Goal: Task Accomplishment & Management: Manage account settings

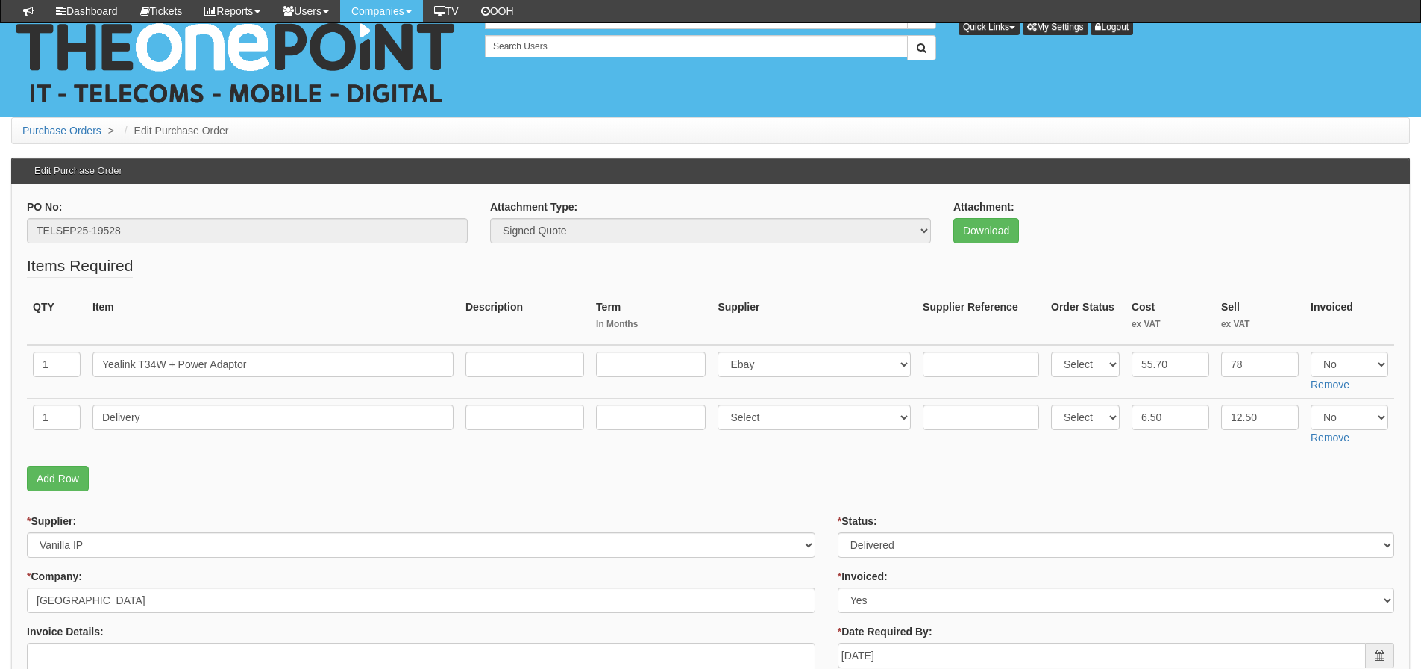
scroll to position [224, 0]
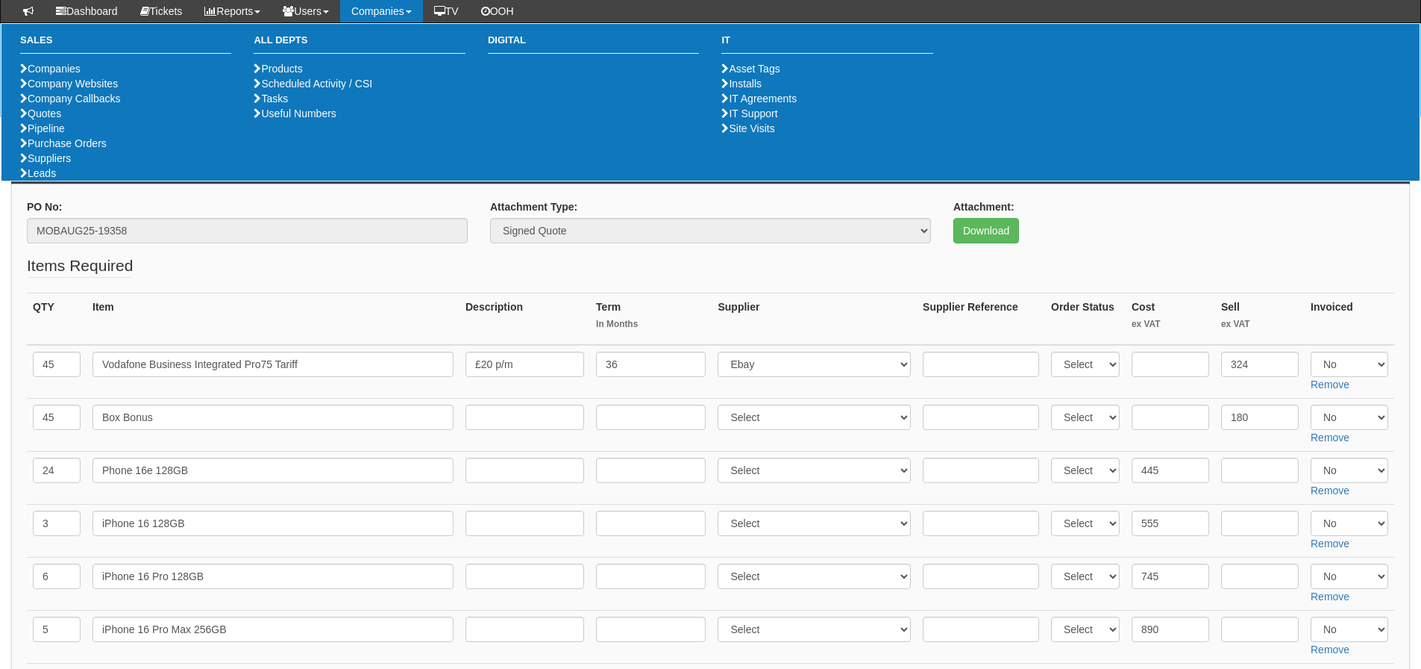
scroll to position [895, 0]
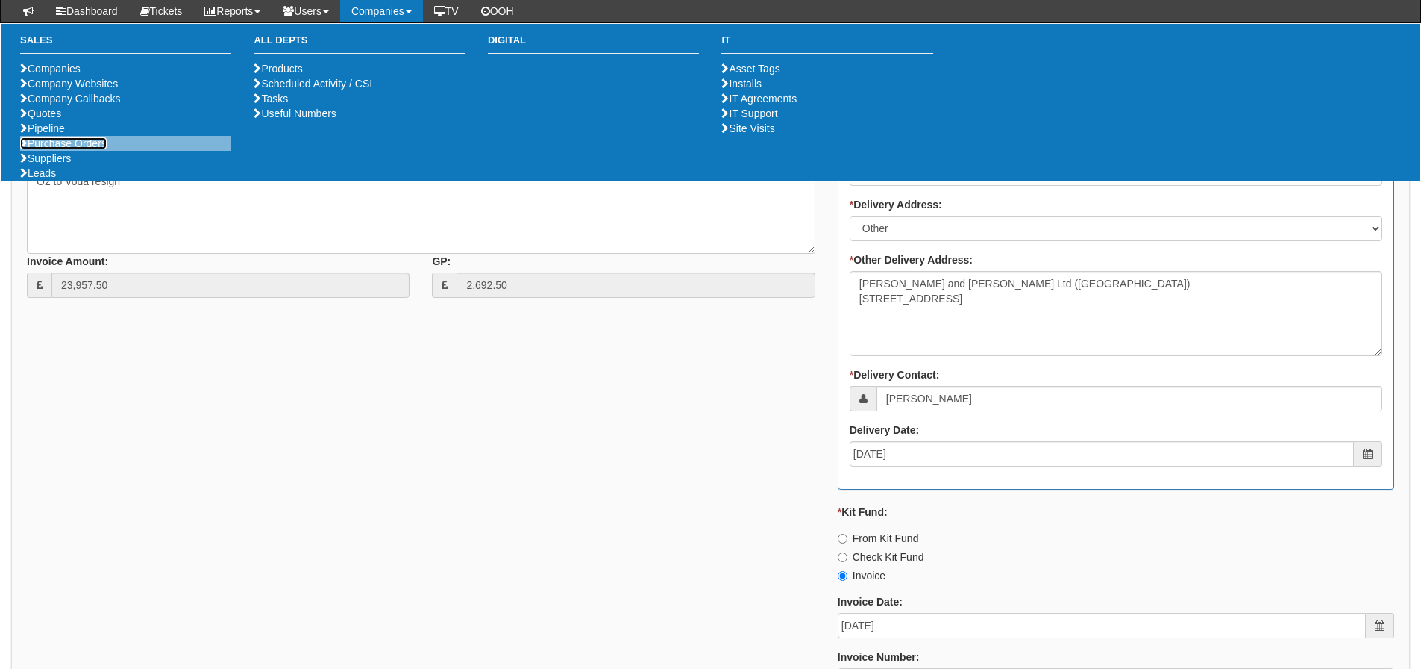
click at [78, 149] on link "Purchase Orders" at bounding box center [63, 143] width 87 height 12
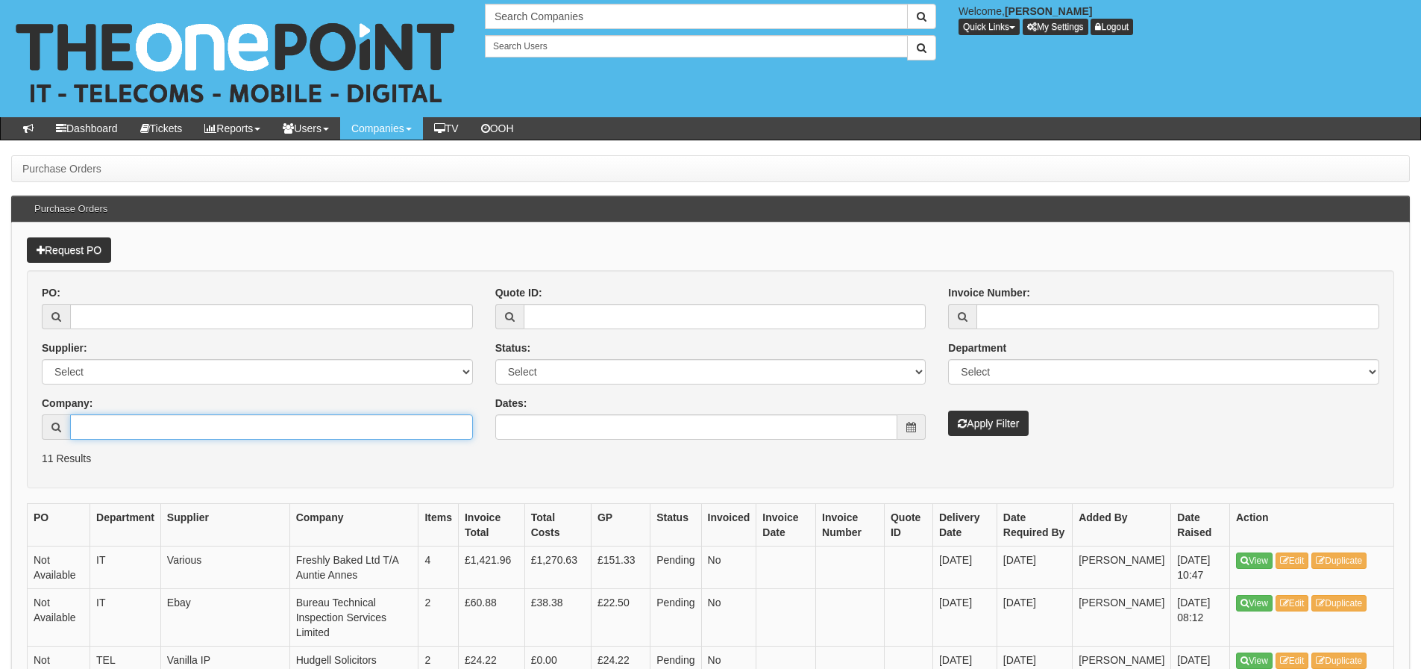
click at [111, 428] on input "Company:" at bounding box center [271, 426] width 403 height 25
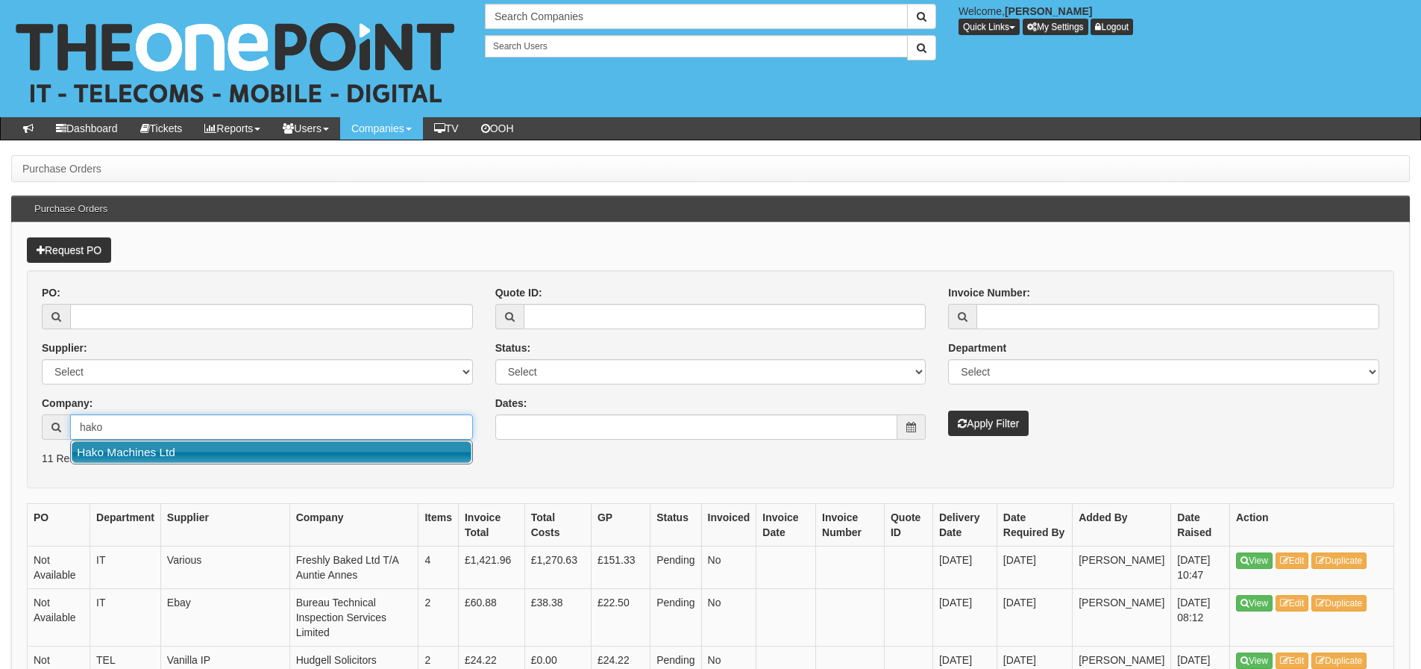
click at [107, 455] on link "Hako Machines Ltd" at bounding box center [272, 452] width 400 height 22
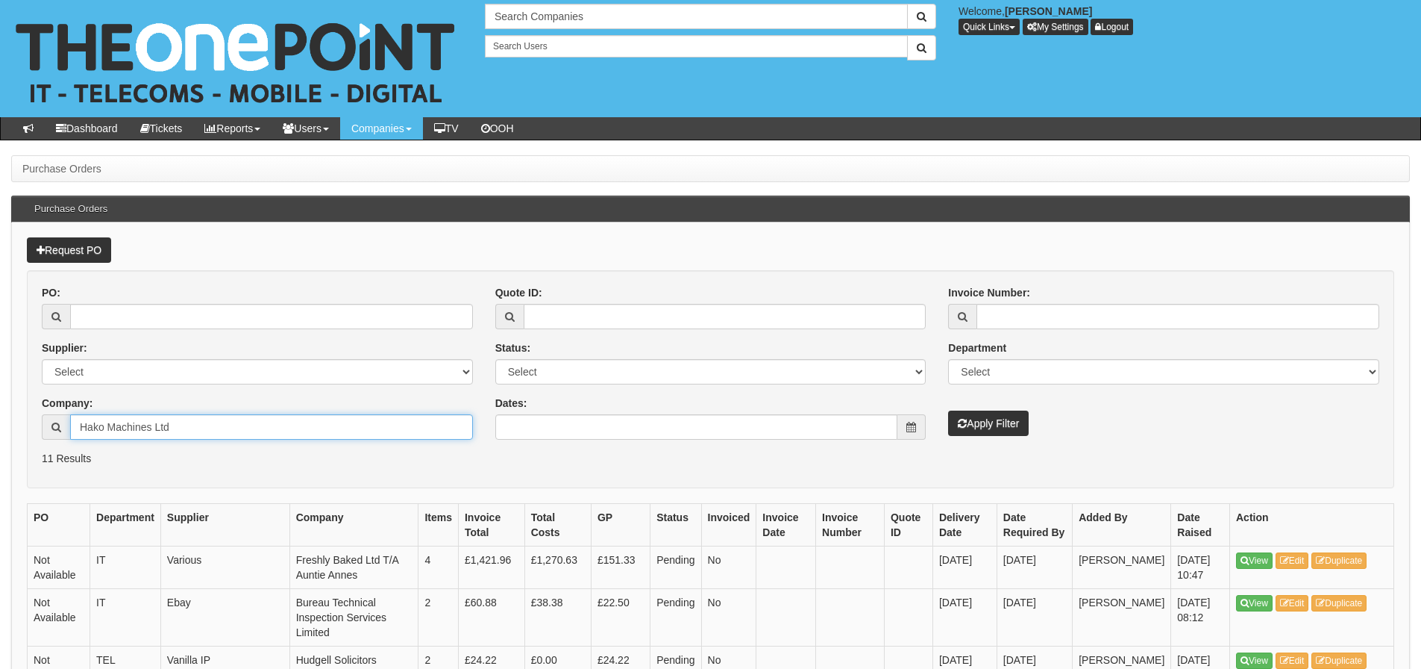
type input "Hako Machines Ltd"
click at [948, 410] on button "Apply Filter" at bounding box center [988, 422] width 81 height 25
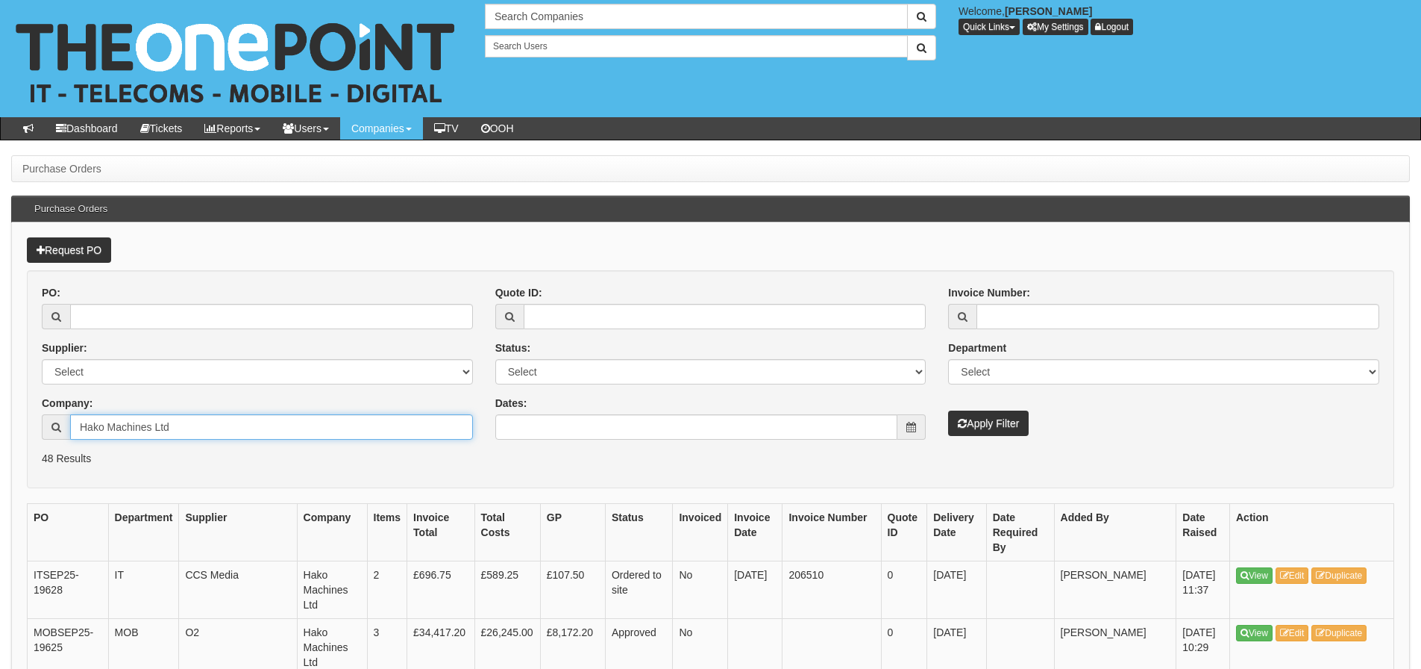
drag, startPoint x: 174, startPoint y: 422, endPoint x: 89, endPoint y: 433, distance: 85.7
click at [89, 433] on input "Hako Machines Ltd" at bounding box center [271, 426] width 403 height 25
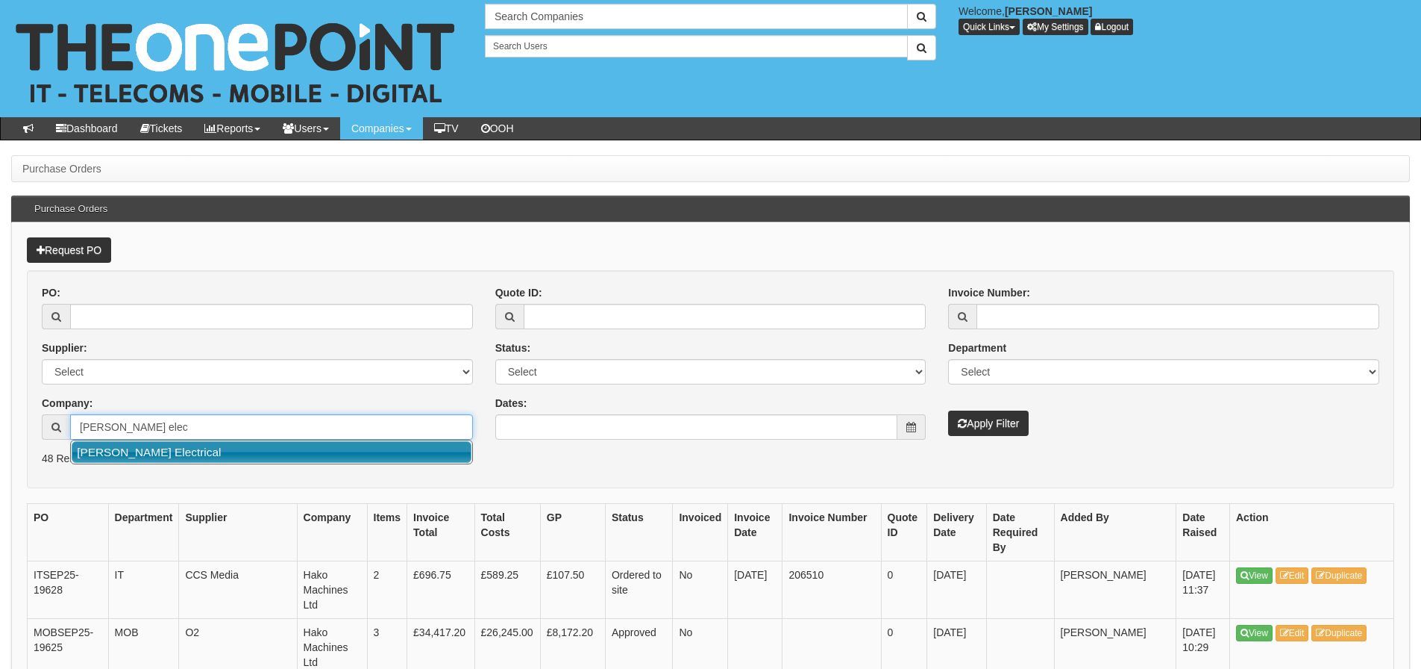
click at [101, 446] on link "Hanson Electrical" at bounding box center [272, 452] width 400 height 22
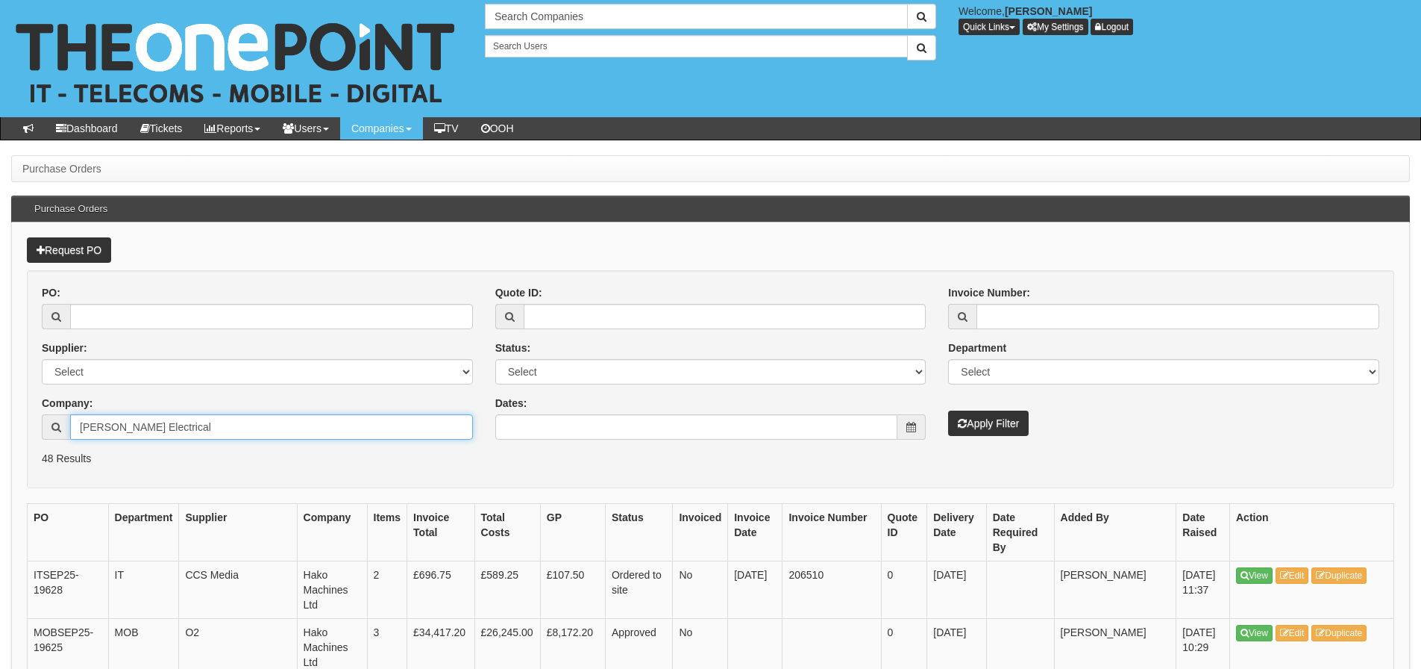
type input "Hanson Electrical"
click at [964, 424] on icon "submit" at bounding box center [962, 423] width 9 height 10
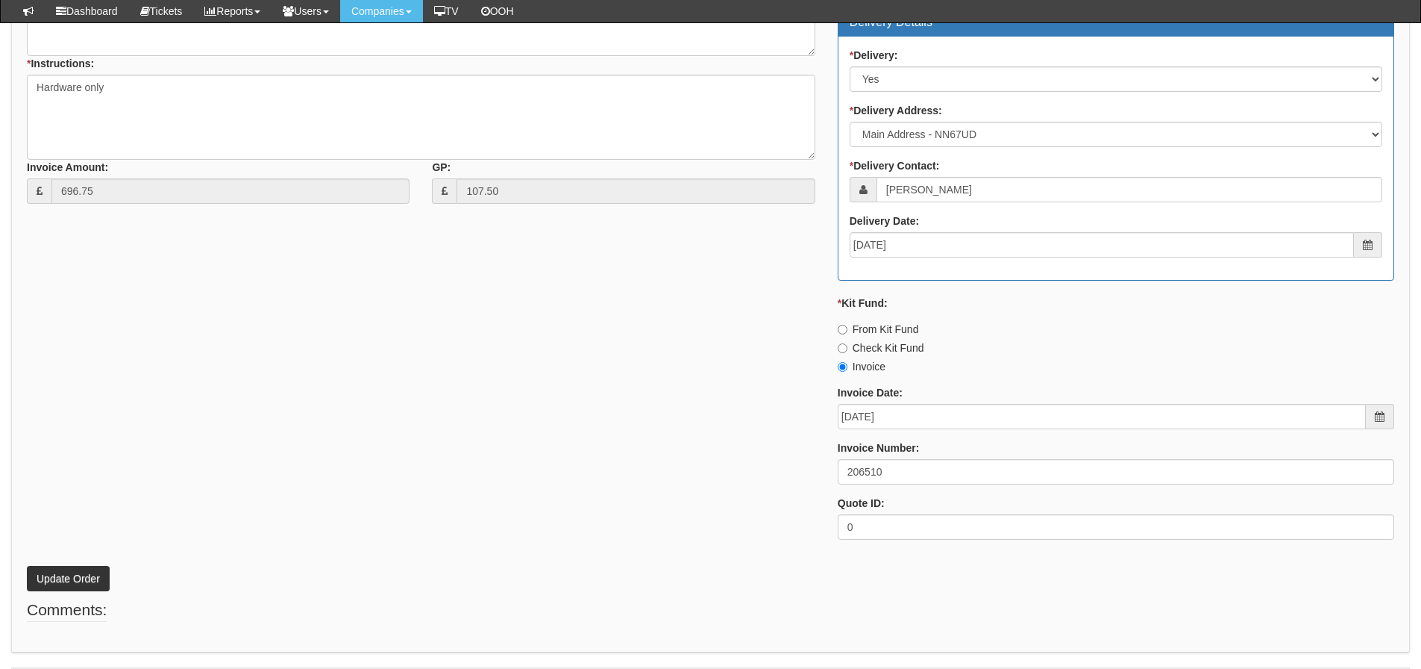
scroll to position [715, 0]
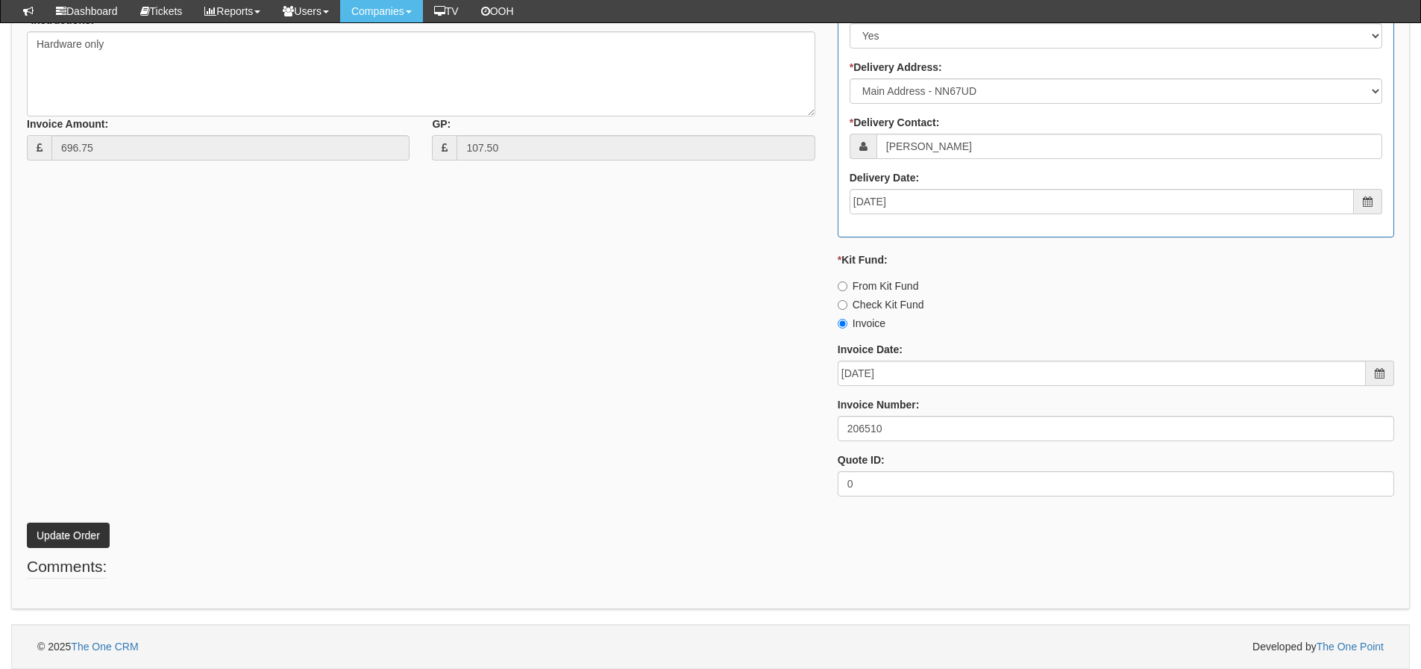
click at [387, 379] on div "* Supplier: Select 123 [DOMAIN_NAME] 1Password 3 4Gon [PERSON_NAME] Electric Lt…" at bounding box center [711, 154] width 1390 height 710
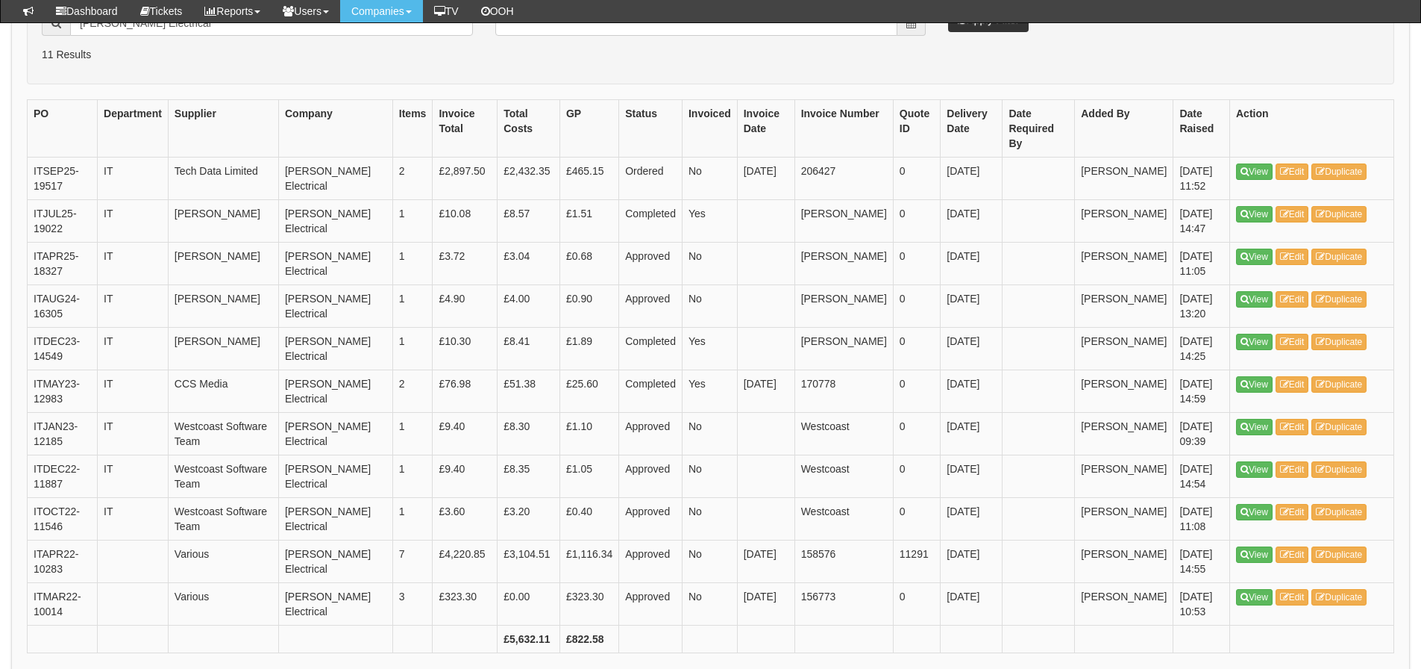
scroll to position [425, 0]
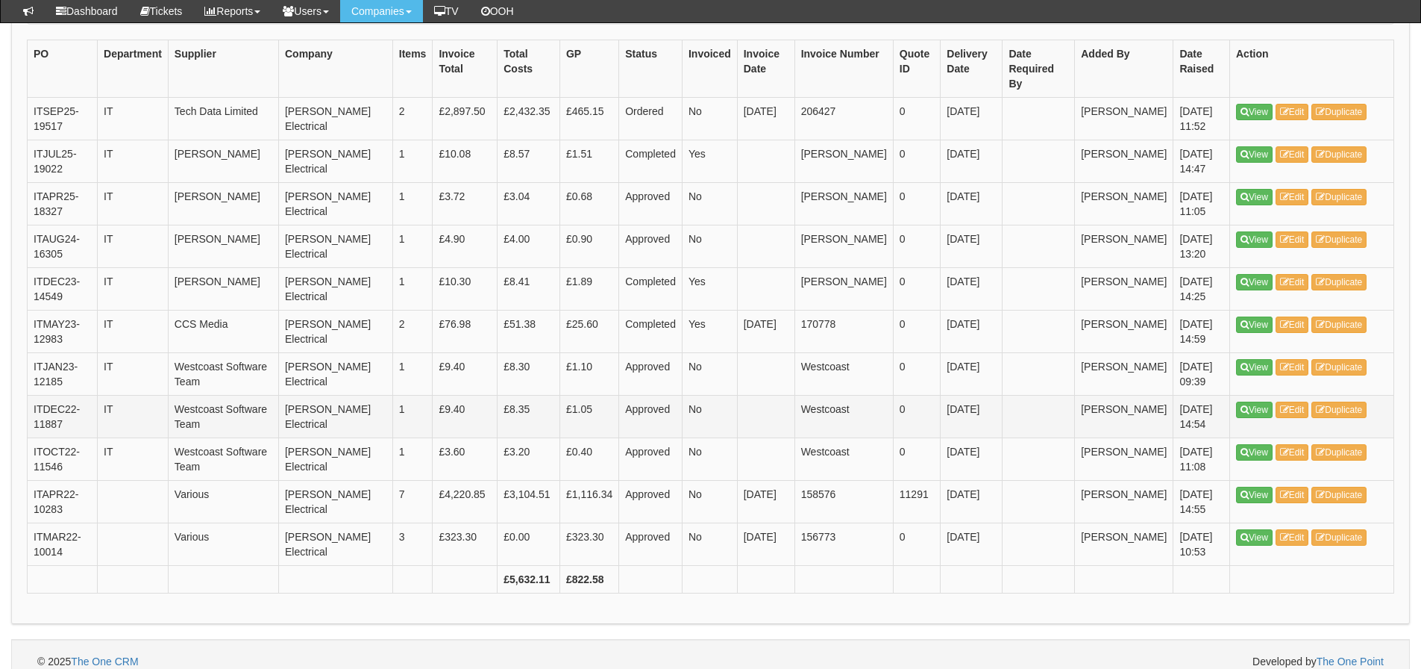
click at [51, 419] on td "ITDEC22-11887" at bounding box center [63, 416] width 70 height 43
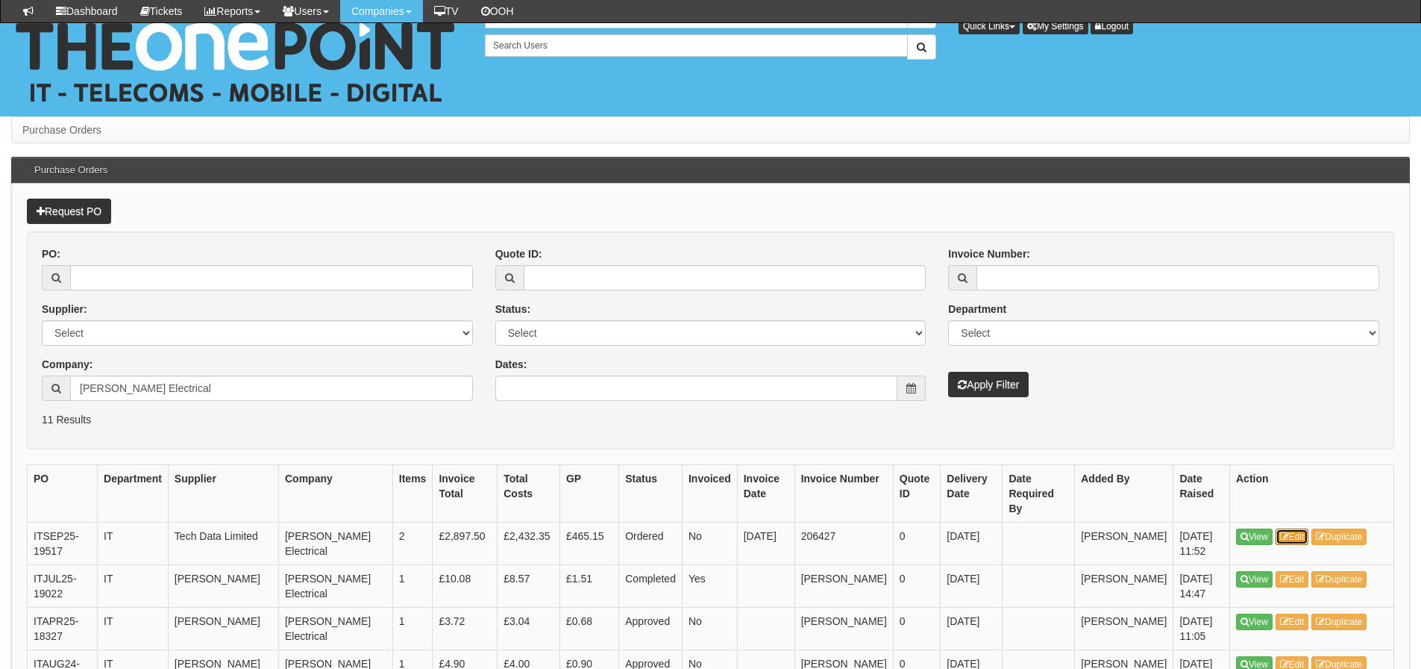
scroll to position [0, 0]
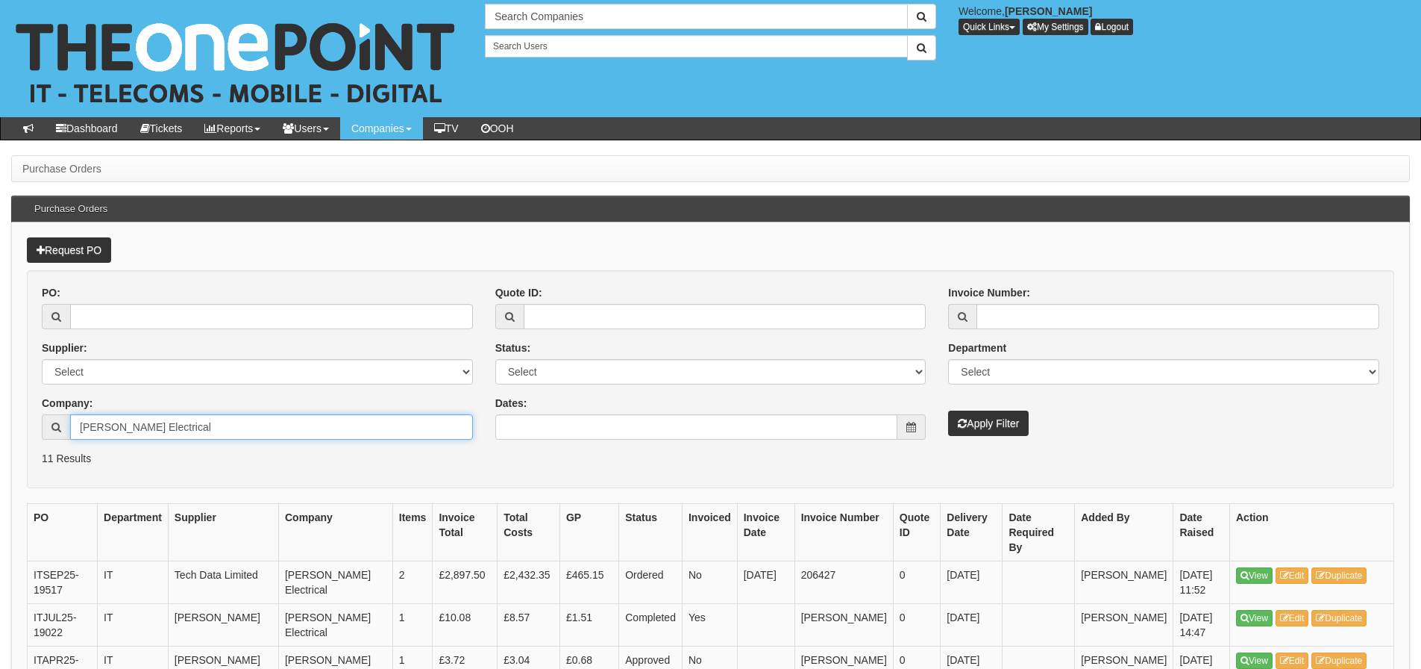
drag, startPoint x: 200, startPoint y: 429, endPoint x: 34, endPoint y: 453, distance: 168.1
click at [34, 453] on form "PO: Supplier: Select 123 REG.co.uk 1Password 3 4Gon AA Jones Electric Ltd Abzor…" at bounding box center [711, 379] width 1368 height 218
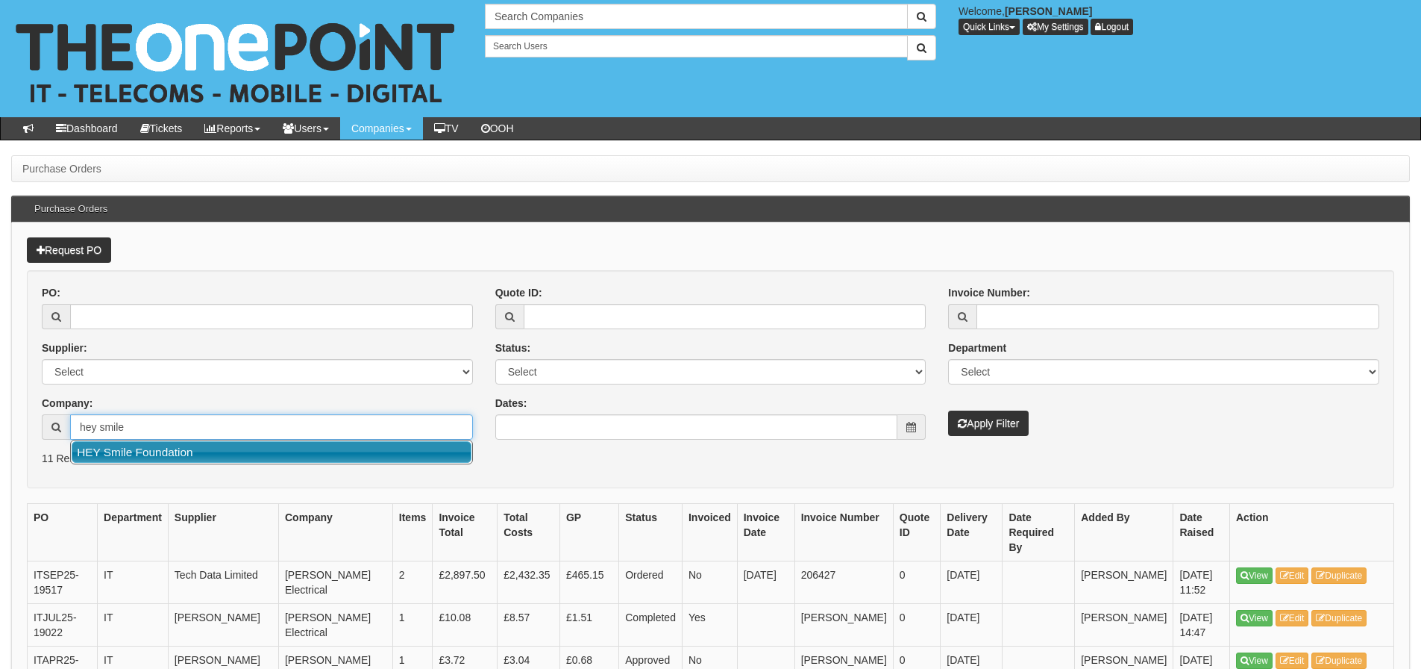
click at [88, 452] on link "HEY Smile Foundation" at bounding box center [272, 452] width 400 height 22
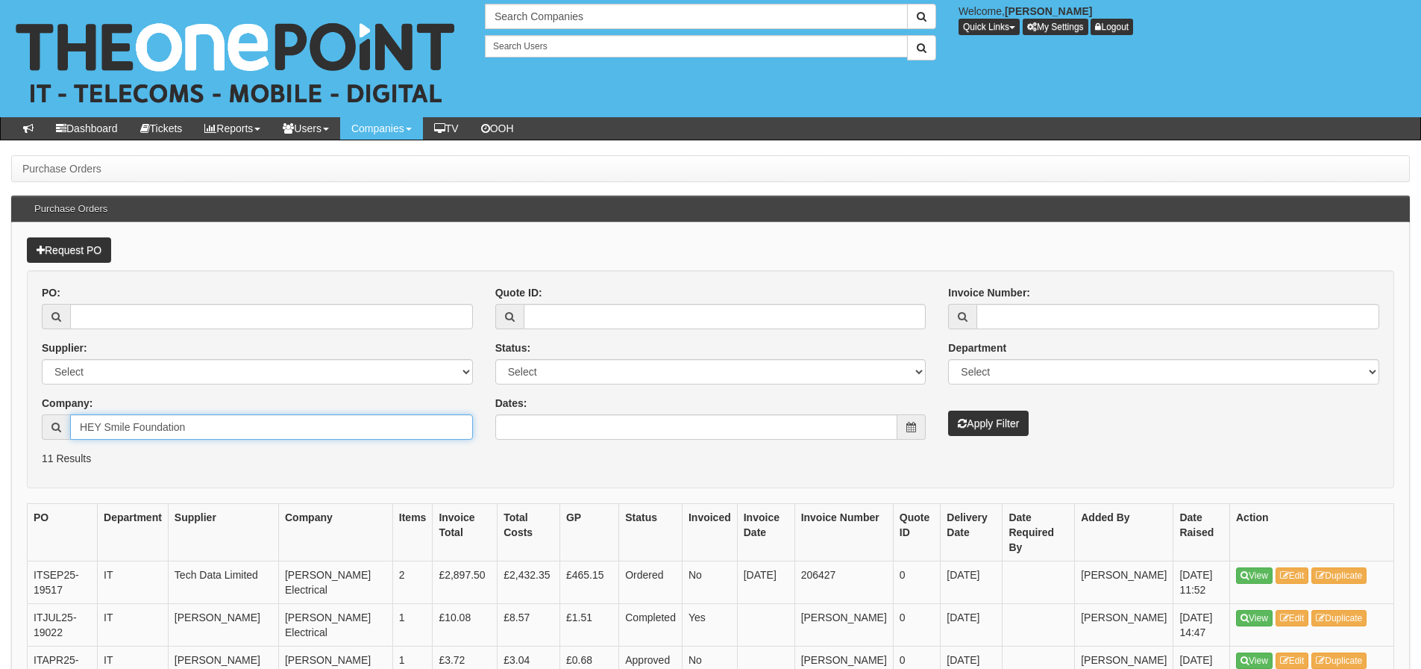
type input "HEY Smile Foundation"
click at [1012, 431] on button "Apply Filter" at bounding box center [988, 422] width 81 height 25
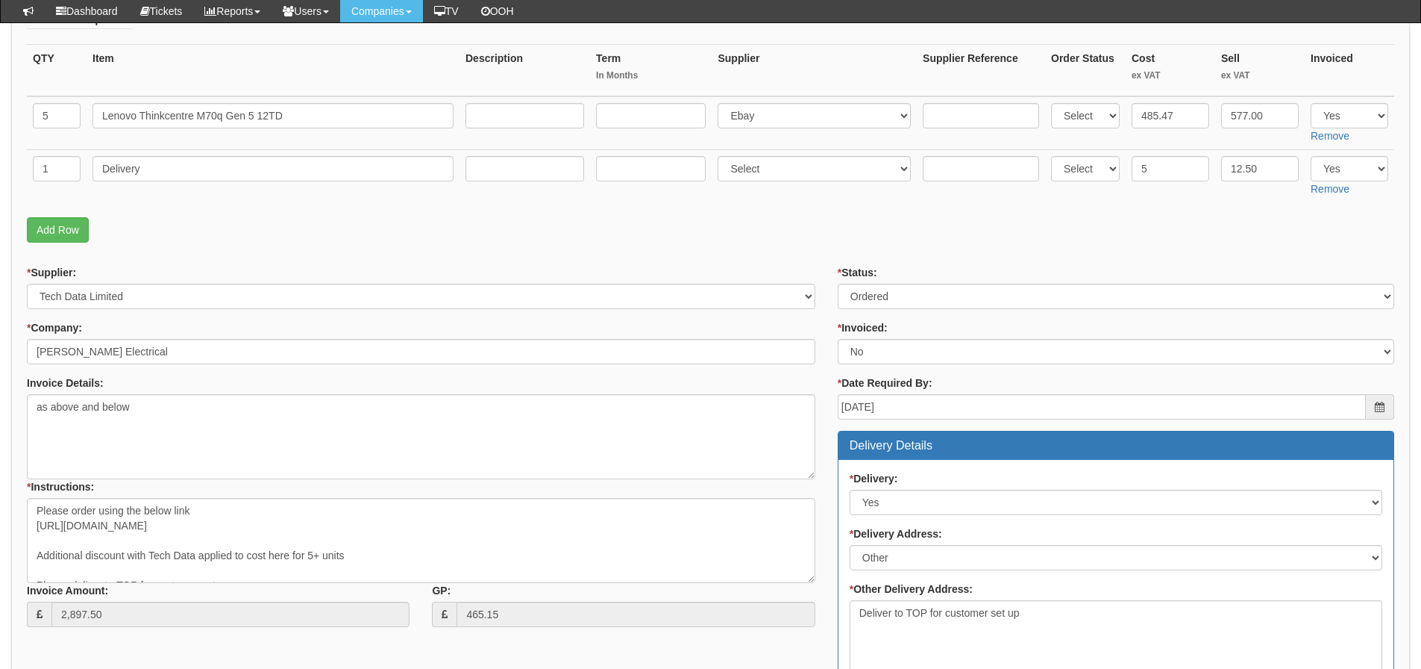
scroll to position [224, 0]
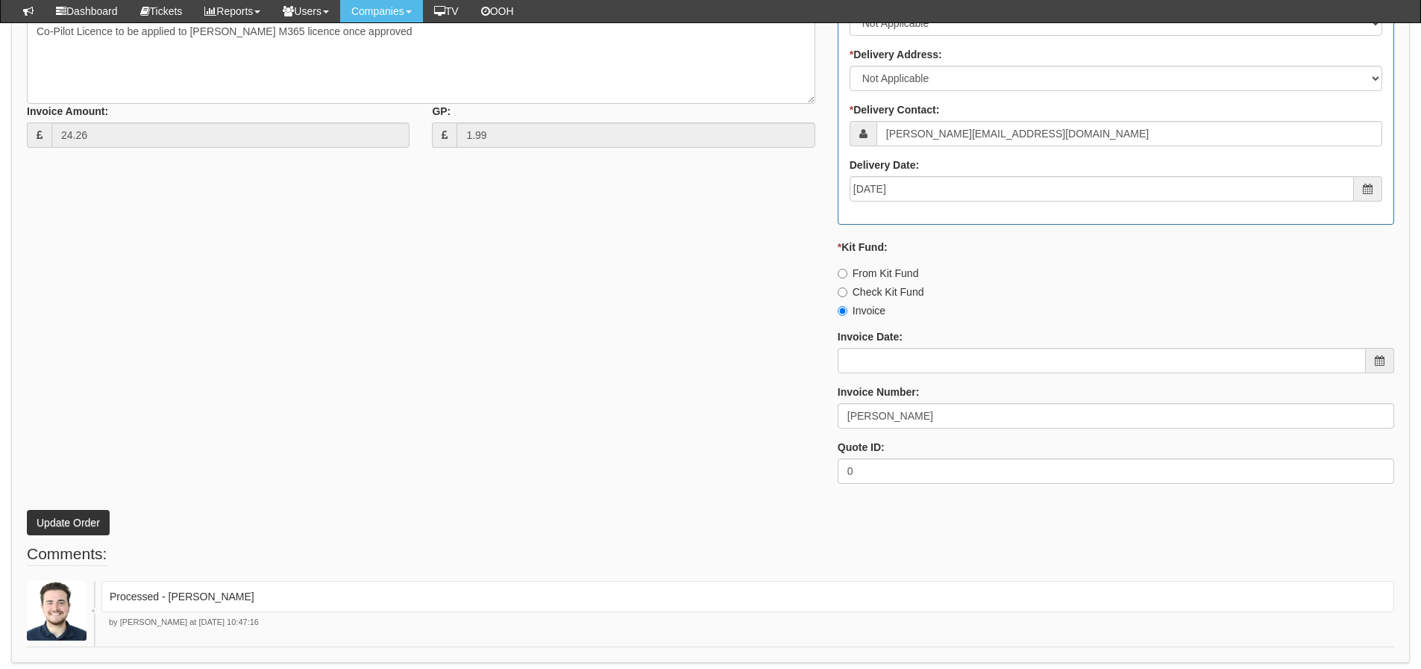
scroll to position [728, 0]
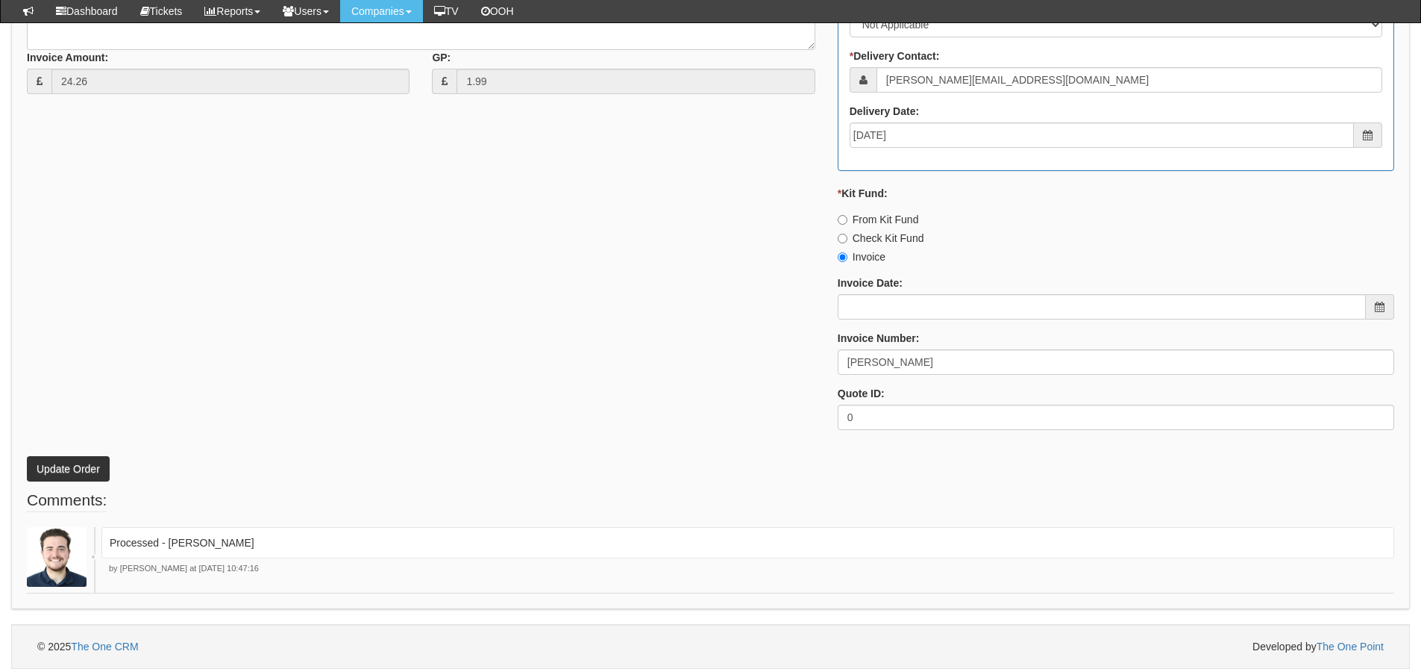
click at [165, 157] on div "* Supplier: Select 123 REG.co.uk 1Password 3 4Gon AA Jones Electric Ltd Abzorb …" at bounding box center [711, 87] width 1390 height 710
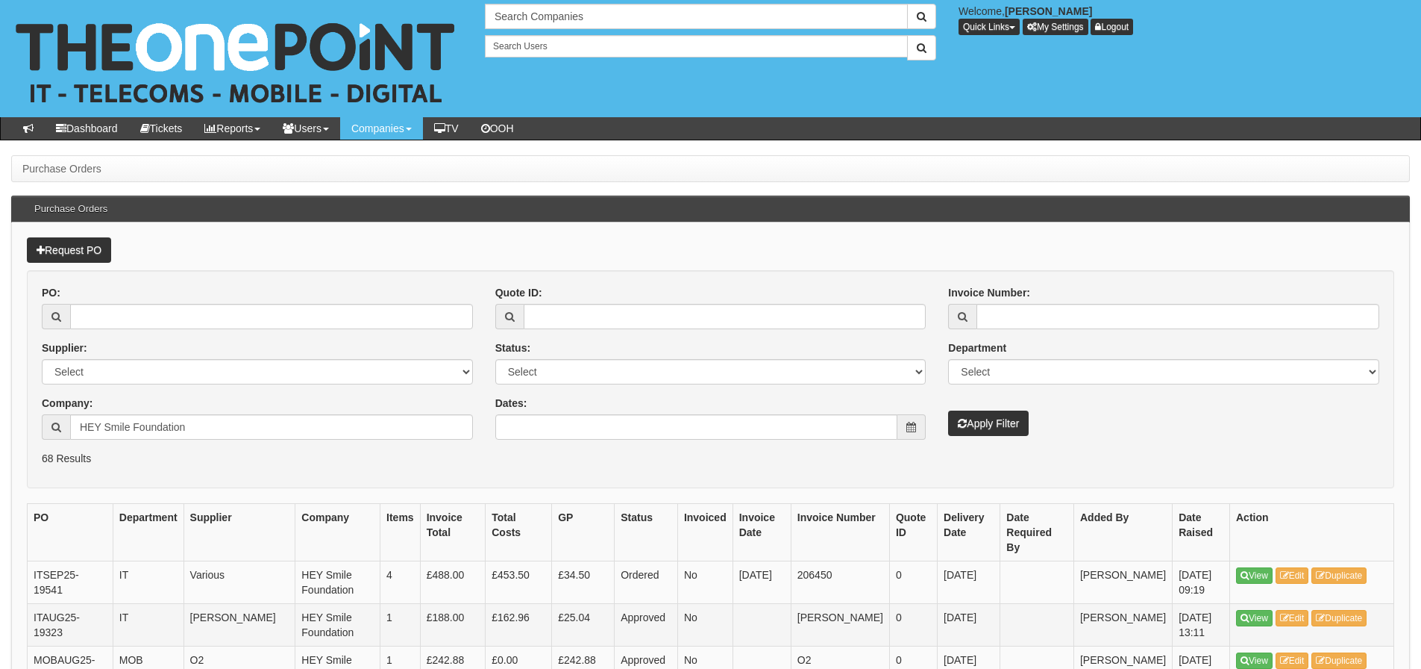
click at [788, 604] on td at bounding box center [762, 624] width 58 height 43
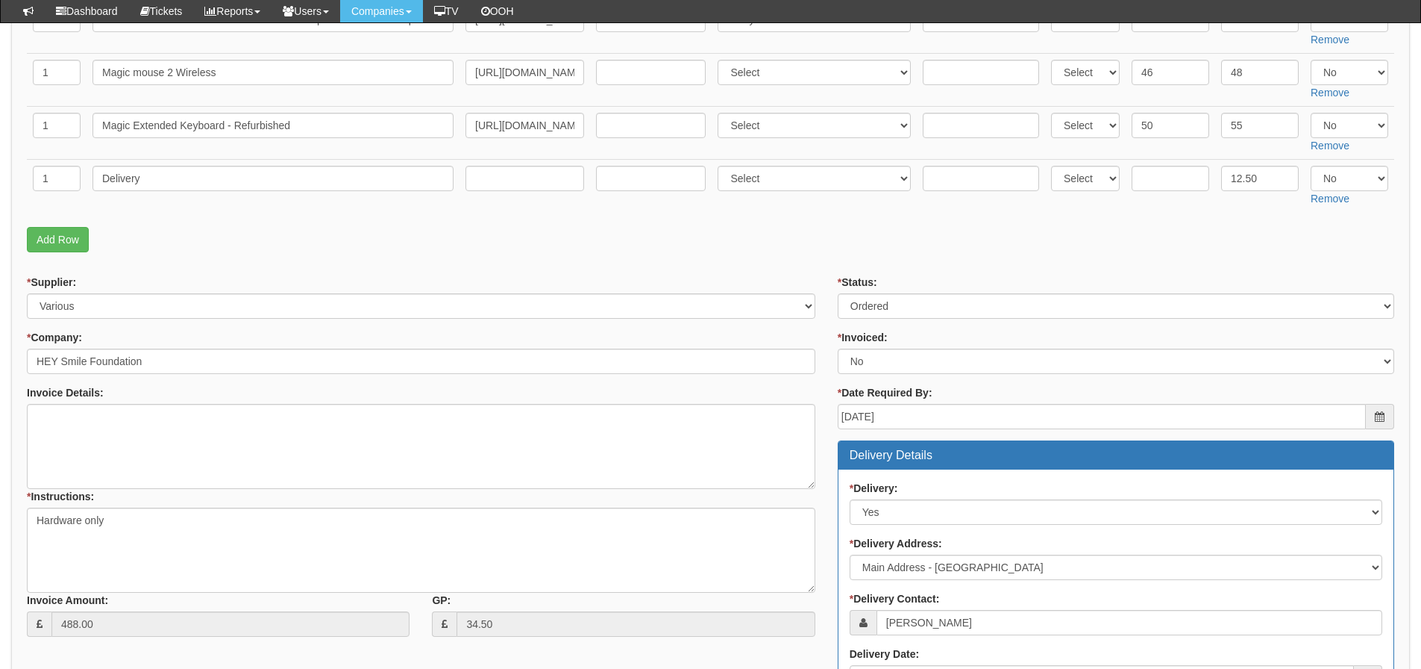
scroll to position [365, 0]
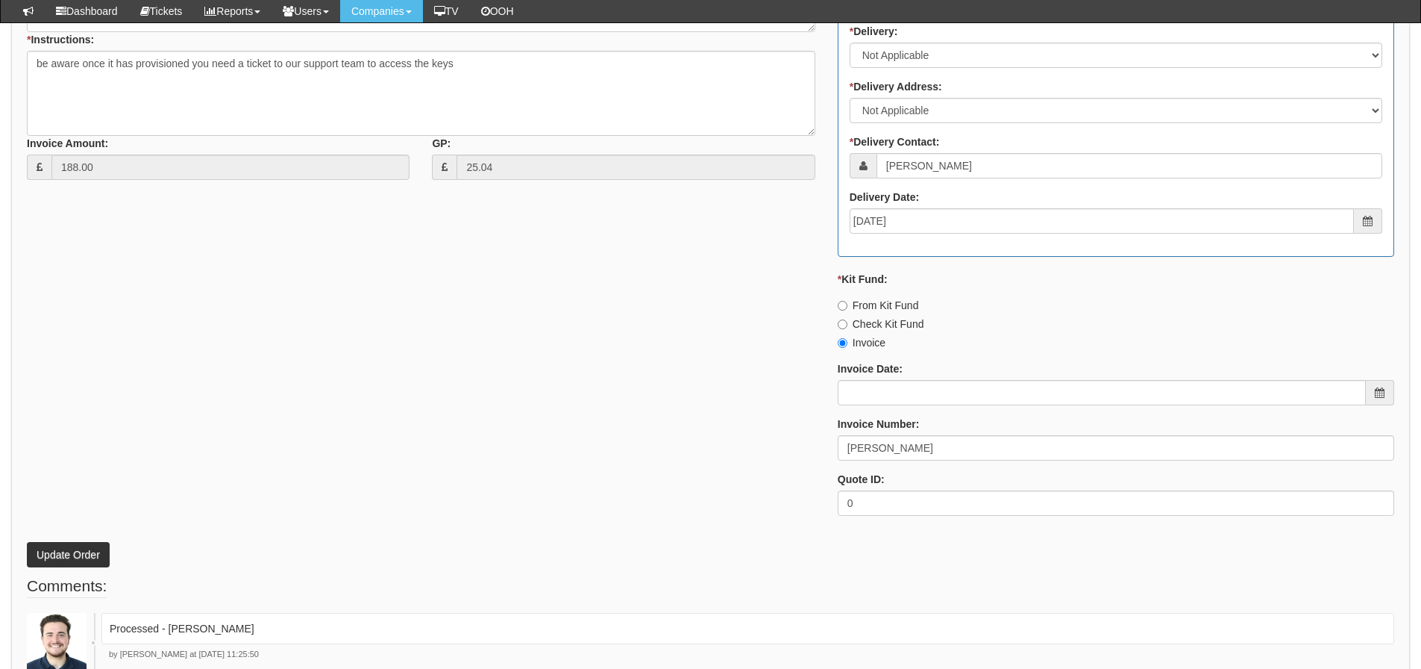
scroll to position [728, 0]
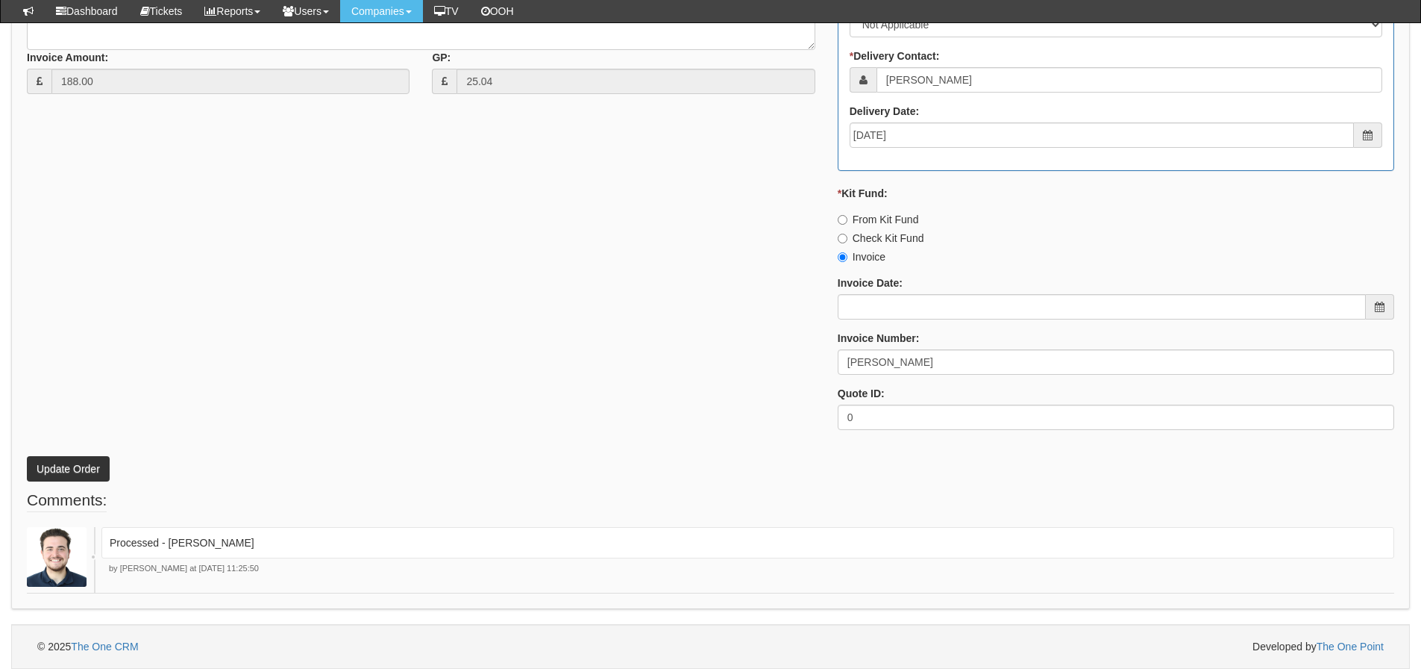
click at [563, 360] on div "* Supplier: Select 123 REG.co.uk 1Password 3 4Gon AA Jones Electric Ltd Abzorb …" at bounding box center [711, 87] width 1390 height 710
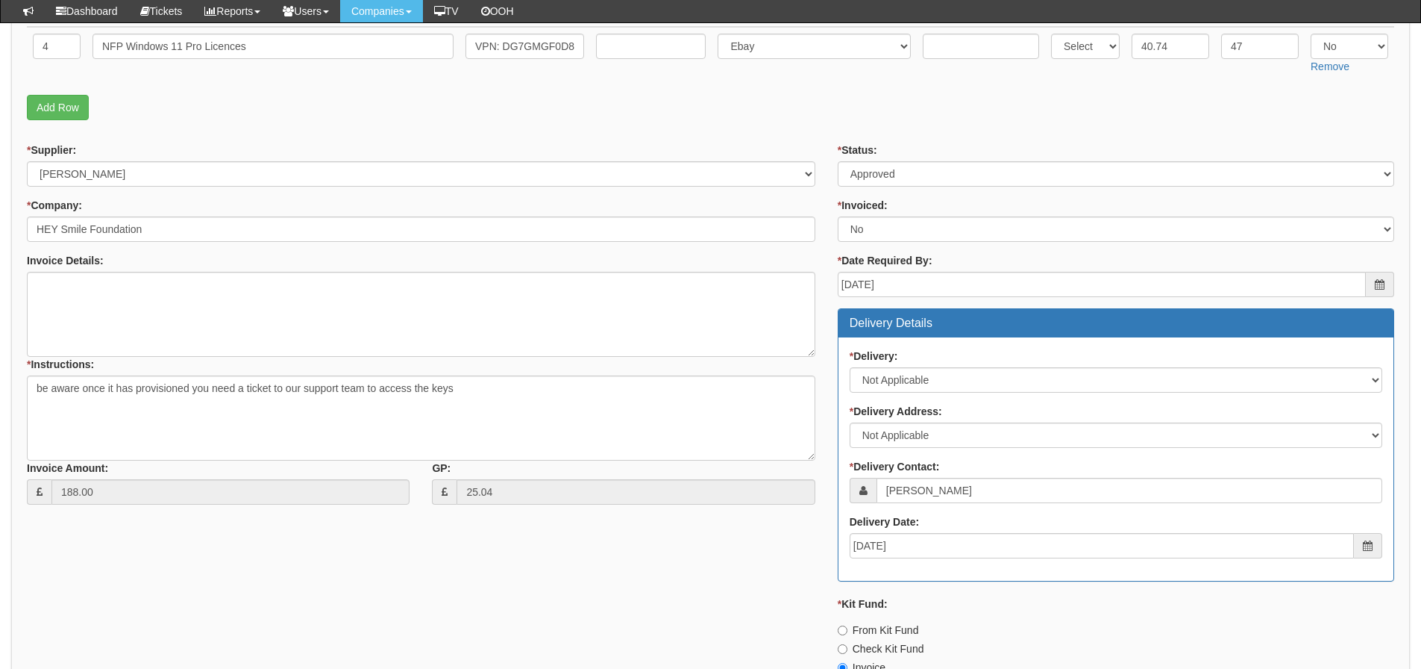
scroll to position [281, 0]
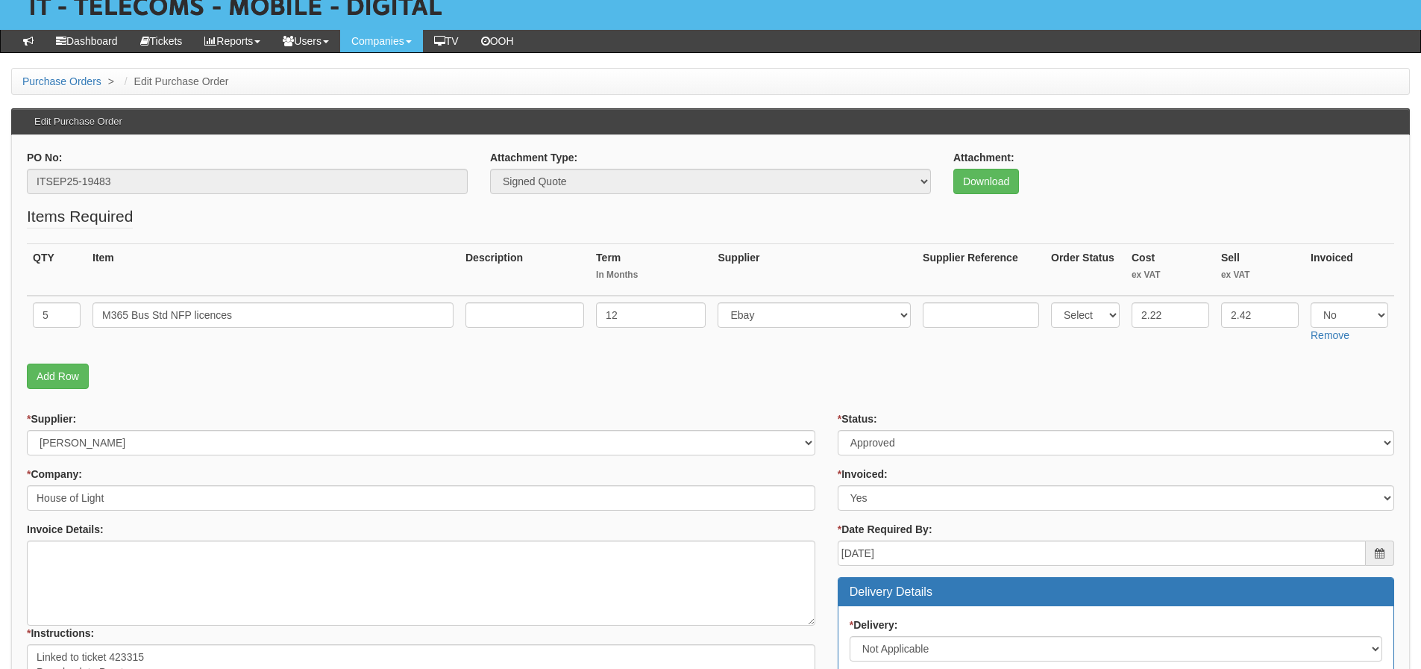
scroll to position [57, 0]
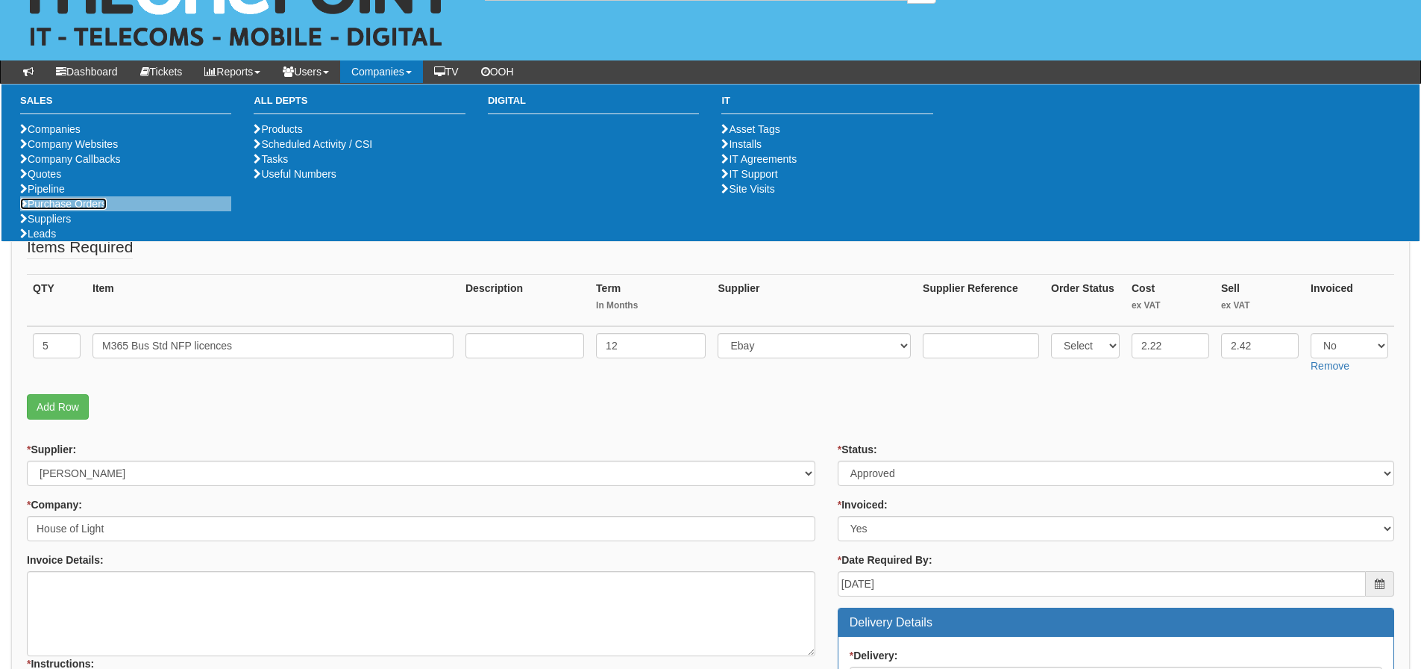
click at [96, 210] on link "Purchase Orders" at bounding box center [63, 204] width 87 height 12
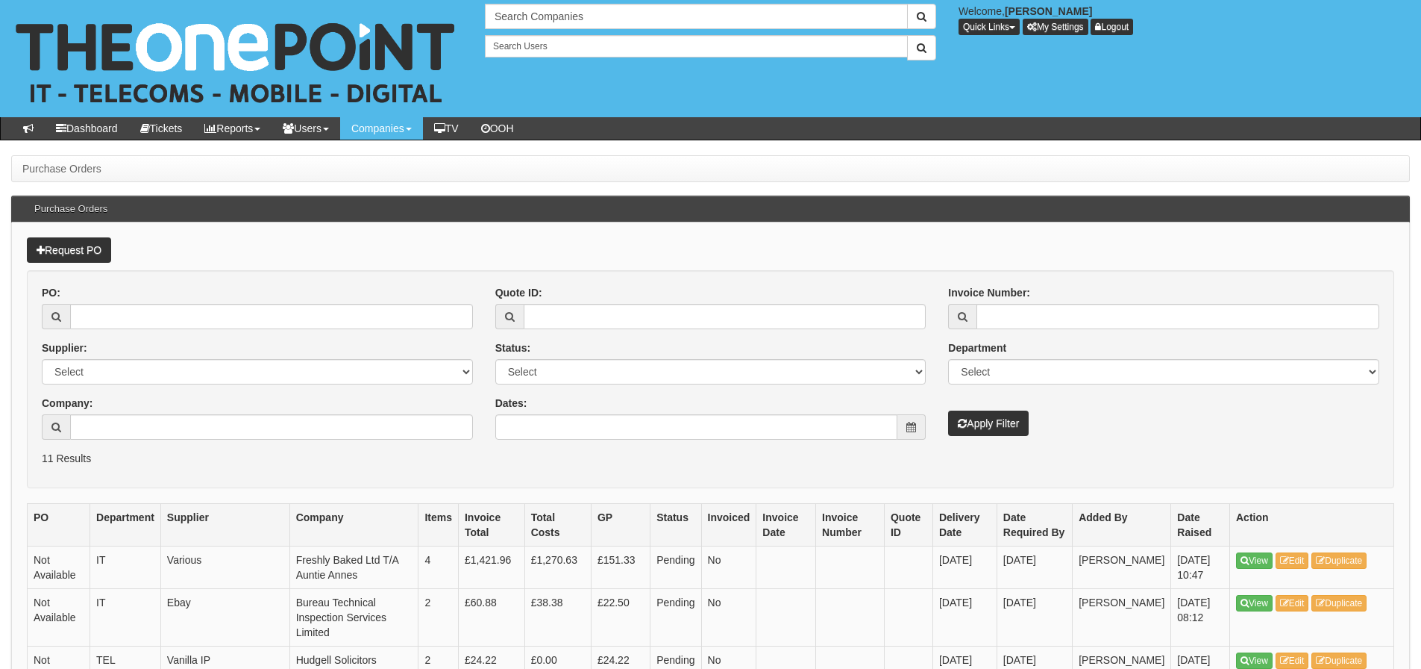
click at [266, 542] on th "Supplier" at bounding box center [224, 524] width 129 height 43
click at [231, 420] on input "Company:" at bounding box center [271, 426] width 403 height 25
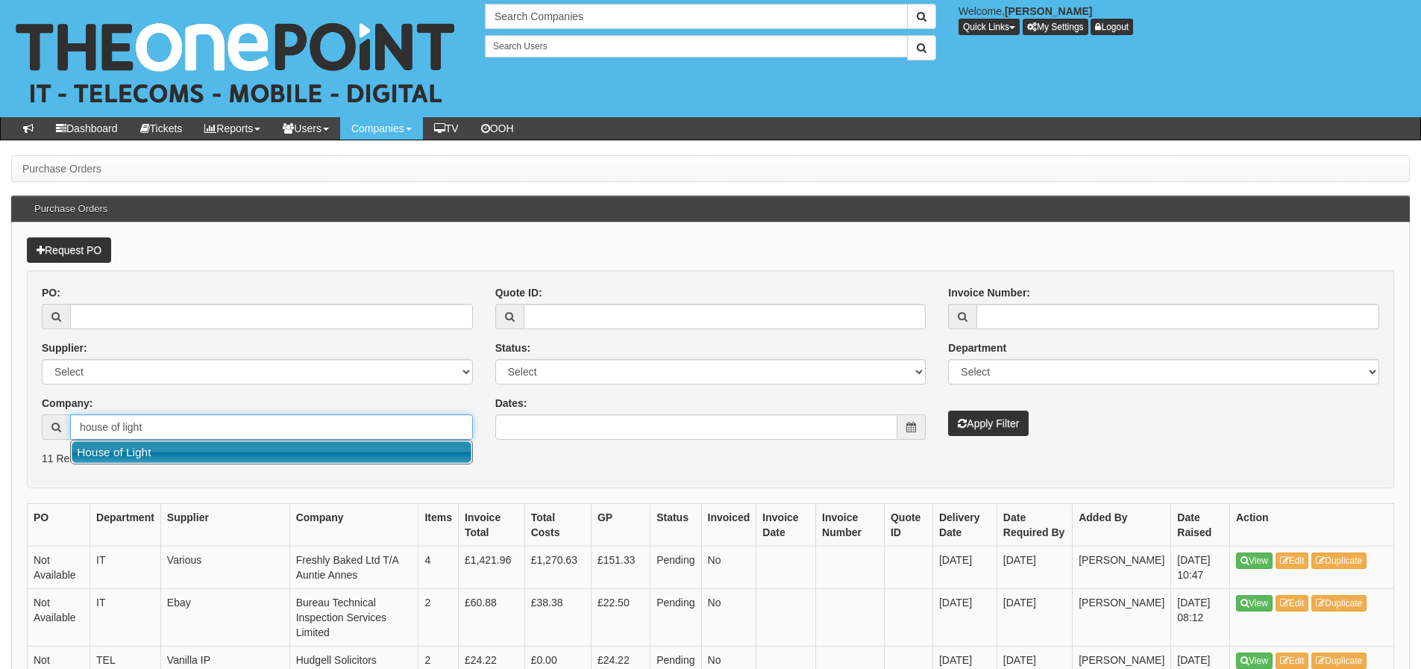
click at [224, 451] on link "House of Light" at bounding box center [272, 452] width 400 height 22
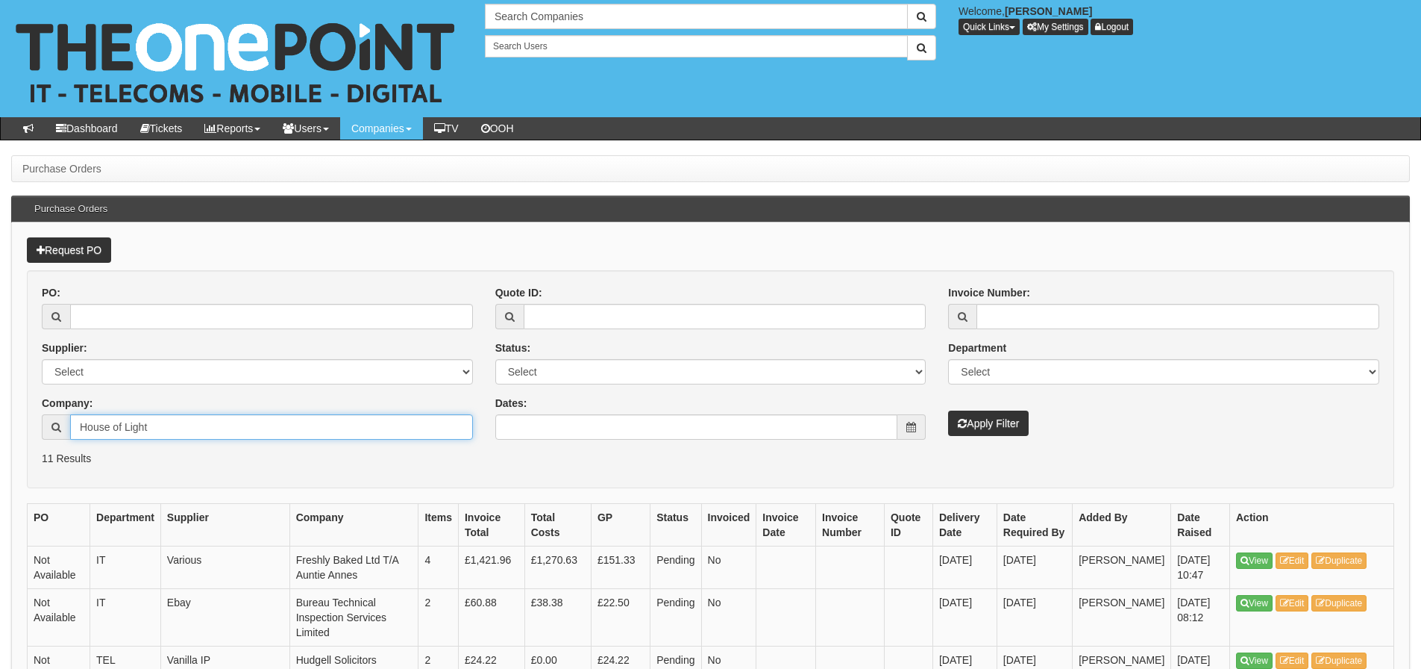
type input "House of Light"
click at [1019, 427] on button "Apply Filter" at bounding box center [988, 422] width 81 height 25
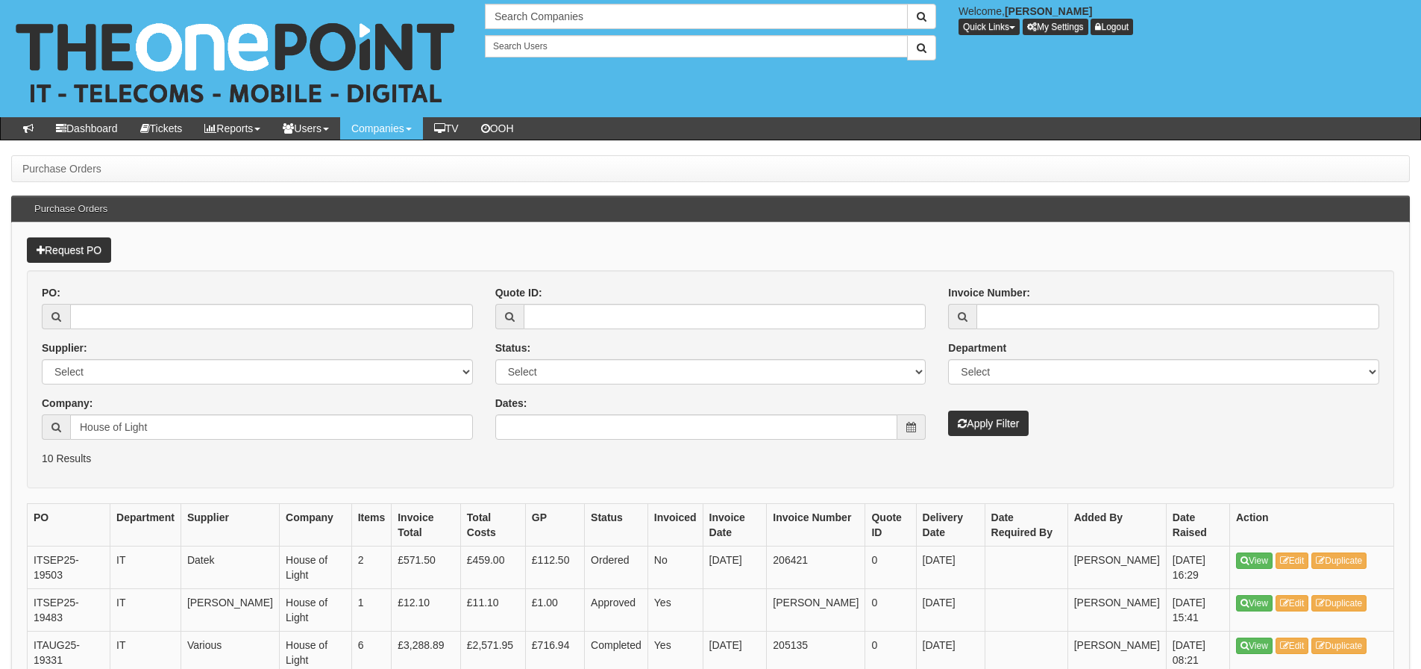
scroll to position [75, 0]
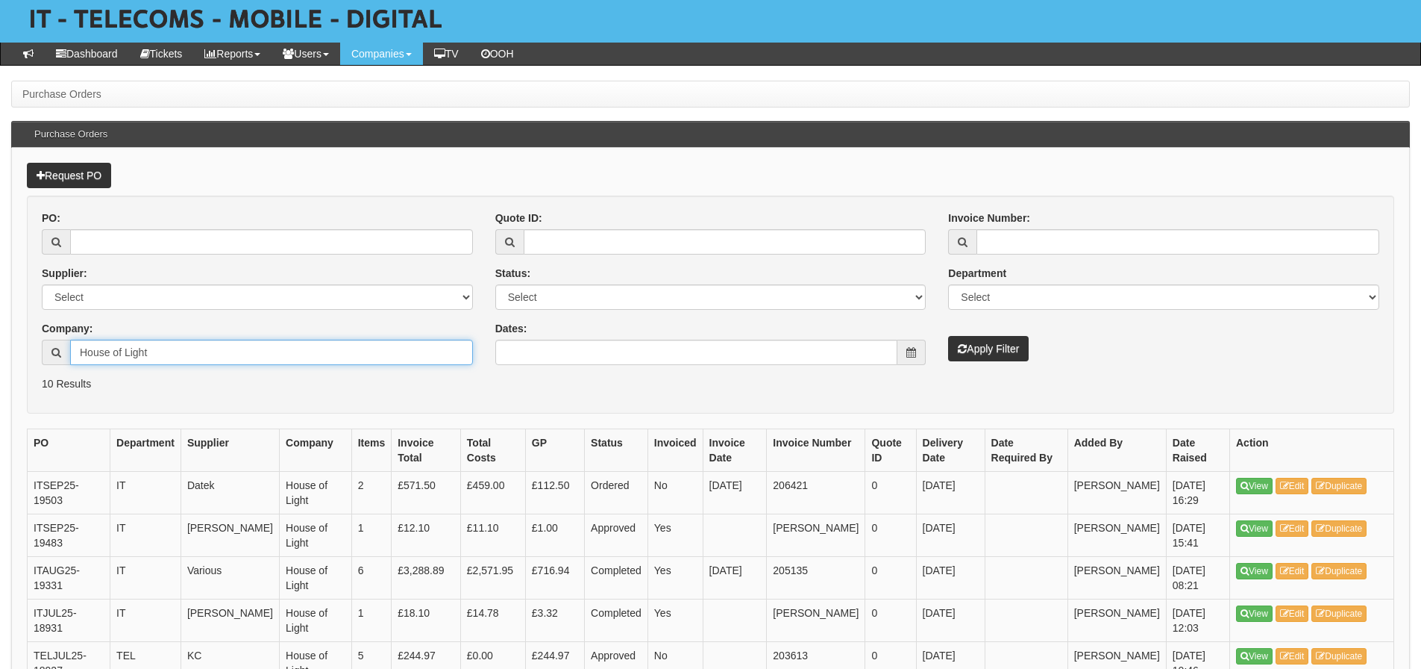
drag, startPoint x: 257, startPoint y: 339, endPoint x: 138, endPoint y: 356, distance: 119.9
click at [145, 354] on input "House of Light" at bounding box center [271, 352] width 403 height 25
click at [225, 354] on input "House of Light" at bounding box center [271, 352] width 403 height 25
drag, startPoint x: 194, startPoint y: 359, endPoint x: -59, endPoint y: 361, distance: 253.0
click at [0, 361] on html "× Send Email × Add Appointment × Create Ticket × Create Proactive Activity × Ad…" at bounding box center [710, 469] width 1421 height 1089
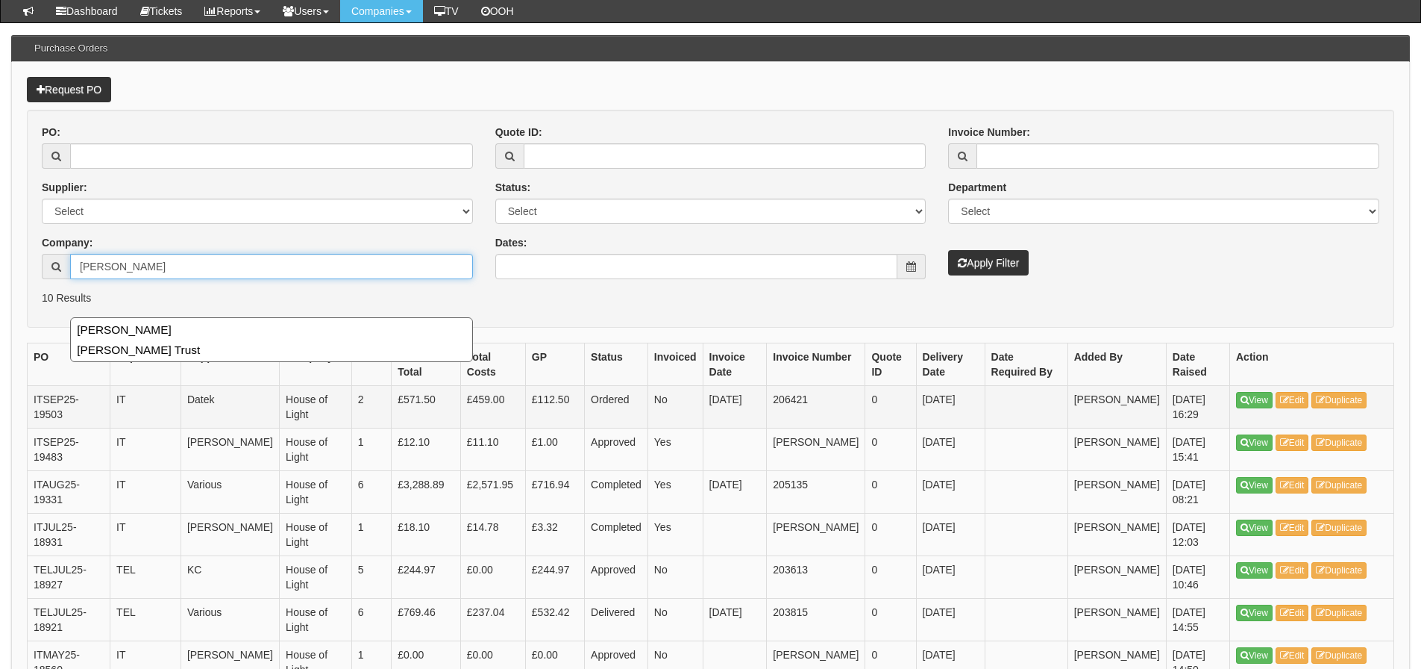
scroll to position [149, 0]
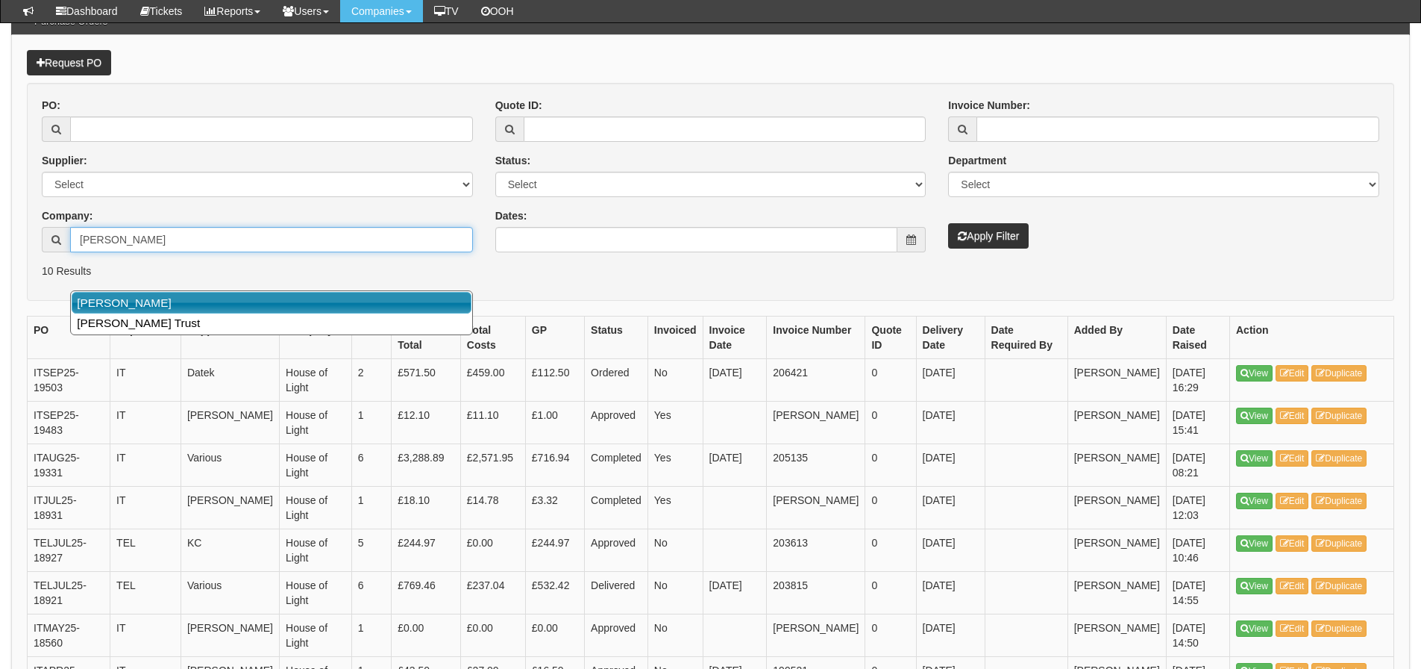
click at [101, 301] on link "Hull KR" at bounding box center [272, 303] width 400 height 22
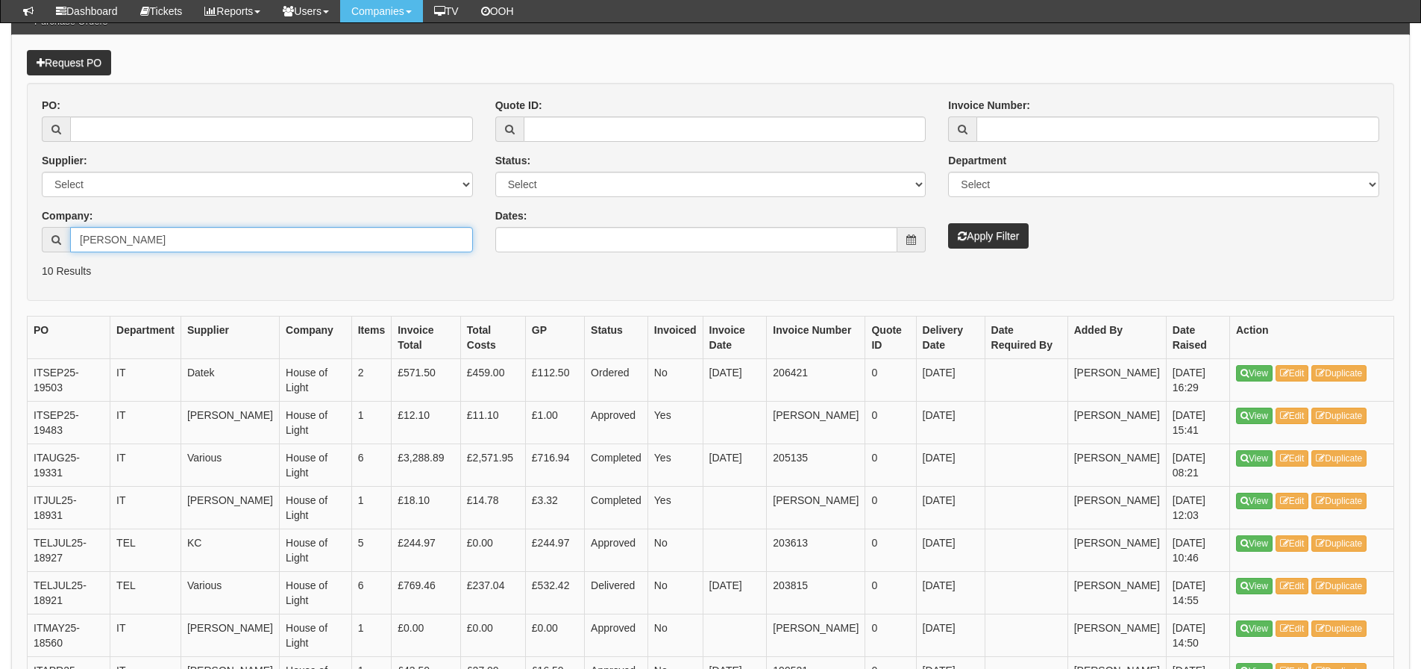
type input "Hull KR"
click at [948, 223] on button "Apply Filter" at bounding box center [988, 235] width 81 height 25
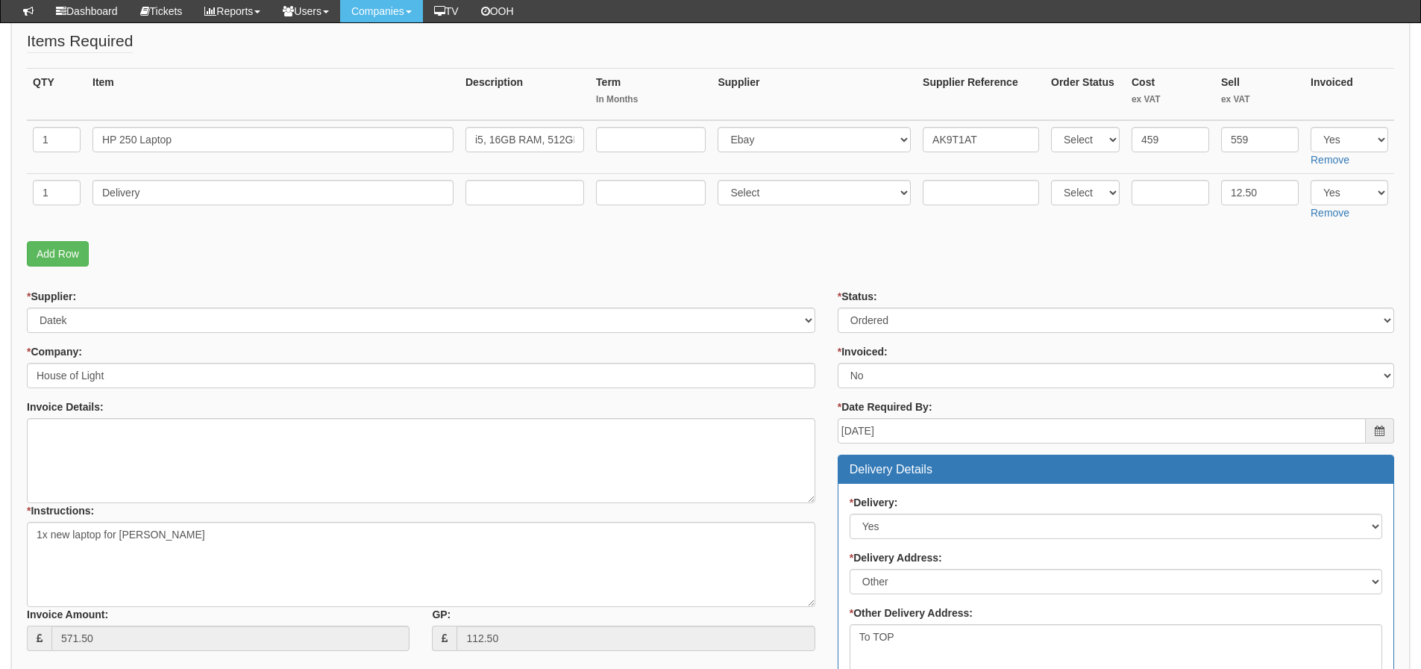
scroll to position [224, 0]
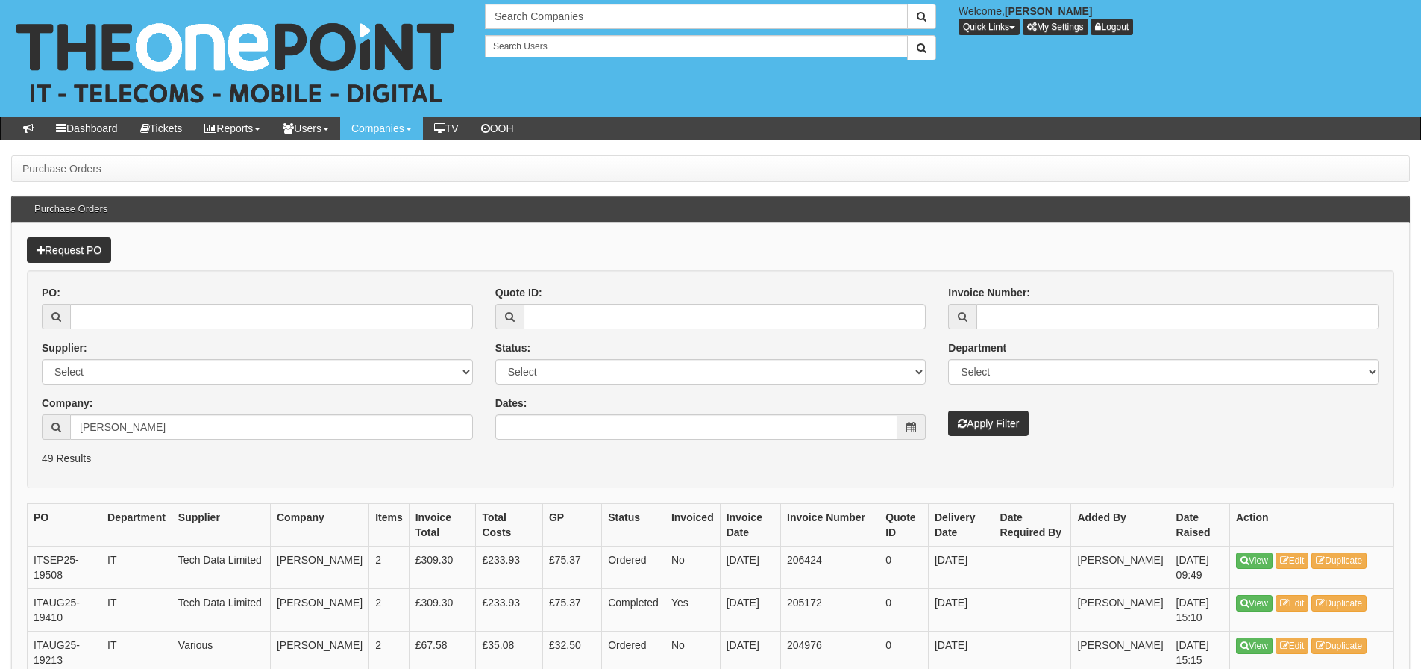
scroll to position [75, 0]
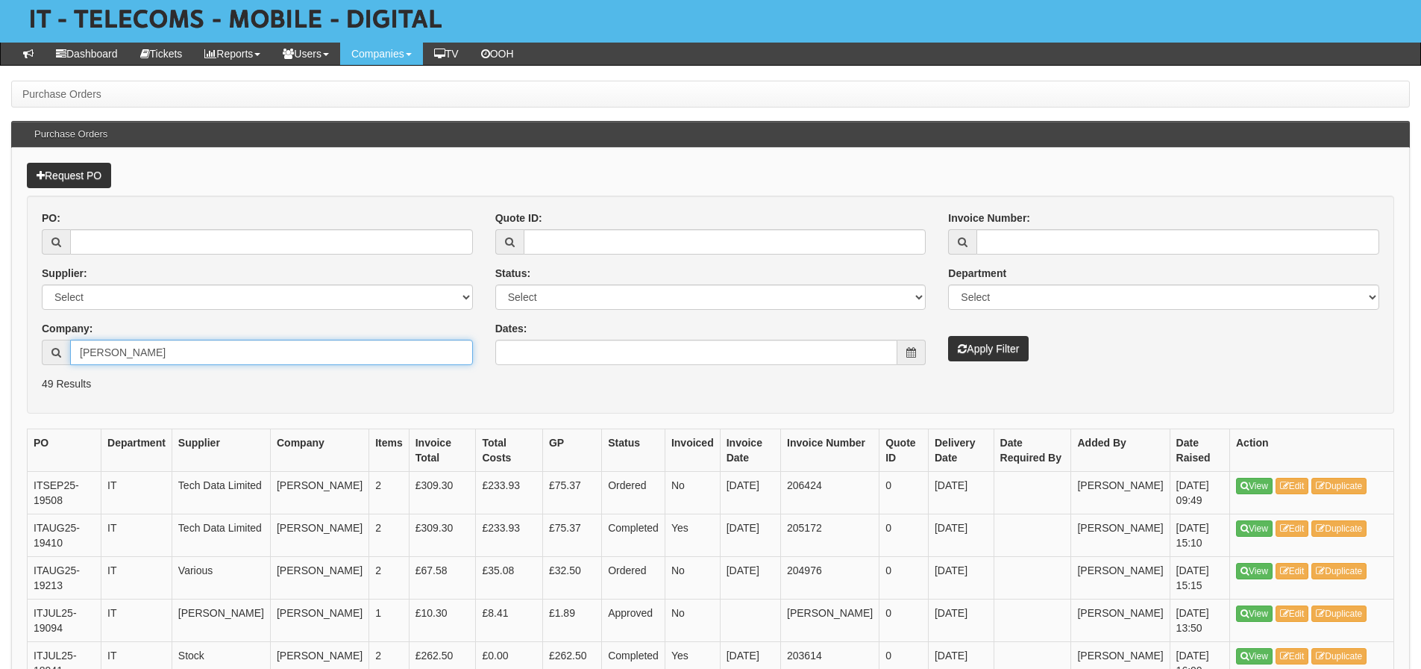
drag, startPoint x: 193, startPoint y: 362, endPoint x: 162, endPoint y: 358, distance: 30.8
click at [163, 358] on input "[PERSON_NAME]" at bounding box center [271, 352] width 403 height 25
drag, startPoint x: 93, startPoint y: 347, endPoint x: 157, endPoint y: 335, distance: 65.3
click at [157, 335] on div "Company: [PERSON_NAME]" at bounding box center [257, 343] width 431 height 44
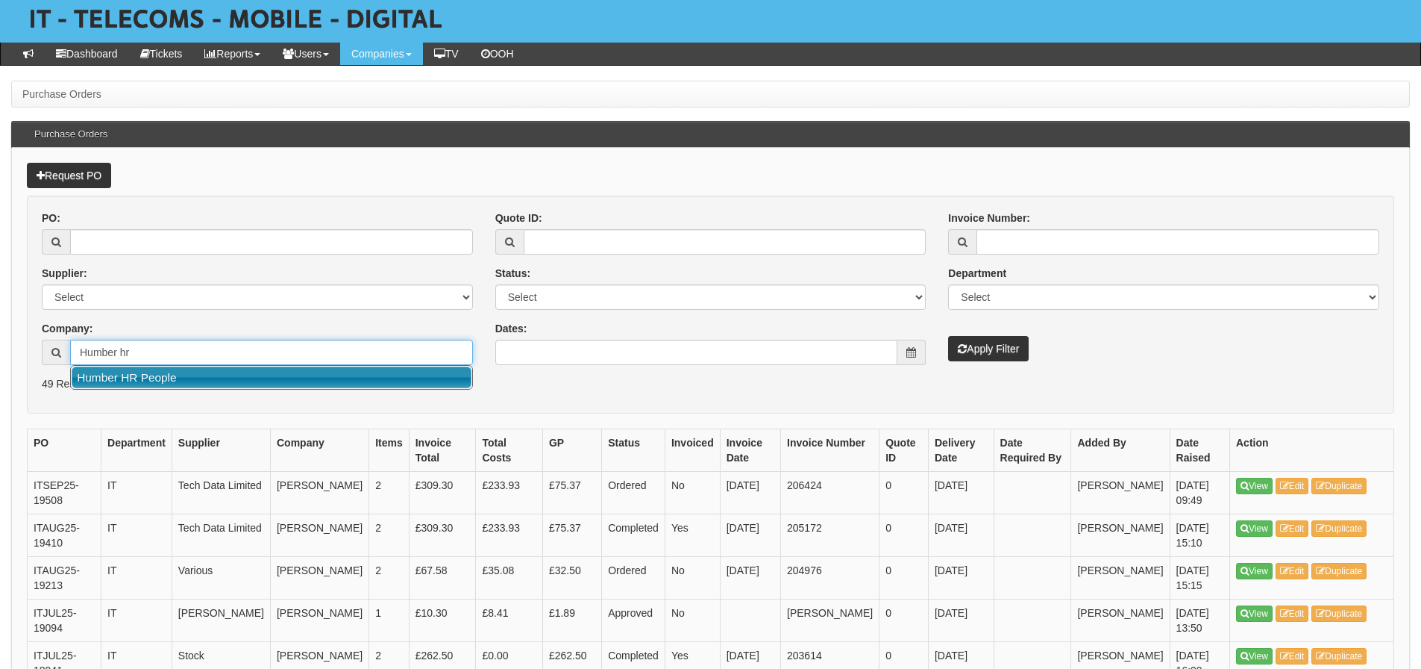
click at [160, 384] on link "Humber HR People" at bounding box center [272, 377] width 400 height 22
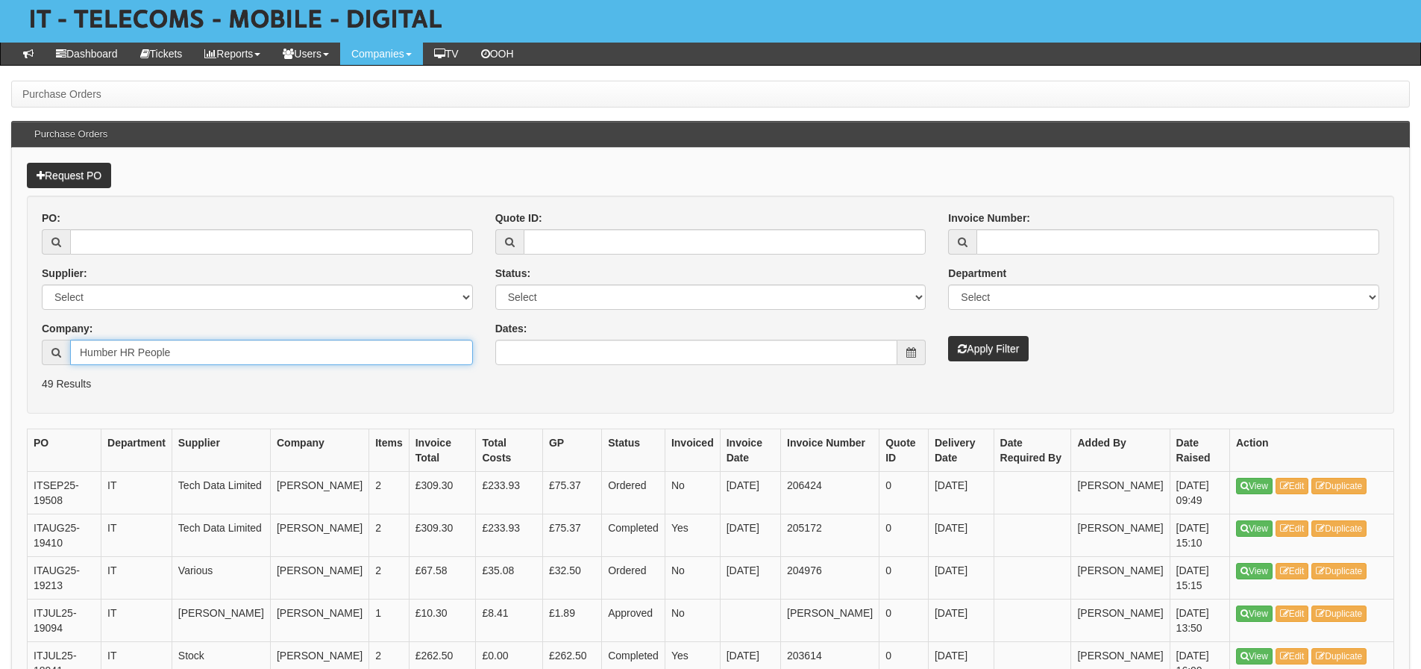
type input "Humber HR People"
click at [948, 336] on button "Apply Filter" at bounding box center [988, 348] width 81 height 25
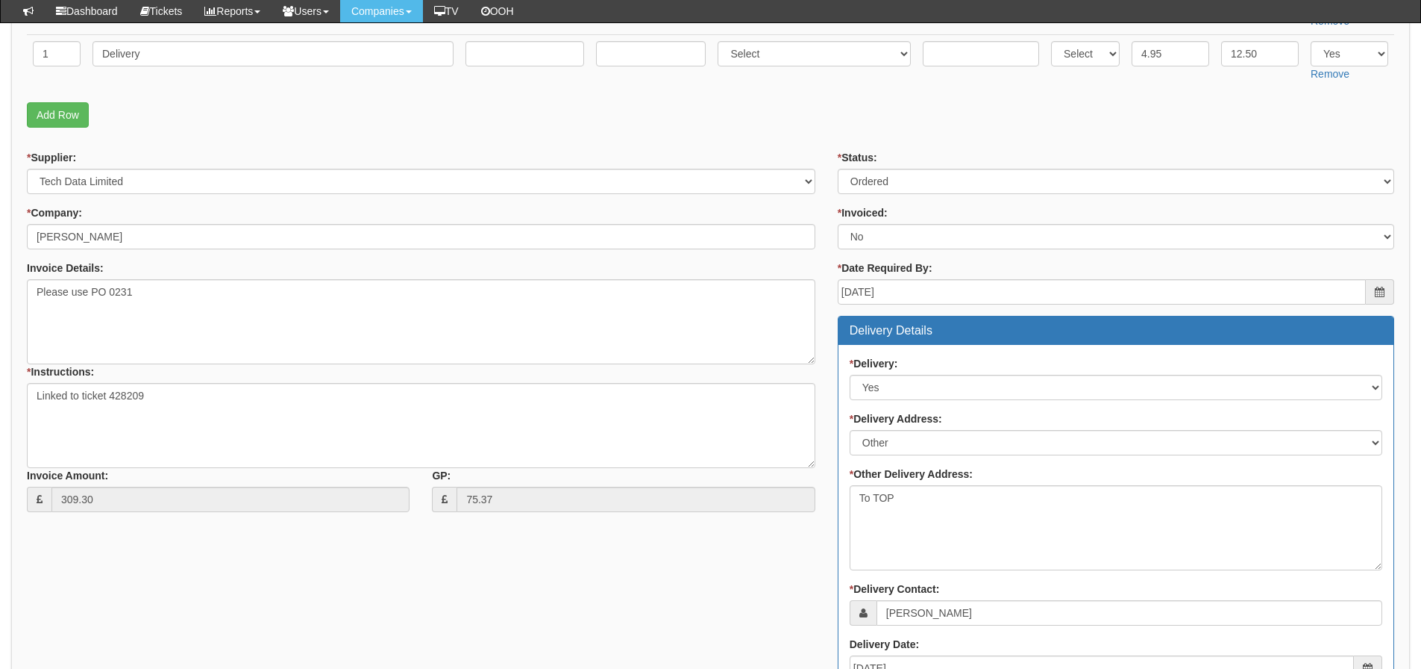
scroll to position [225, 0]
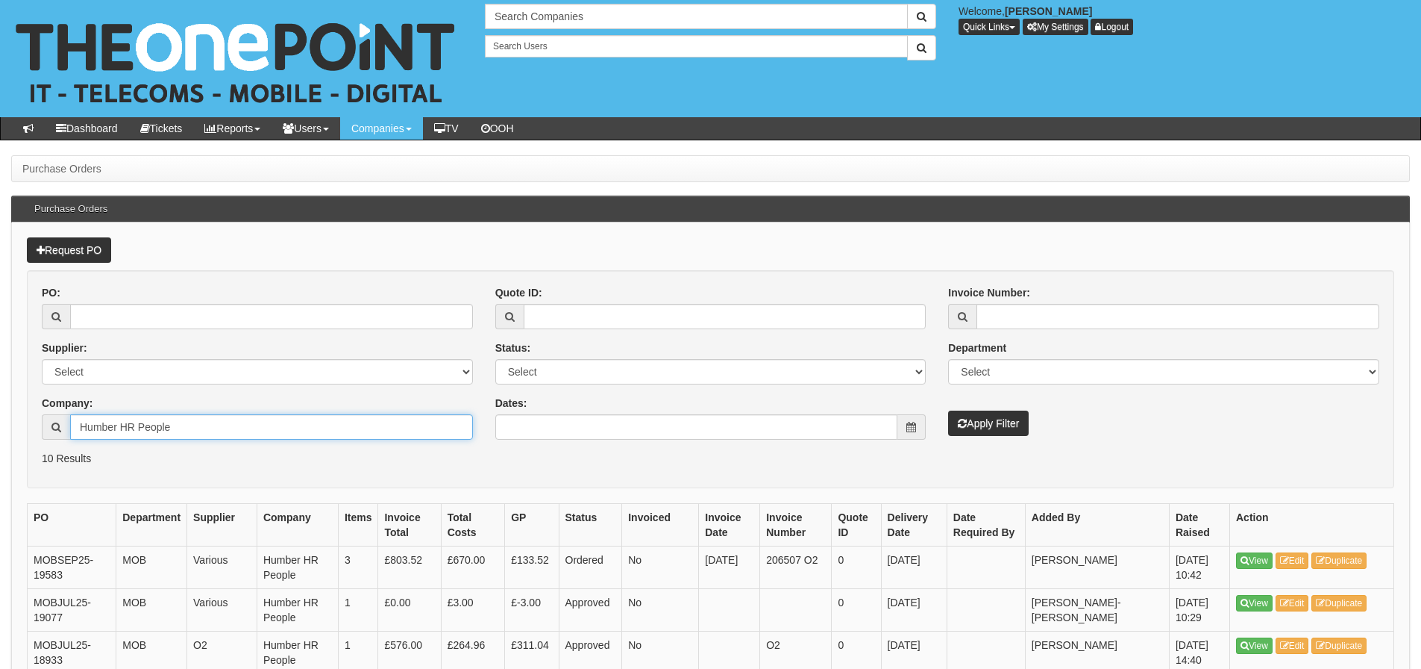
drag, startPoint x: 116, startPoint y: 430, endPoint x: 242, endPoint y: 430, distance: 126.1
click at [242, 430] on input "Humber HR People" at bounding box center [271, 426] width 403 height 25
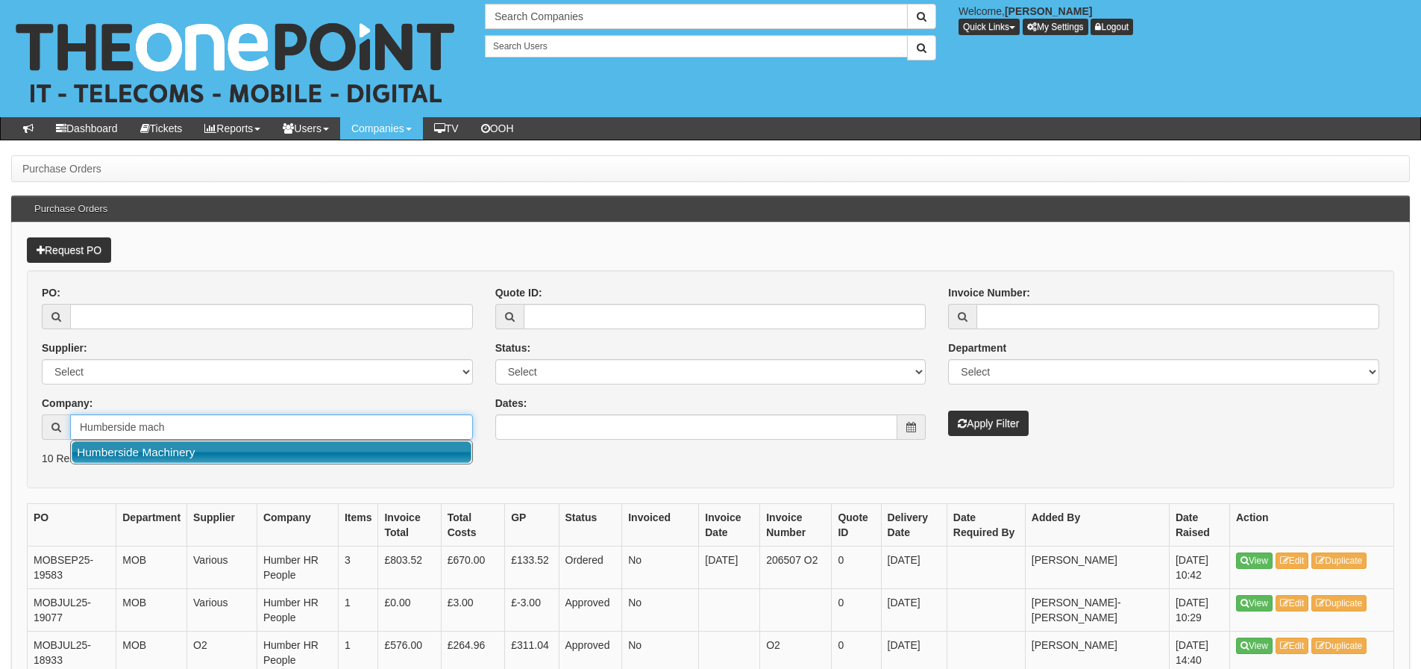
click at [237, 446] on link "Humberside Machinery" at bounding box center [272, 452] width 400 height 22
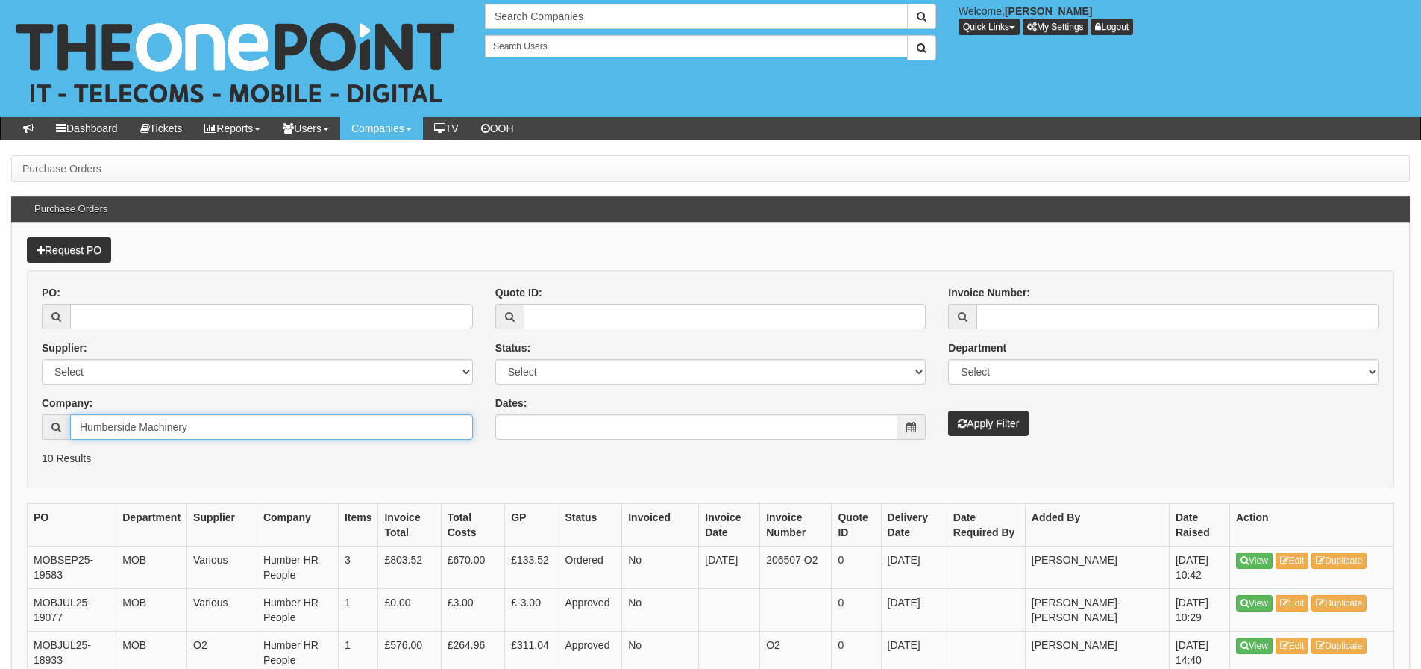
type input "Humberside Machinery"
click at [998, 416] on button "Apply Filter" at bounding box center [988, 422] width 81 height 25
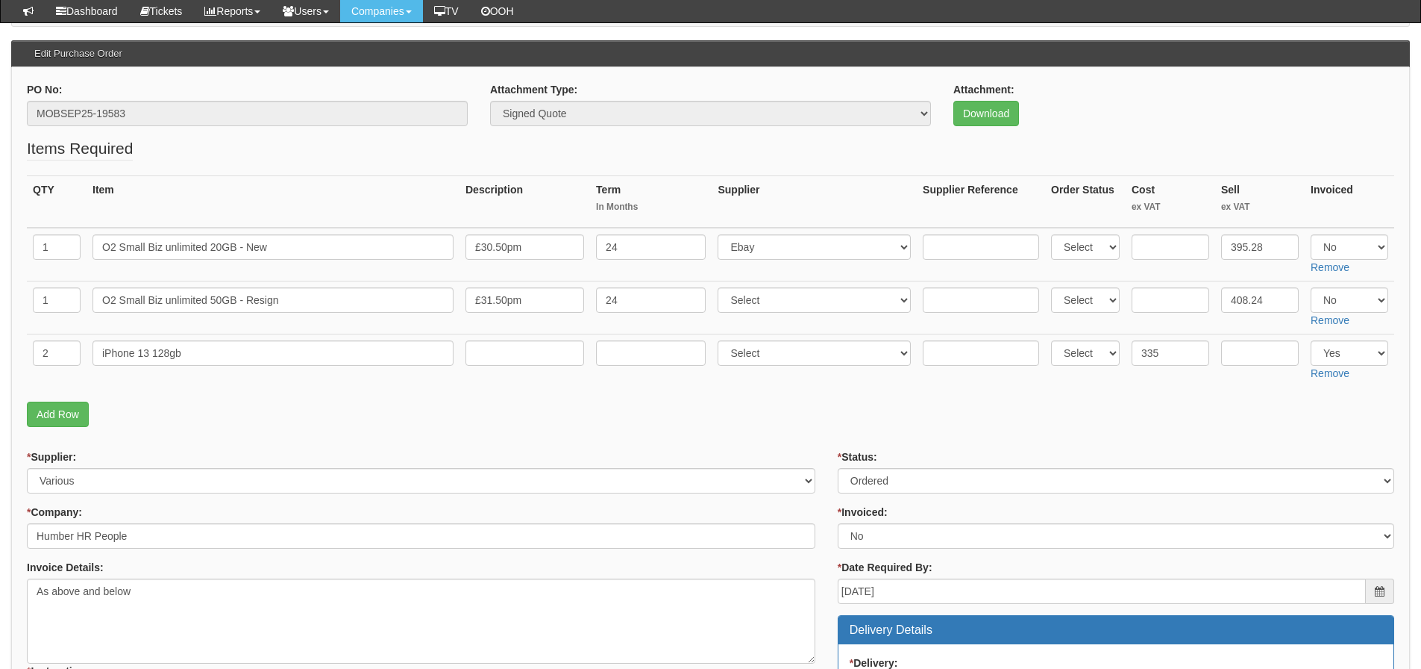
scroll to position [149, 0]
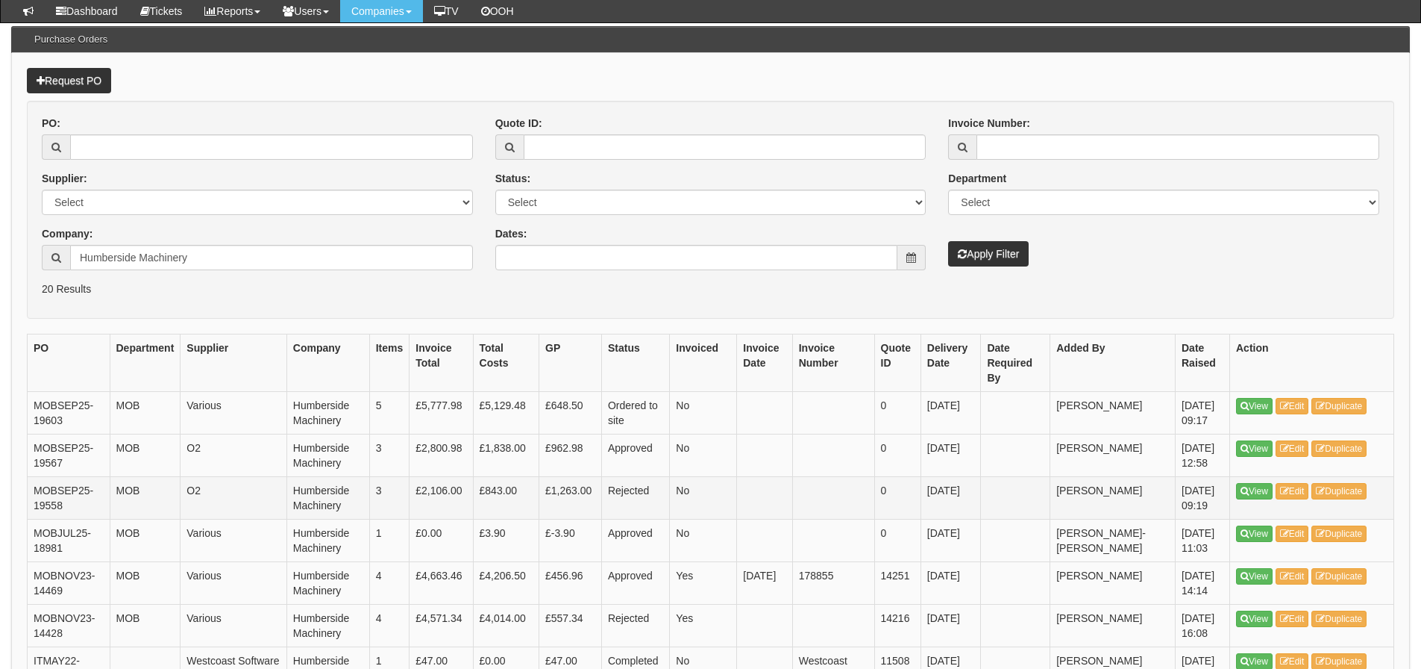
scroll to position [149, 0]
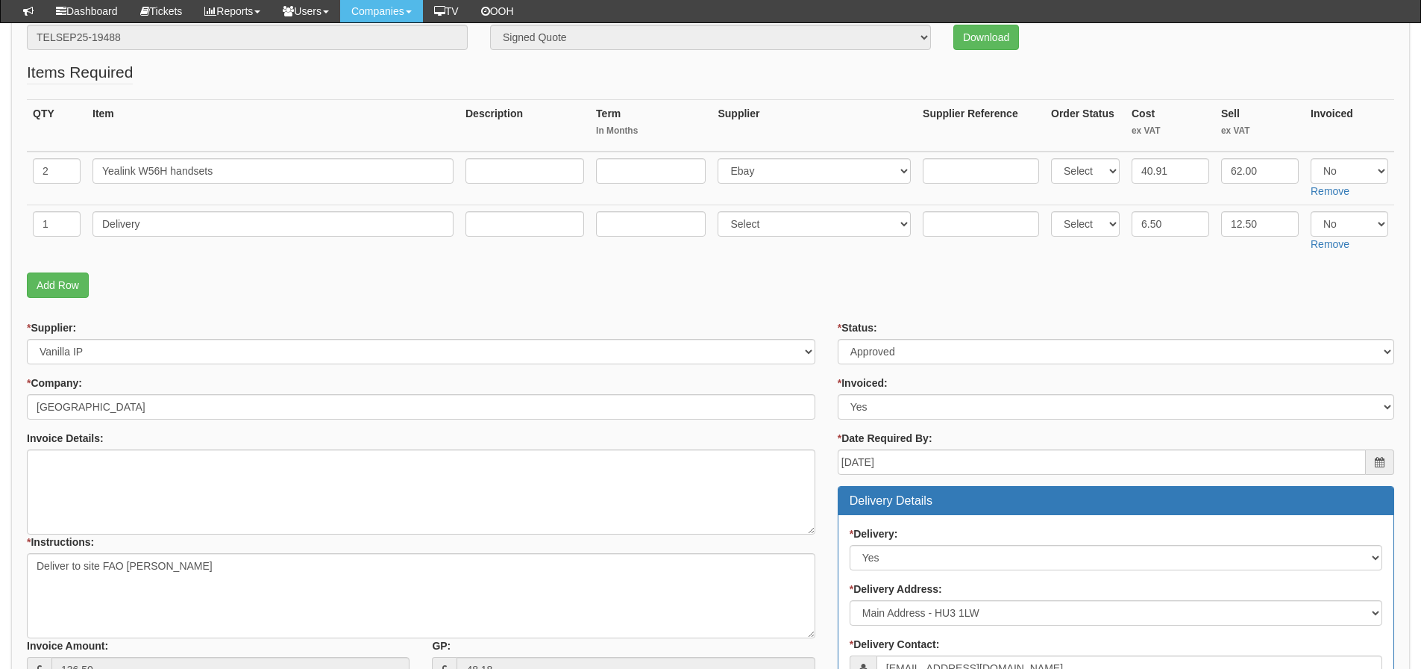
scroll to position [193, 0]
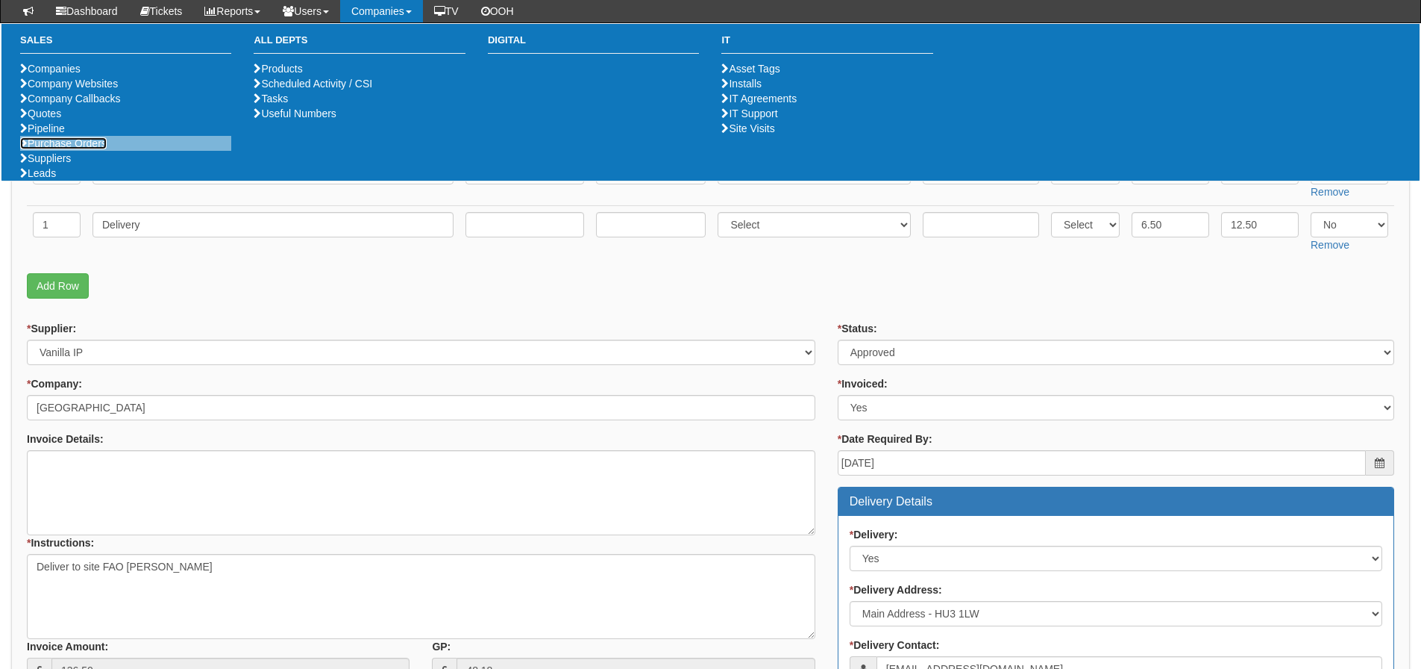
click at [84, 149] on link "Purchase Orders" at bounding box center [63, 143] width 87 height 12
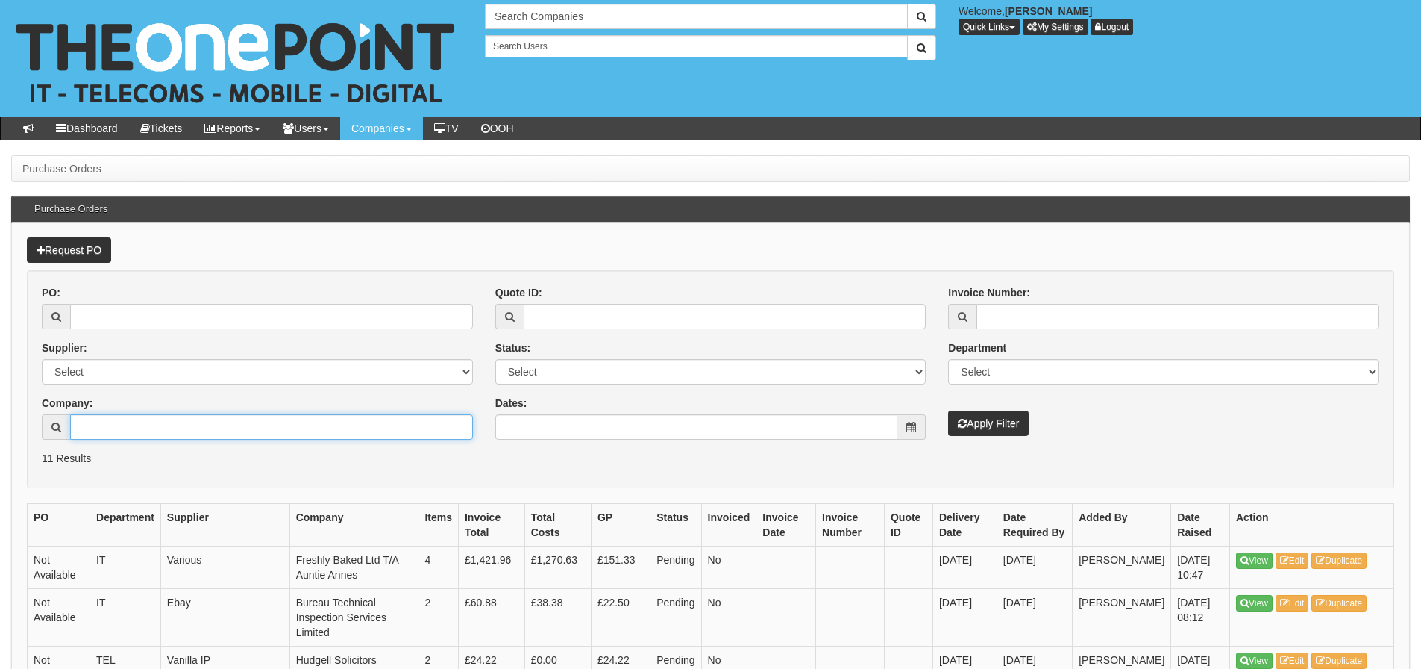
click at [140, 422] on input "Company:" at bounding box center [271, 426] width 403 height 25
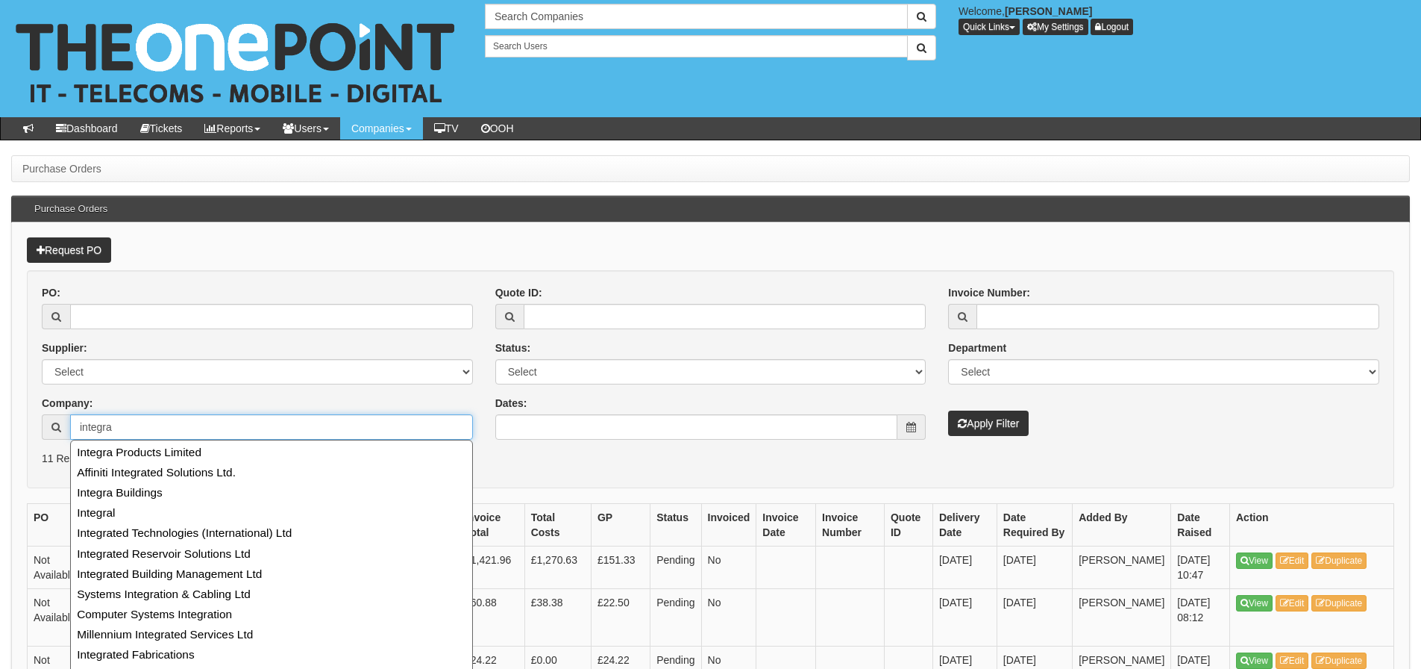
scroll to position [17, 0]
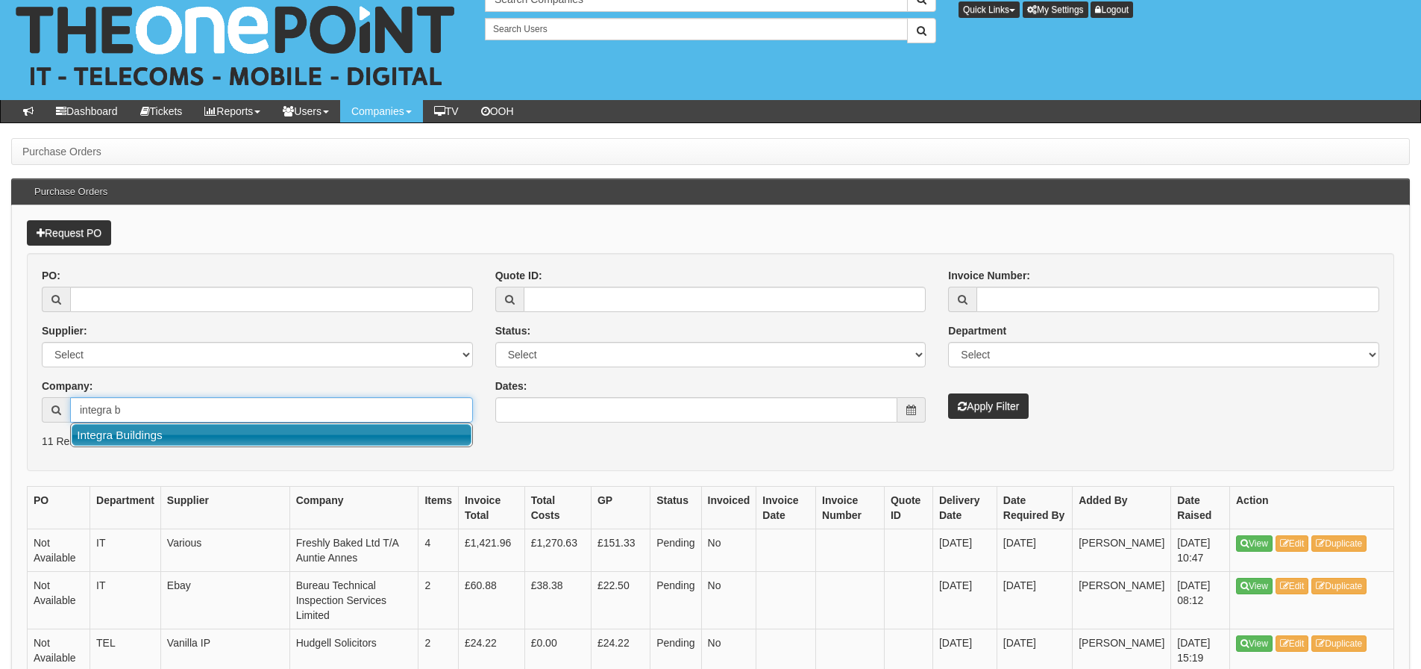
click at [145, 434] on link "Integra Buildings" at bounding box center [272, 435] width 400 height 22
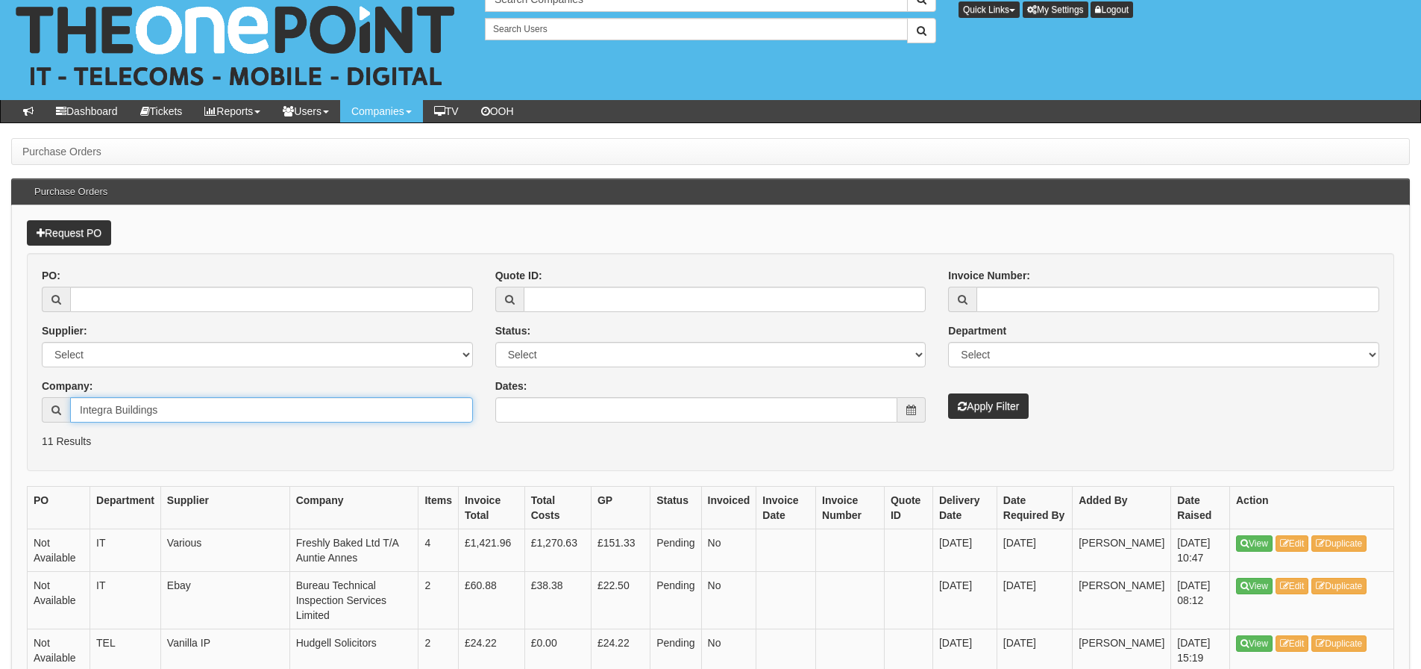
type input "Integra Buildings"
click at [948, 393] on button "Apply Filter" at bounding box center [988, 405] width 81 height 25
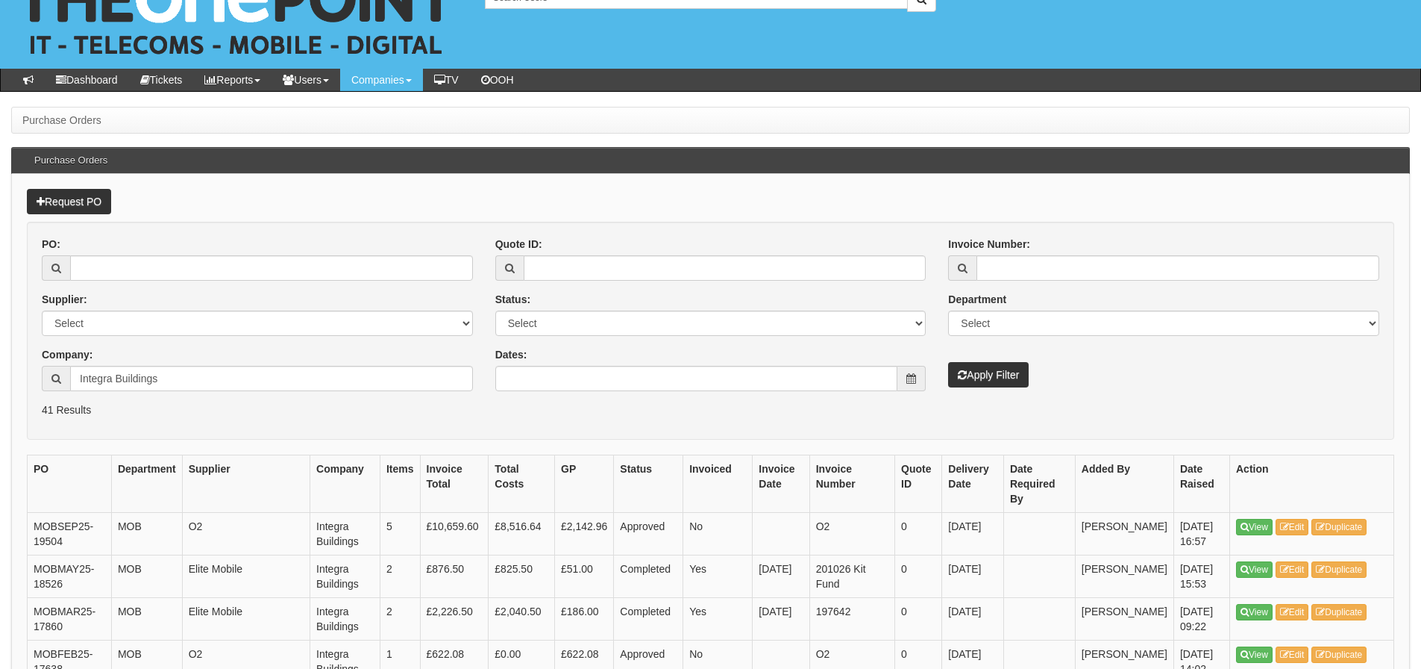
scroll to position [75, 0]
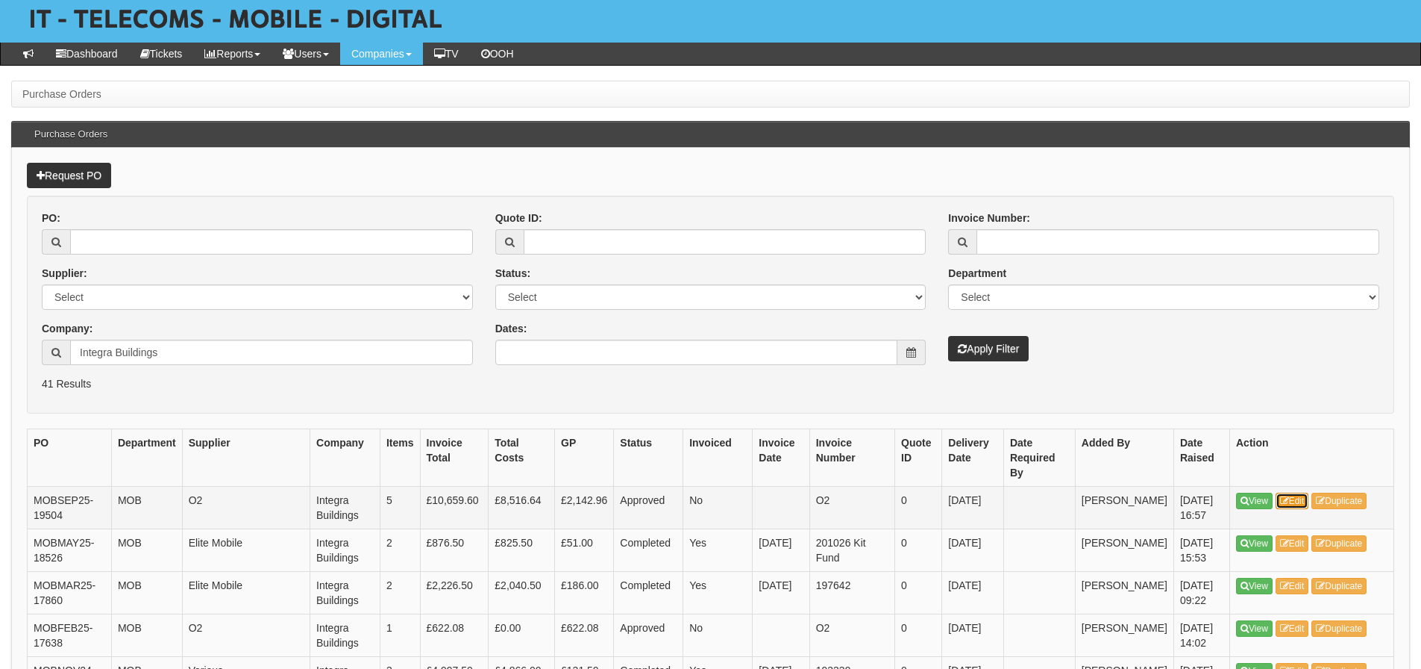
click at [1288, 492] on link "Edit" at bounding box center [1293, 500] width 34 height 16
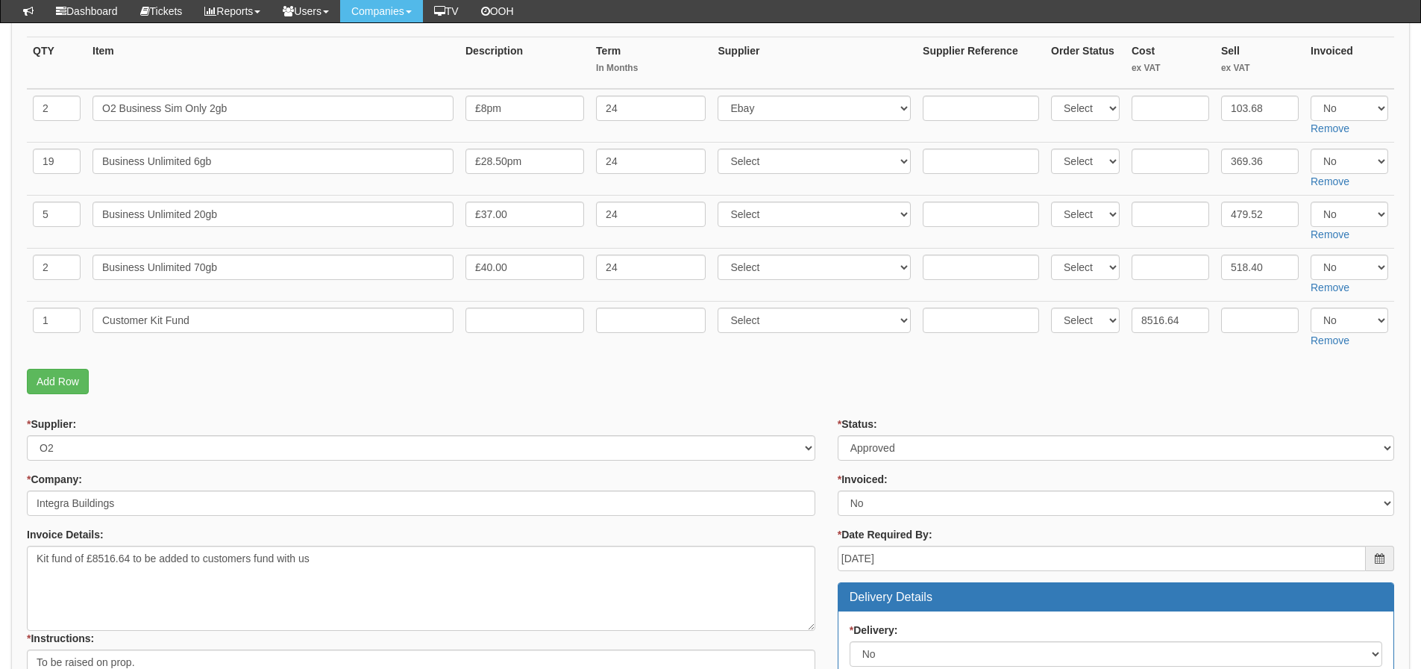
scroll to position [224, 0]
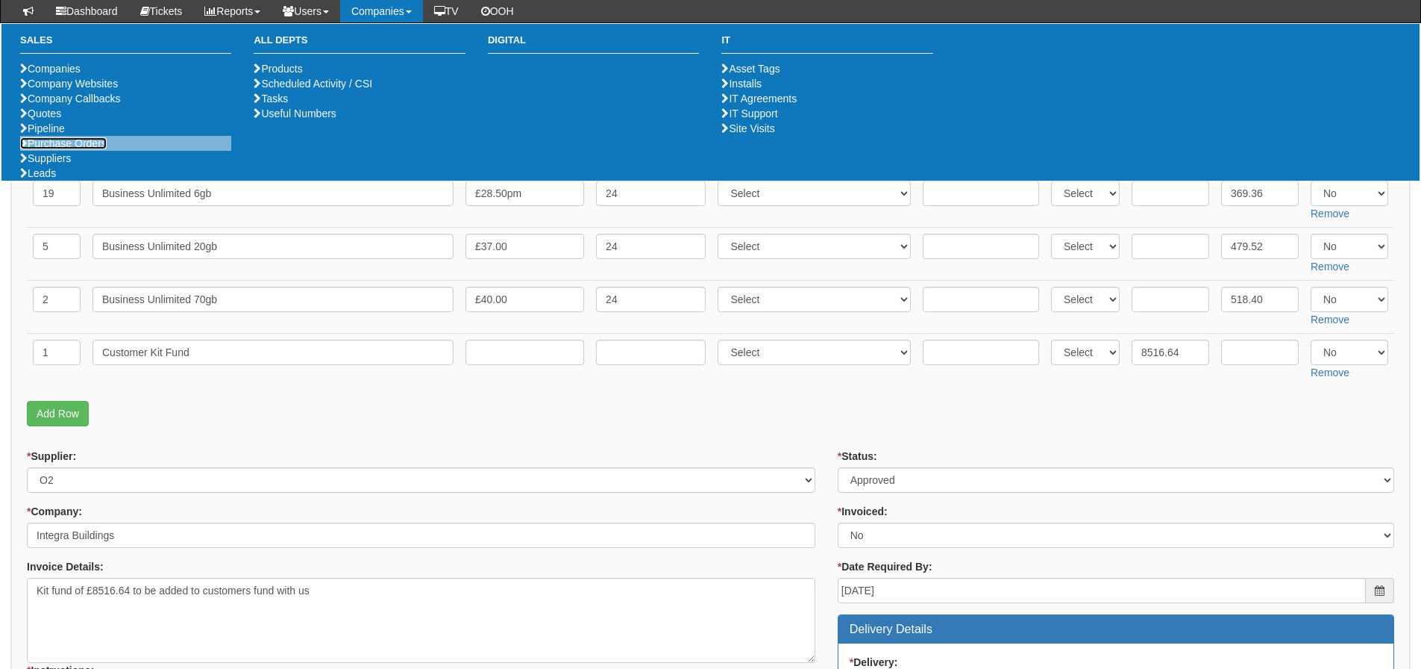
click at [90, 149] on link "Purchase Orders" at bounding box center [63, 143] width 87 height 12
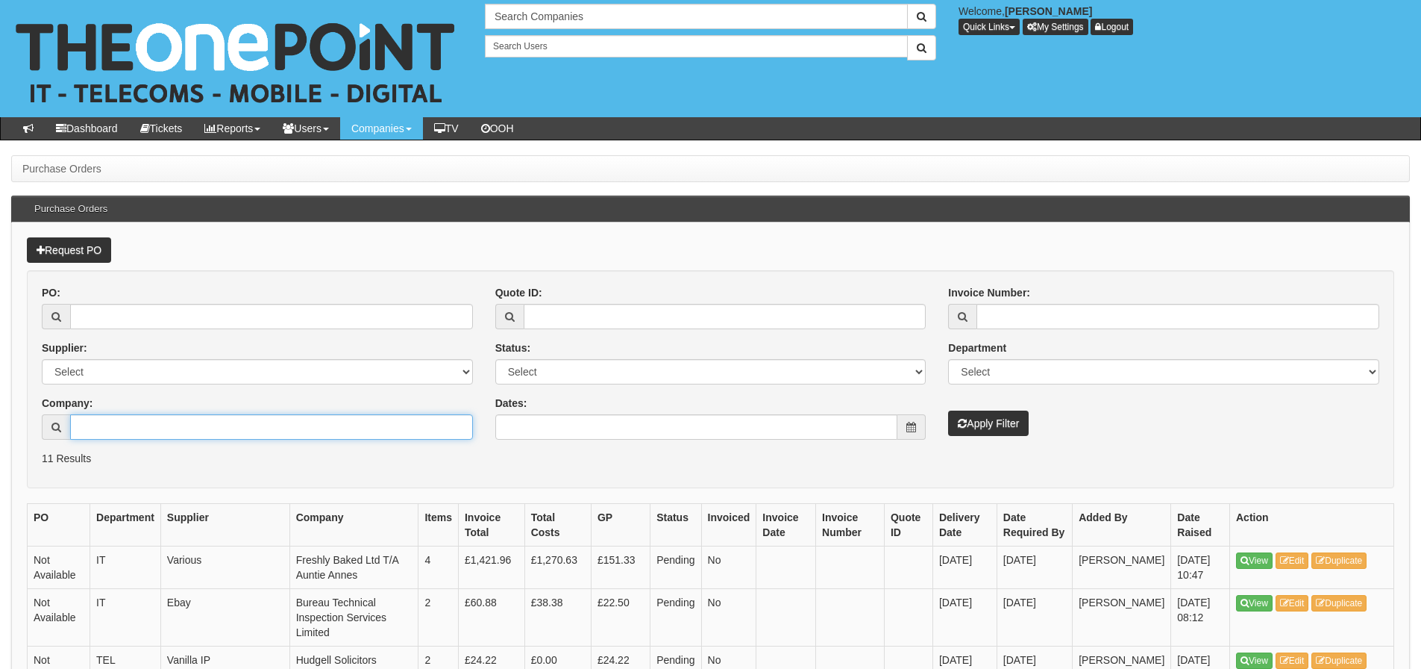
click at [93, 420] on input "Company:" at bounding box center [271, 426] width 403 height 25
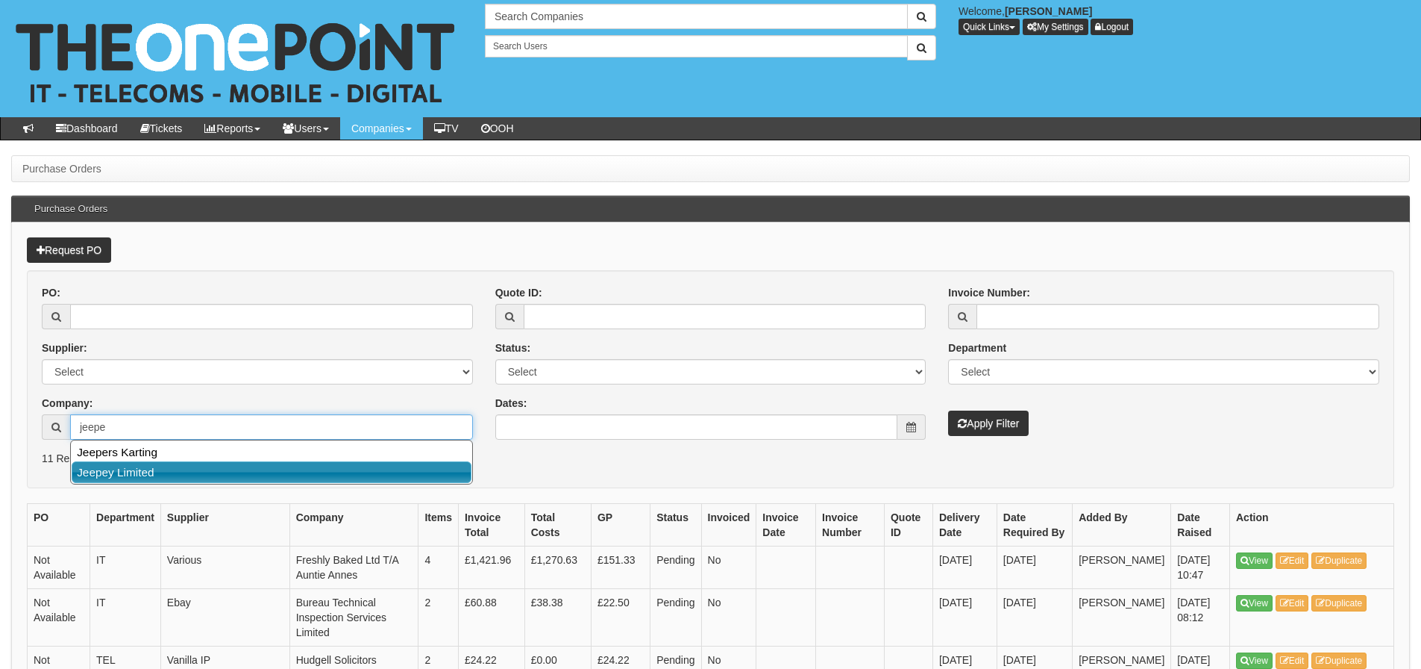
click at [99, 472] on link "Jeepey Limited" at bounding box center [272, 472] width 400 height 22
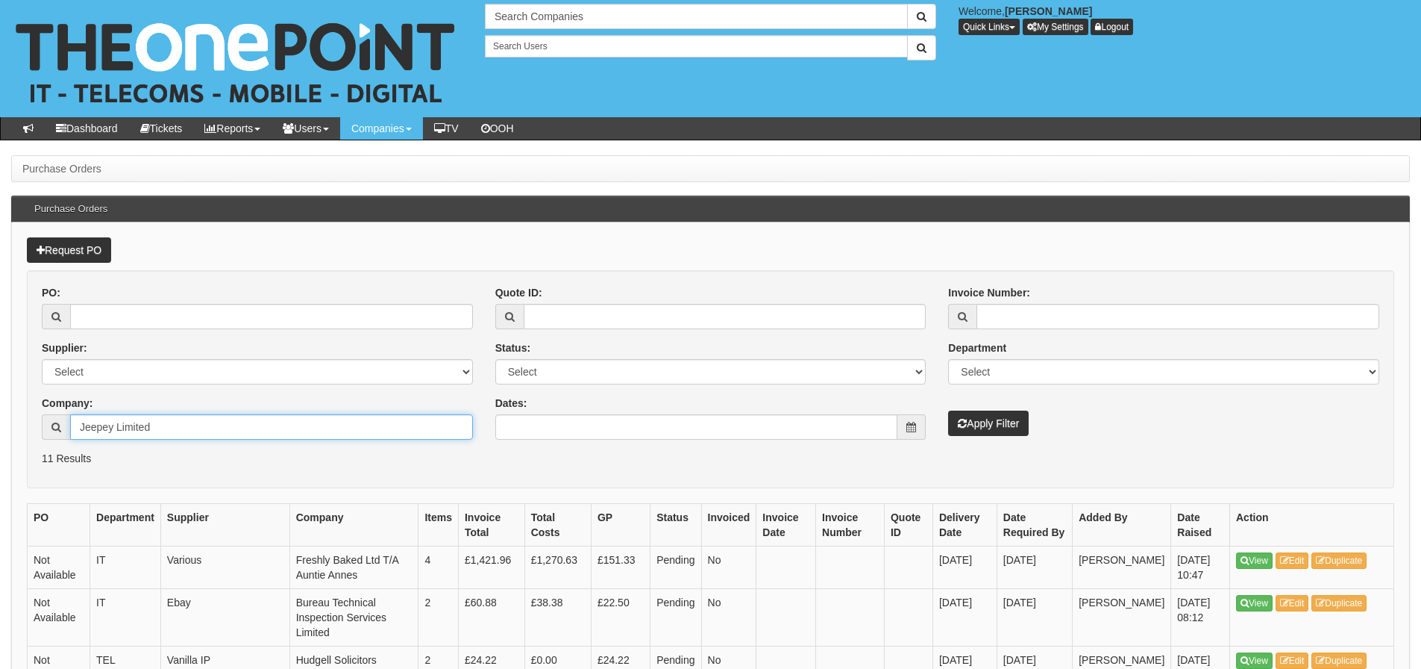
type input "Jeepey Limited"
click at [948, 410] on button "Apply Filter" at bounding box center [988, 422] width 81 height 25
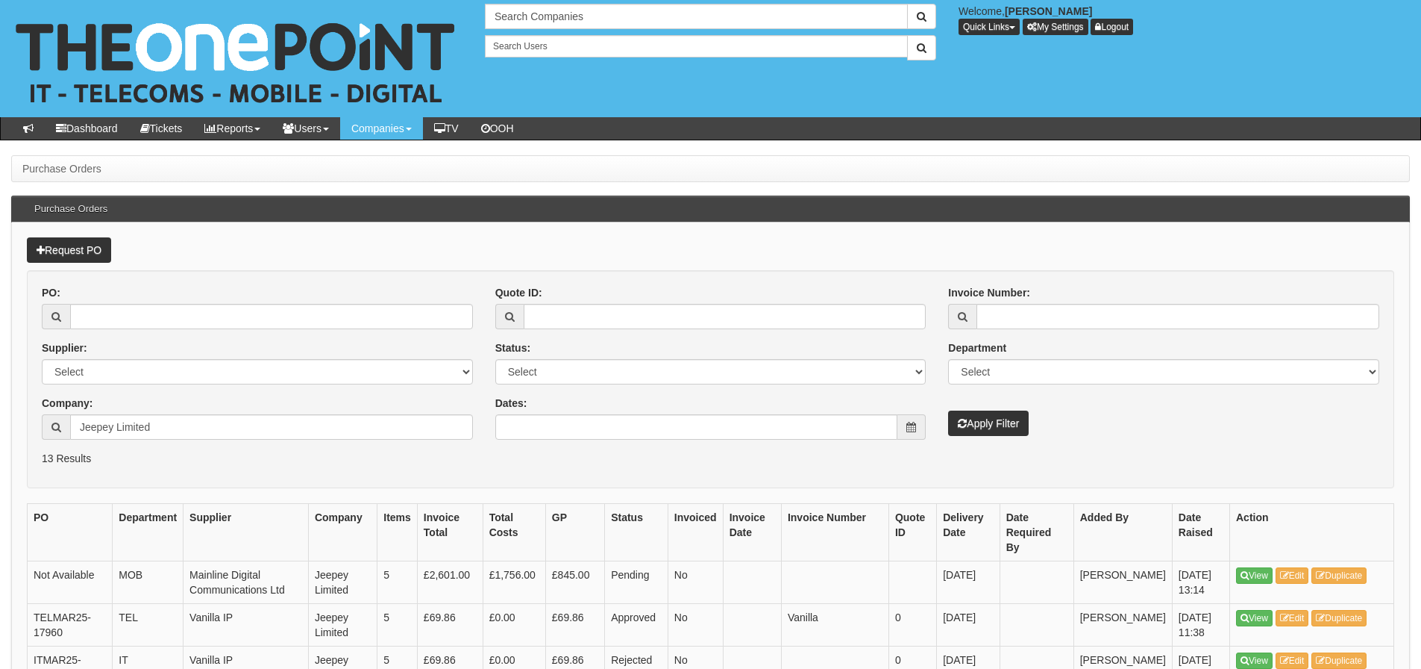
scroll to position [75, 0]
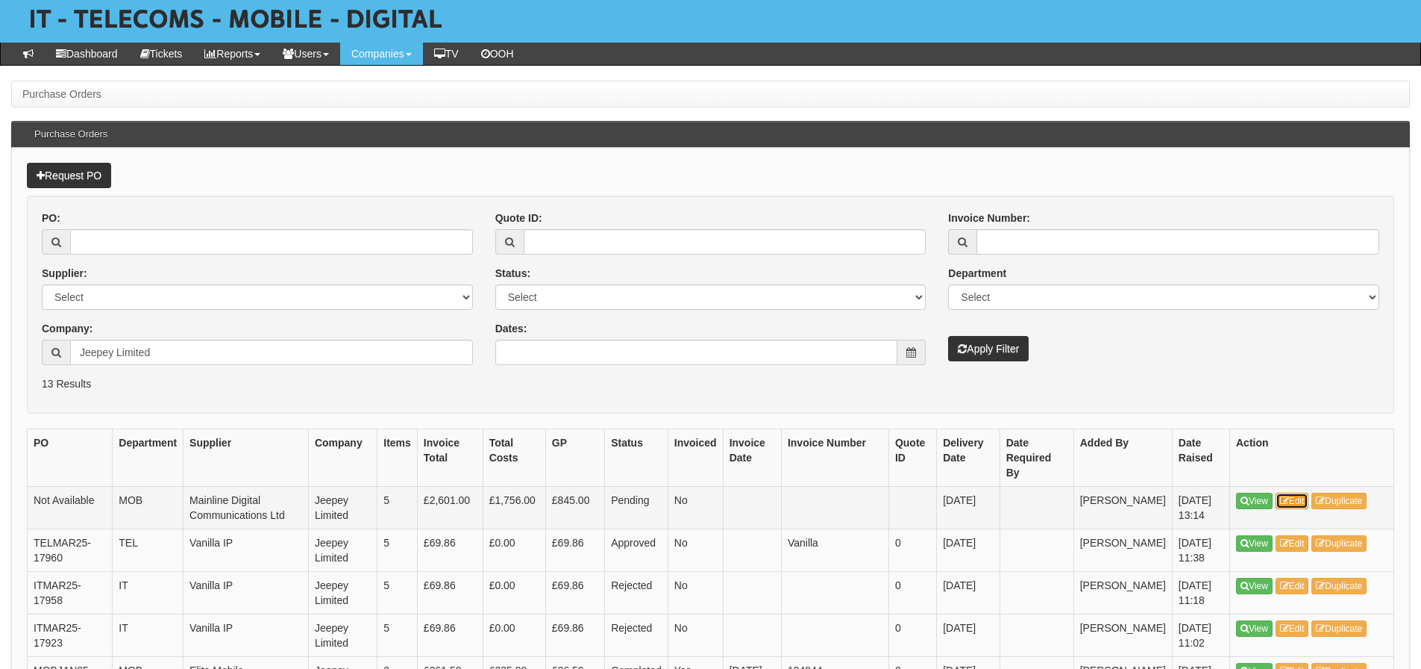
click at [1288, 496] on icon at bounding box center [1284, 500] width 9 height 9
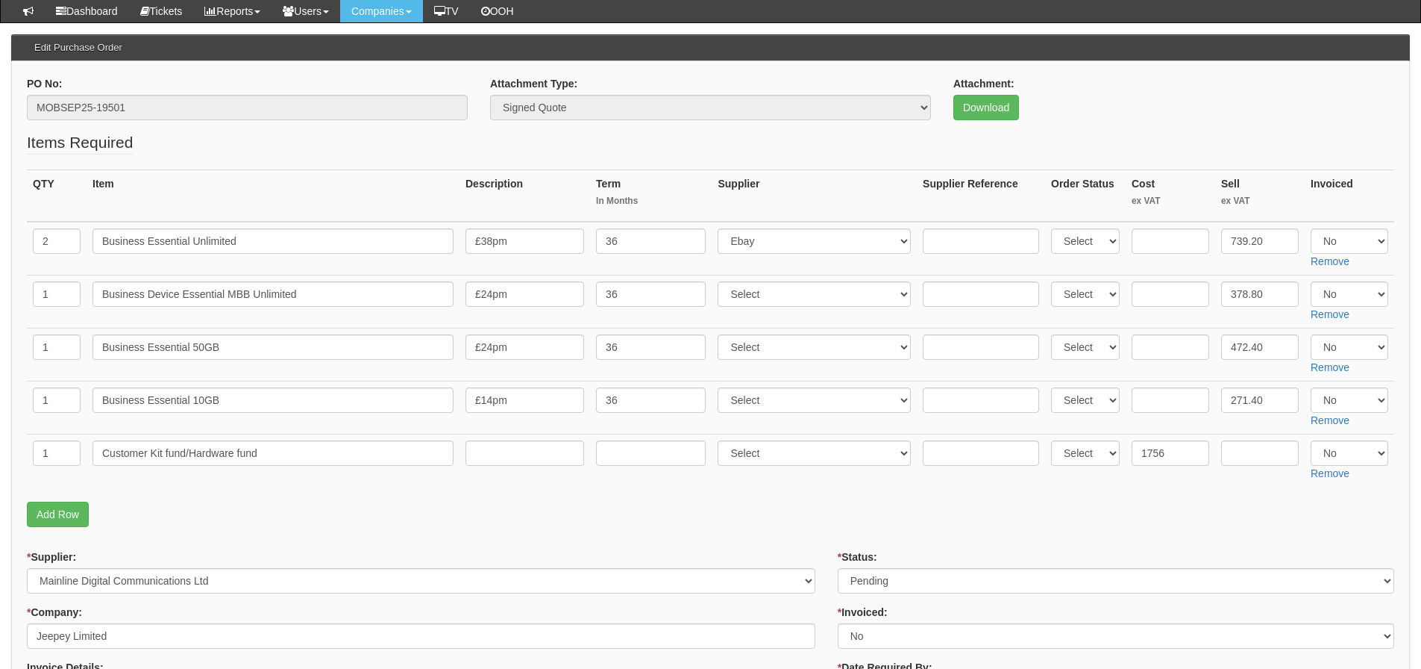
scroll to position [149, 0]
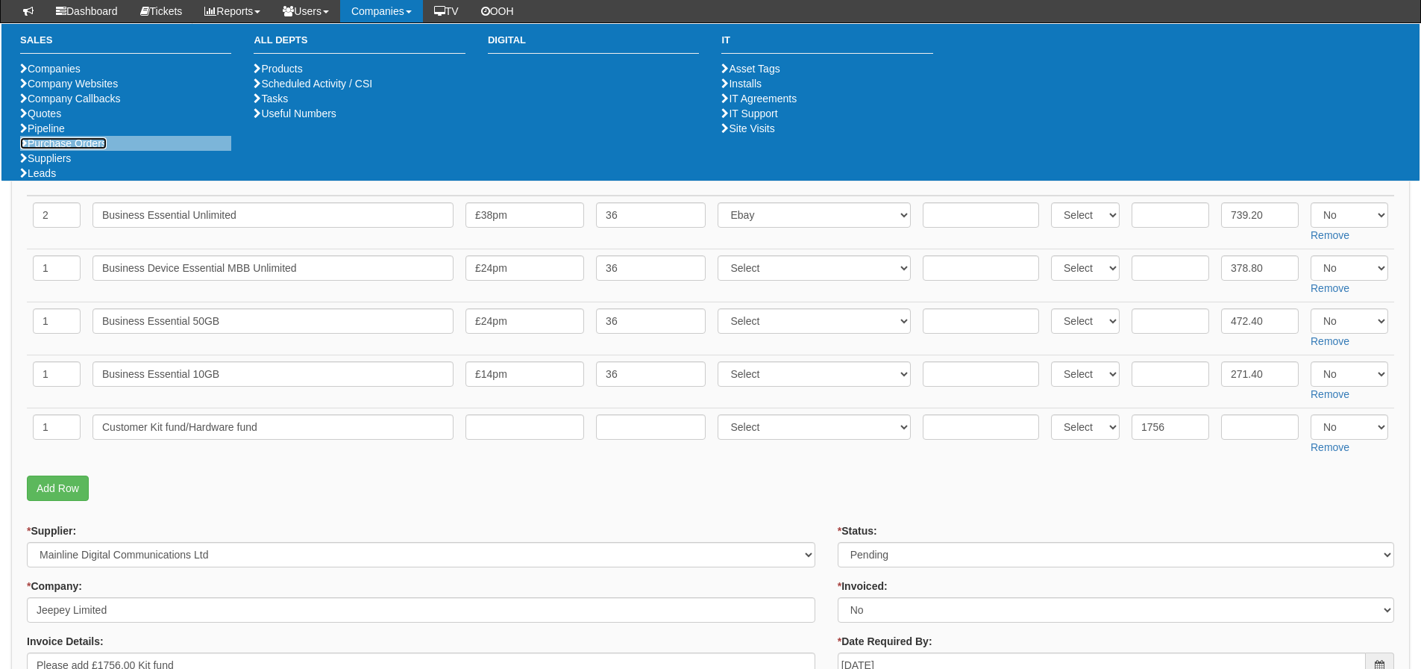
click at [99, 149] on link "Purchase Orders" at bounding box center [63, 143] width 87 height 12
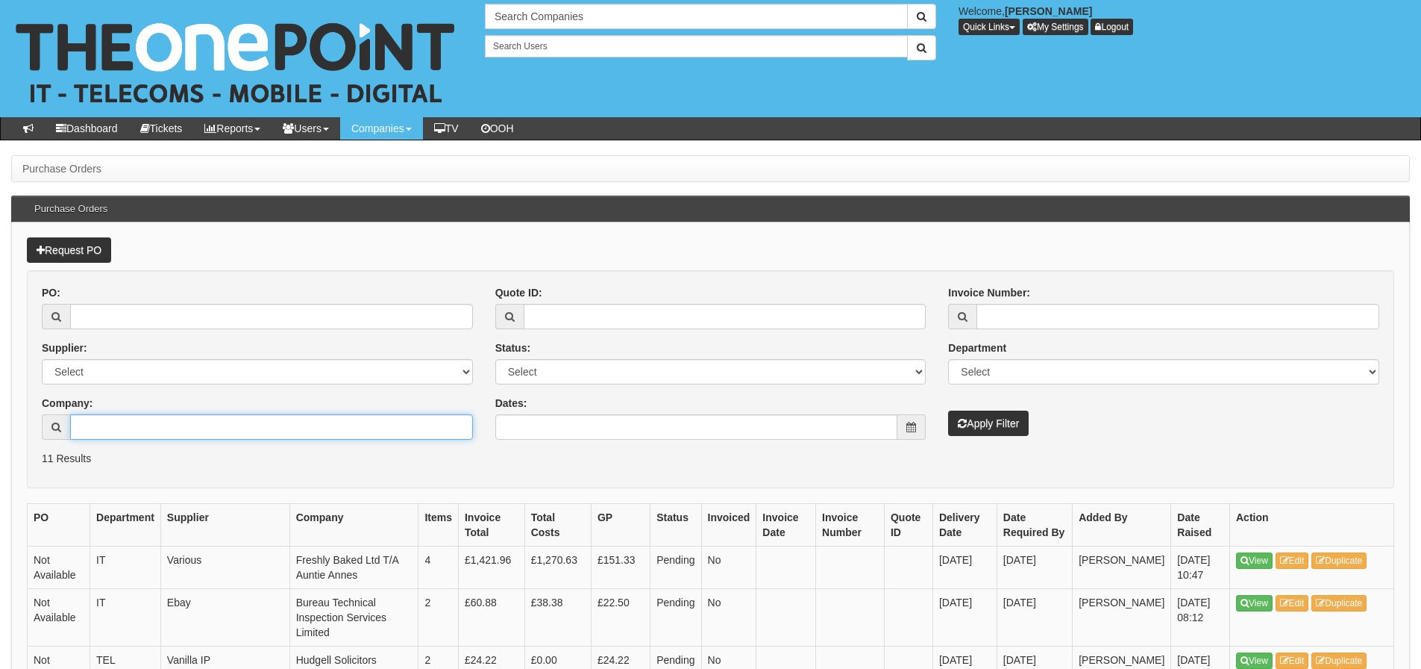
click at [135, 430] on input "Company:" at bounding box center [271, 426] width 403 height 25
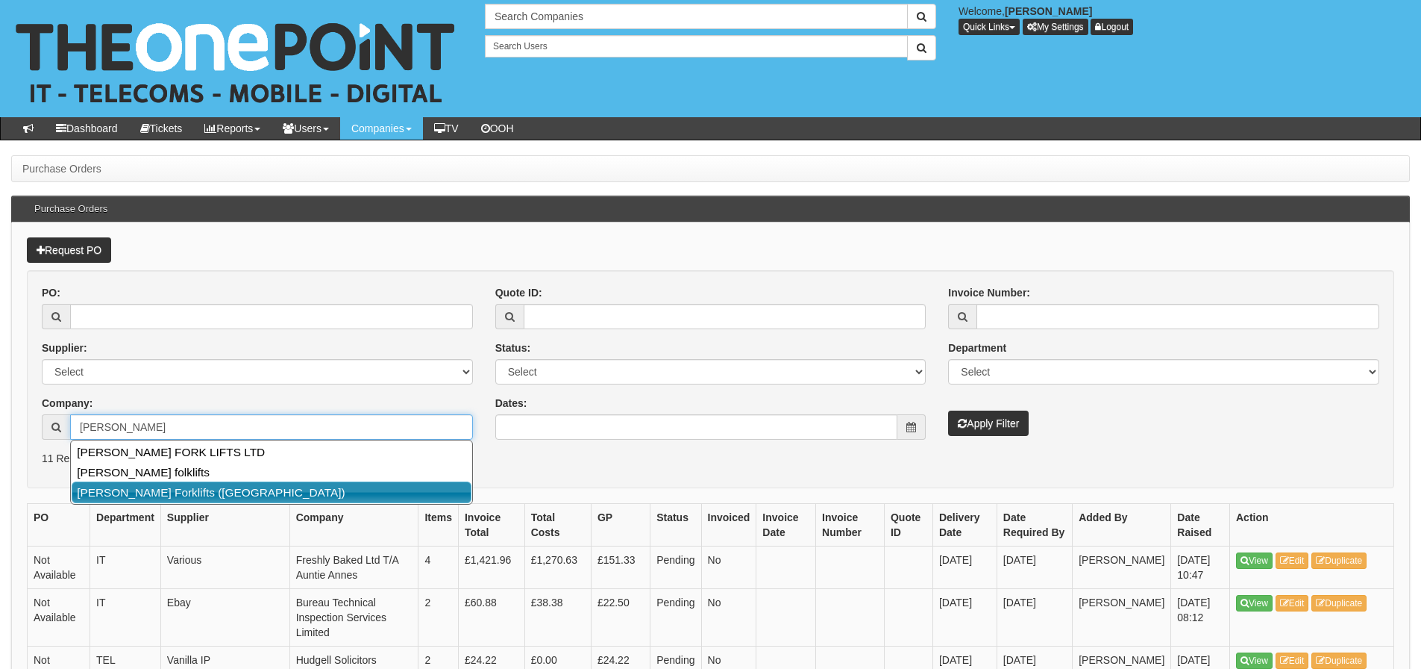
click at [118, 485] on link "Malcolm West Forklifts (Immingham)" at bounding box center [272, 492] width 400 height 22
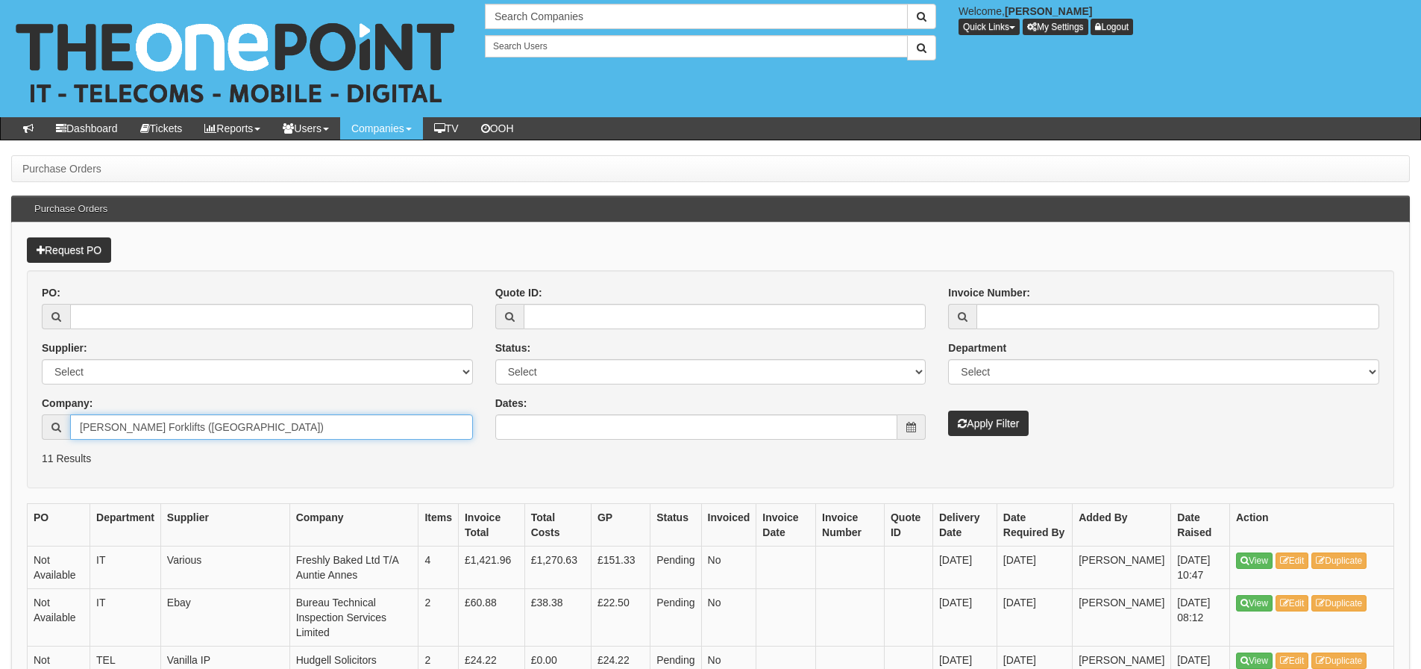
drag, startPoint x: 192, startPoint y: 425, endPoint x: 360, endPoint y: 436, distance: 169.0
click at [360, 436] on input "Malcolm West Forklifts (Immingham)" at bounding box center [271, 426] width 403 height 25
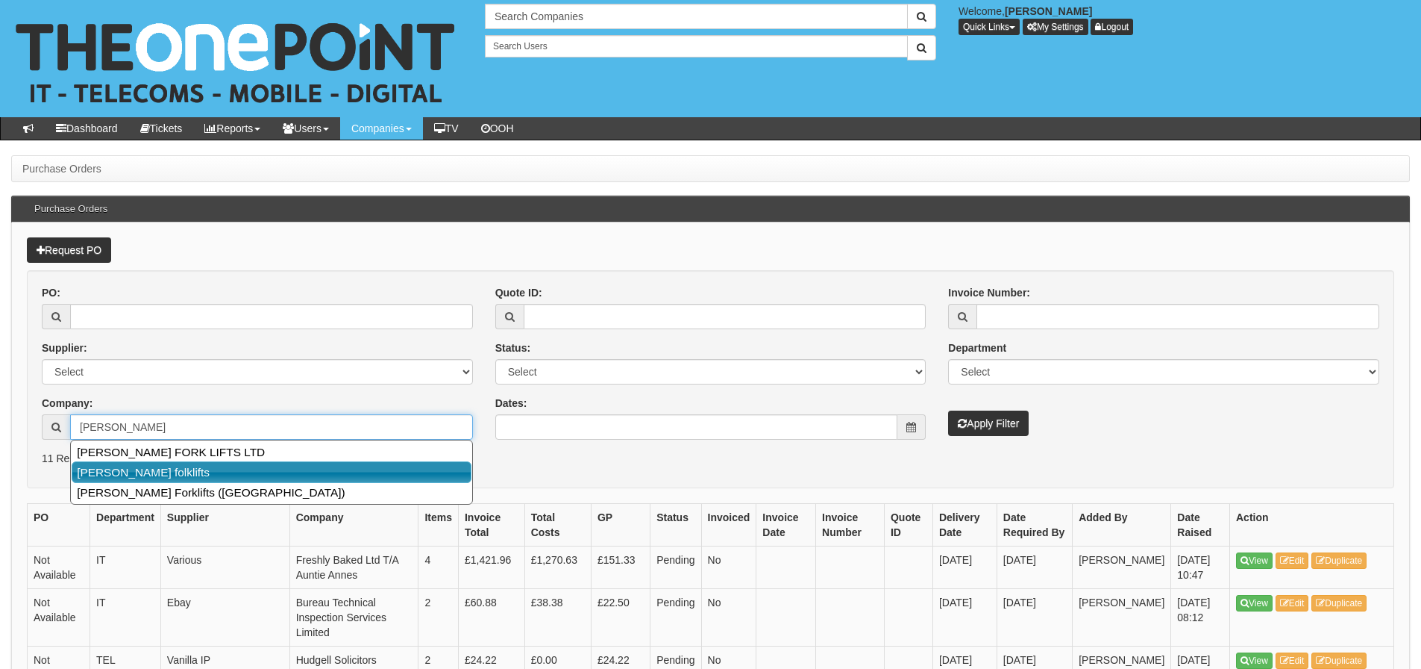
click at [185, 463] on link "Malcolm West folklifts" at bounding box center [272, 472] width 400 height 22
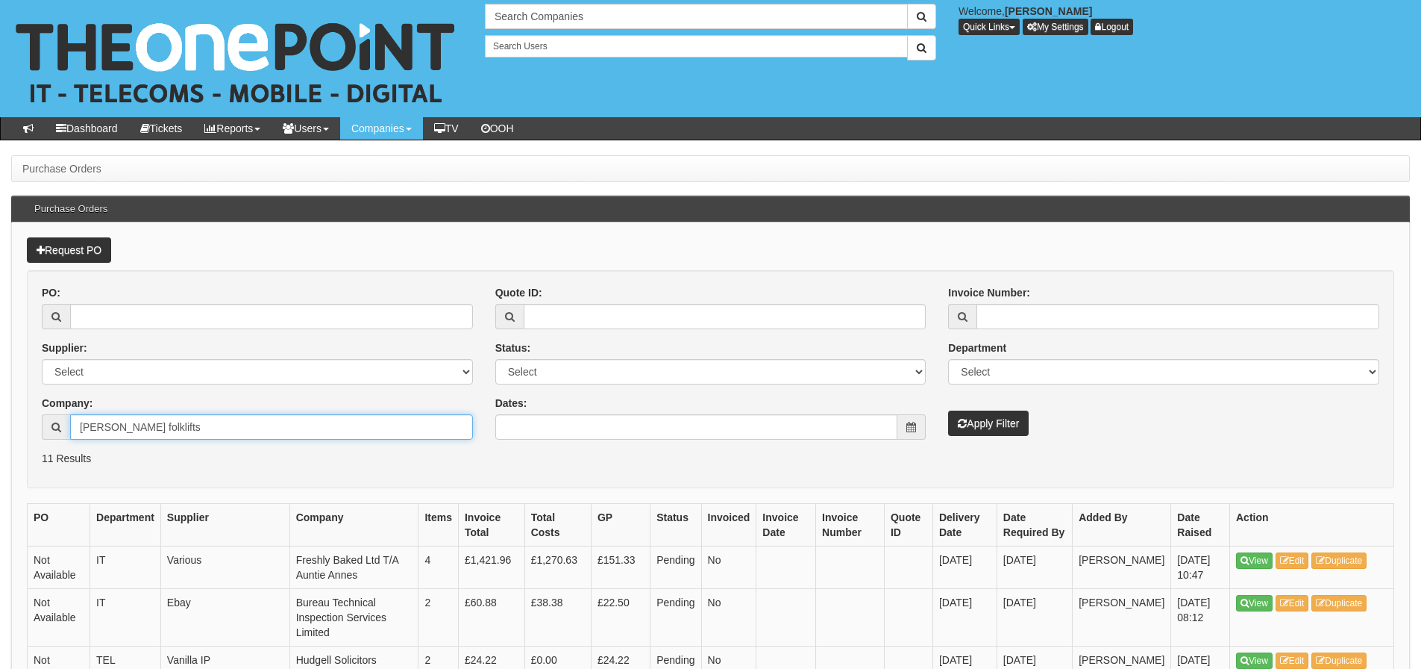
type input "Malcolm West folklifts"
click at [961, 420] on icon "submit" at bounding box center [962, 423] width 9 height 10
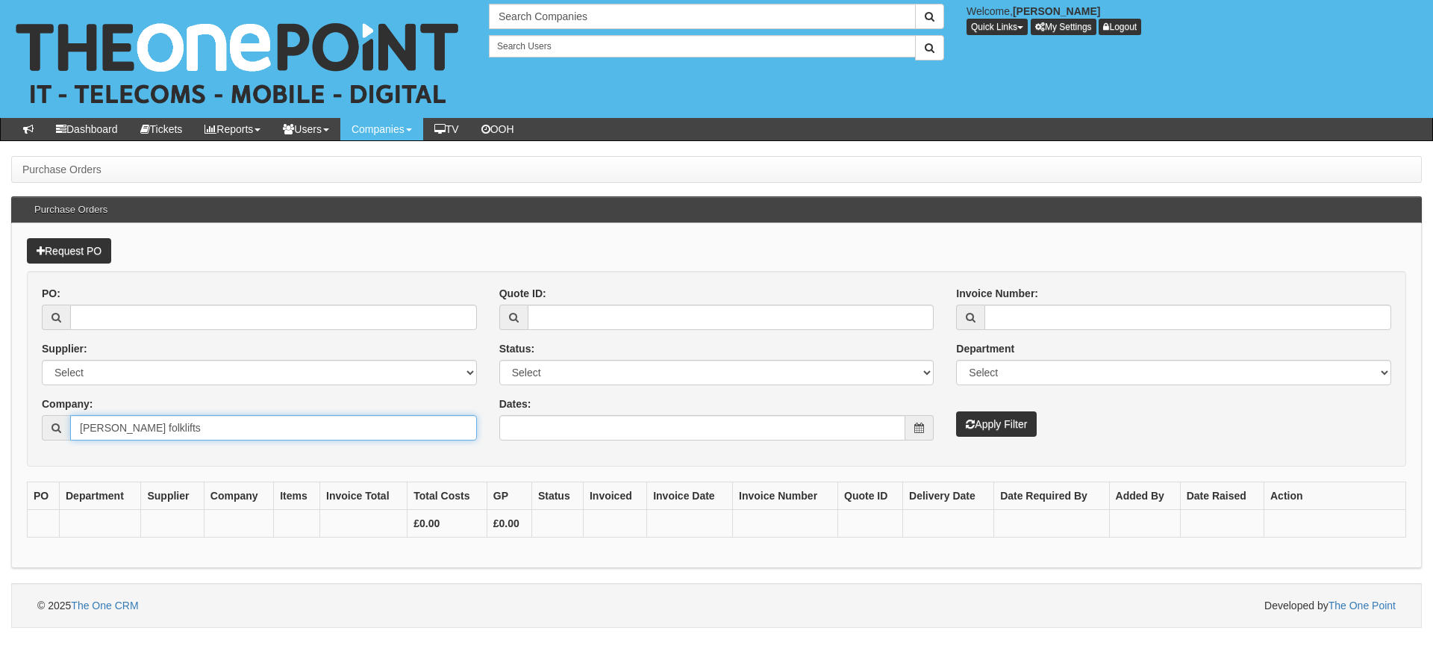
drag, startPoint x: 127, startPoint y: 434, endPoint x: 324, endPoint y: 431, distance: 197.0
click at [324, 431] on input "Malcolm West folklifts" at bounding box center [273, 427] width 407 height 25
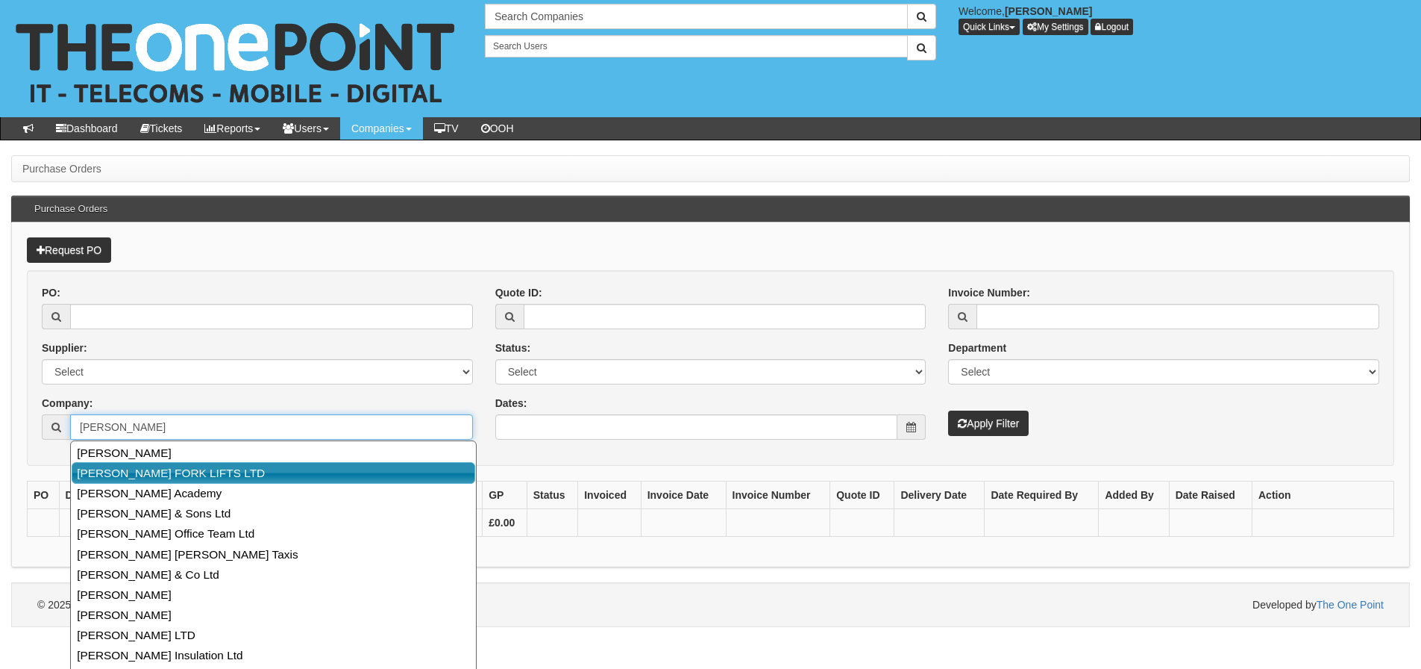
click at [322, 470] on link "MALCOLM WEST FORK LIFTS LTD" at bounding box center [274, 473] width 404 height 22
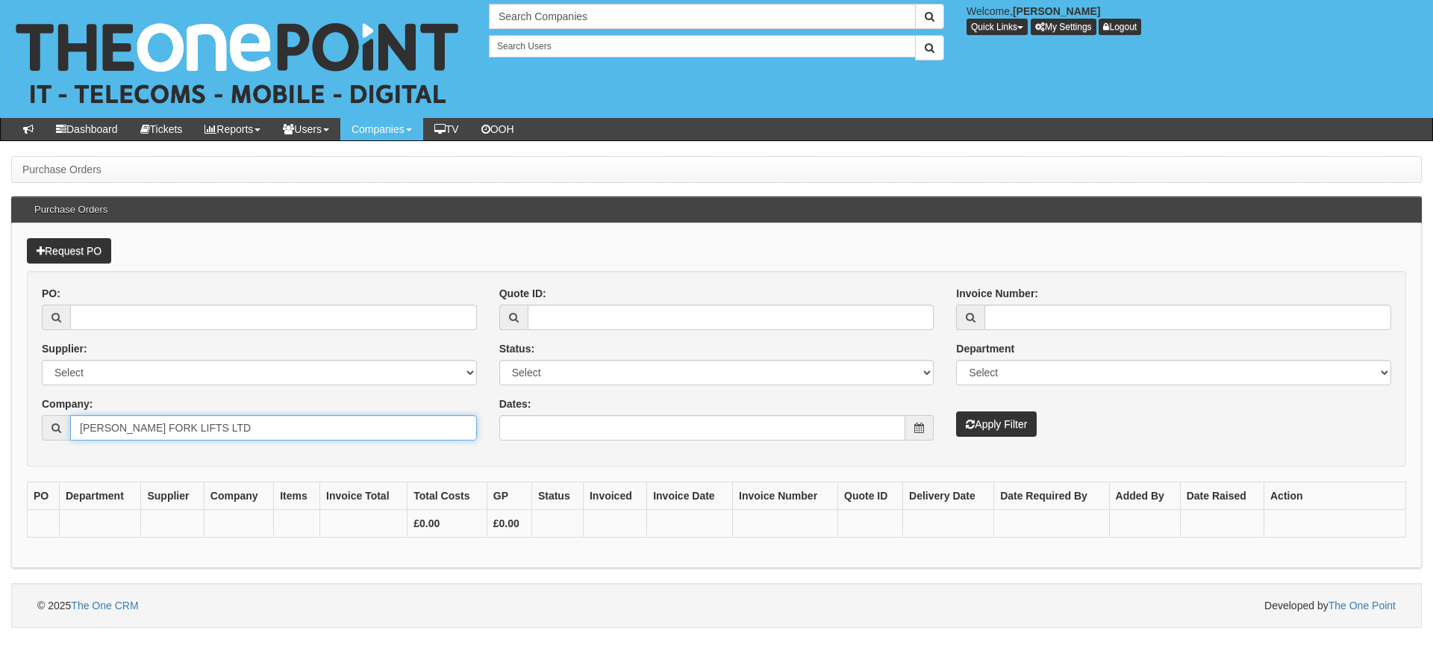
type input "MALCOLM WEST FORK LIFTS LTD"
click at [1019, 423] on button "Apply Filter" at bounding box center [996, 423] width 81 height 25
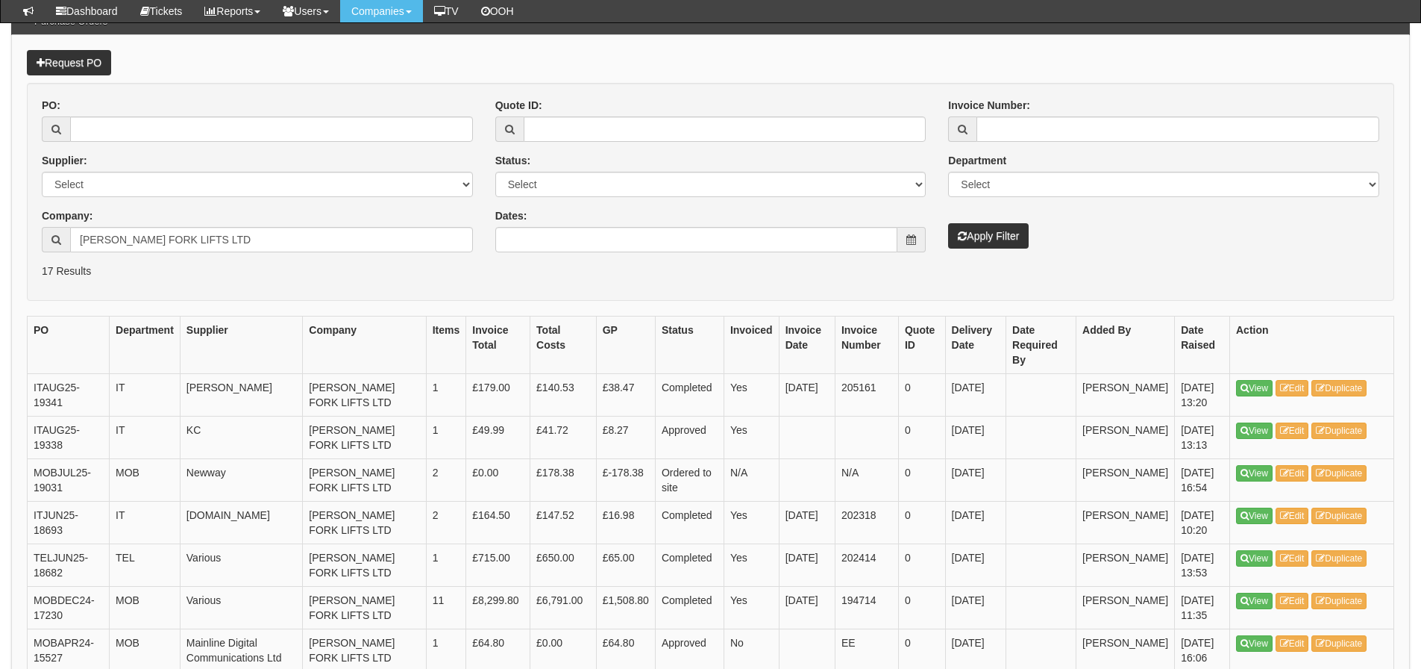
scroll to position [224, 0]
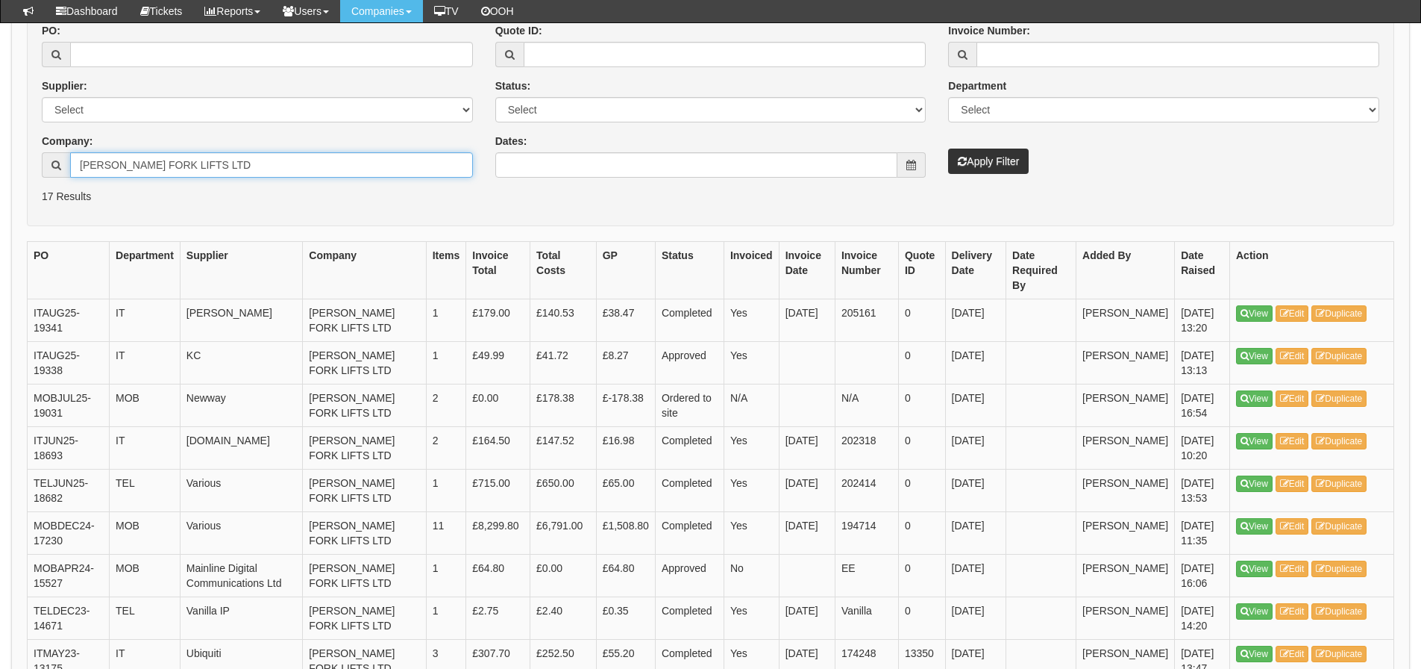
drag, startPoint x: 267, startPoint y: 167, endPoint x: -39, endPoint y: 237, distance: 313.9
click at [0, 237] on html "× Send Email × Add Appointment × Create Ticket × Create Proactive Activity × Ad…" at bounding box center [710, 458] width 1421 height 1364
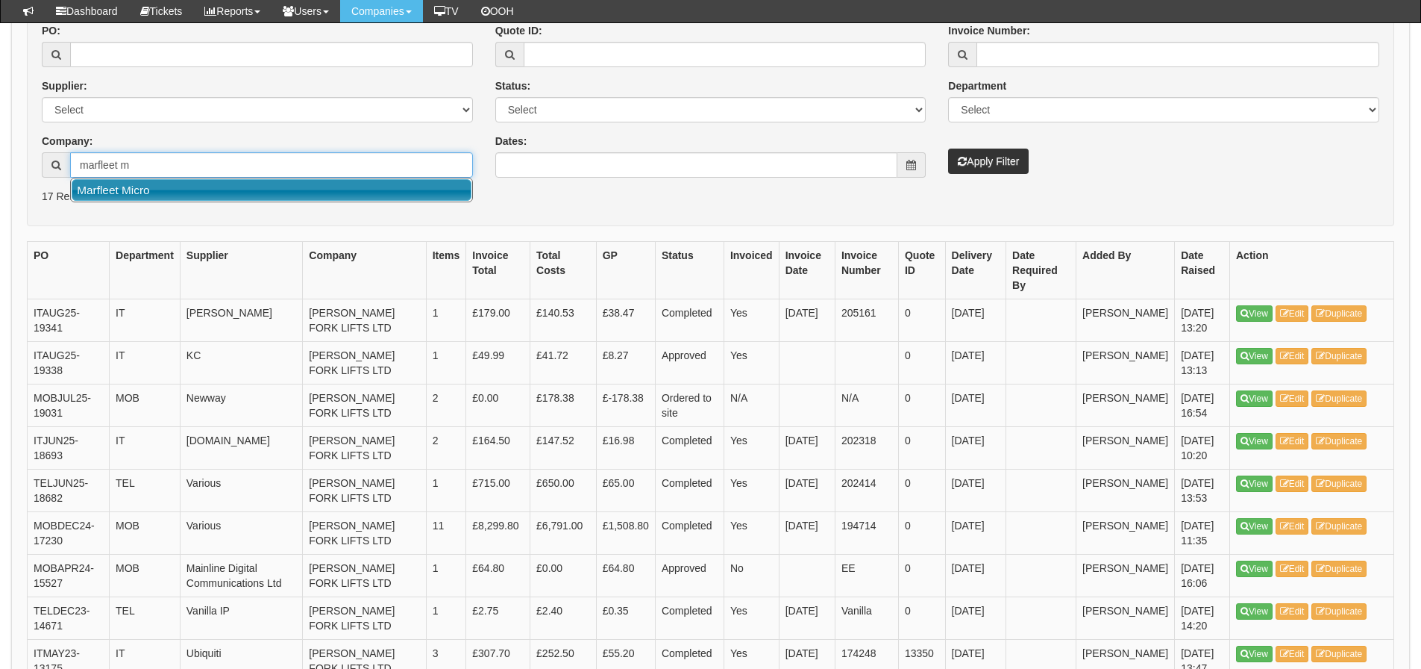
click at [131, 194] on link "Marfleet Micro" at bounding box center [272, 190] width 400 height 22
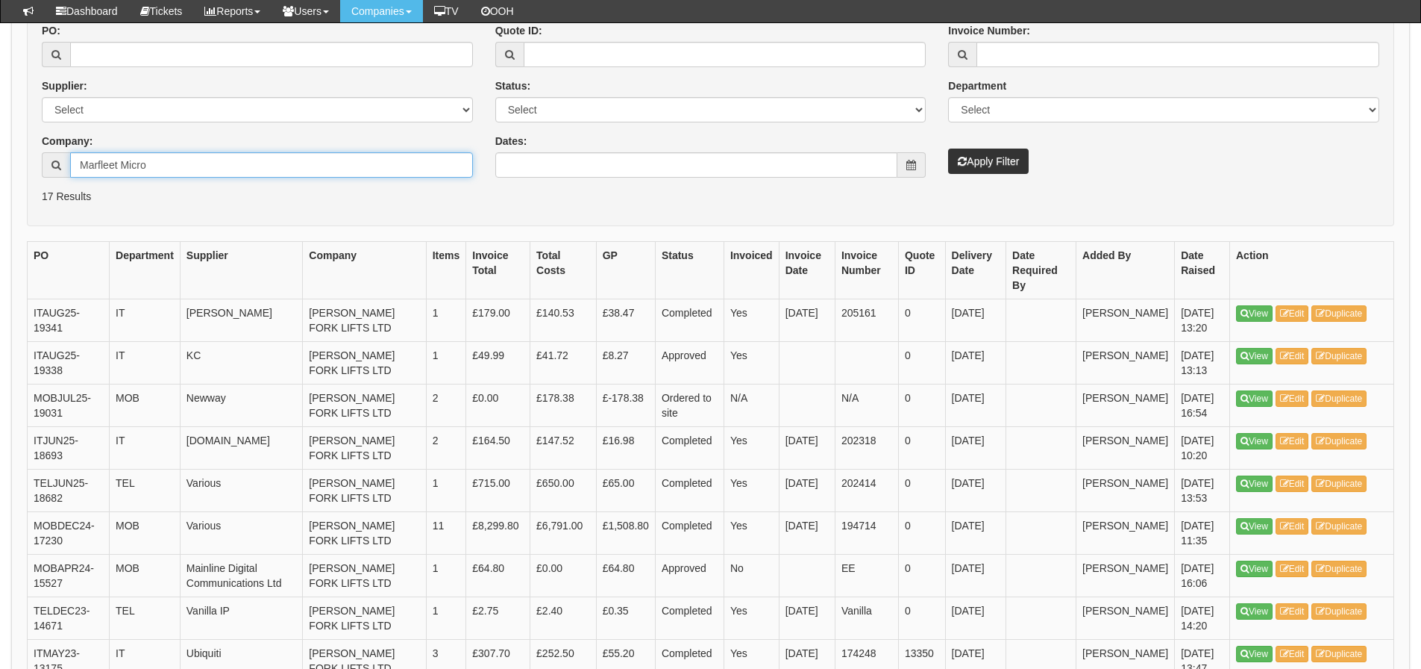
type input "Marfleet Micro"
click at [948, 148] on button "Apply Filter" at bounding box center [988, 160] width 81 height 25
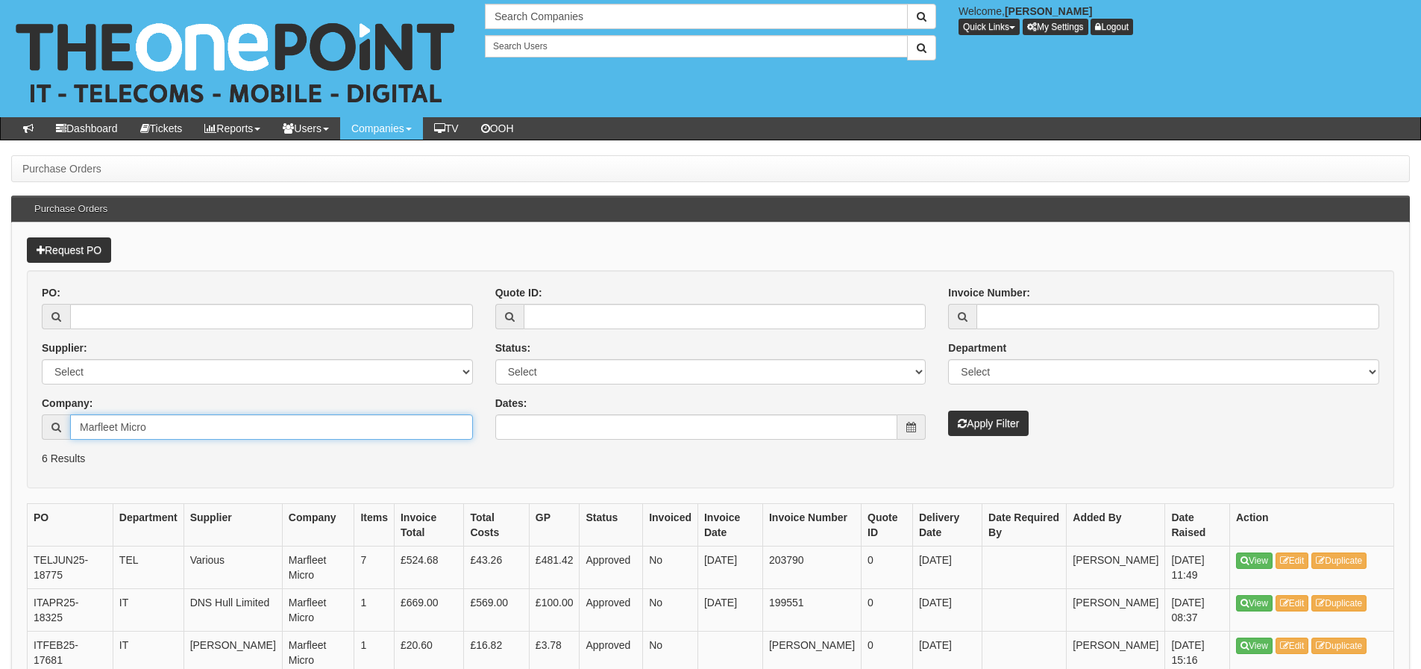
click at [323, 429] on input "Marfleet Micro" at bounding box center [271, 426] width 403 height 25
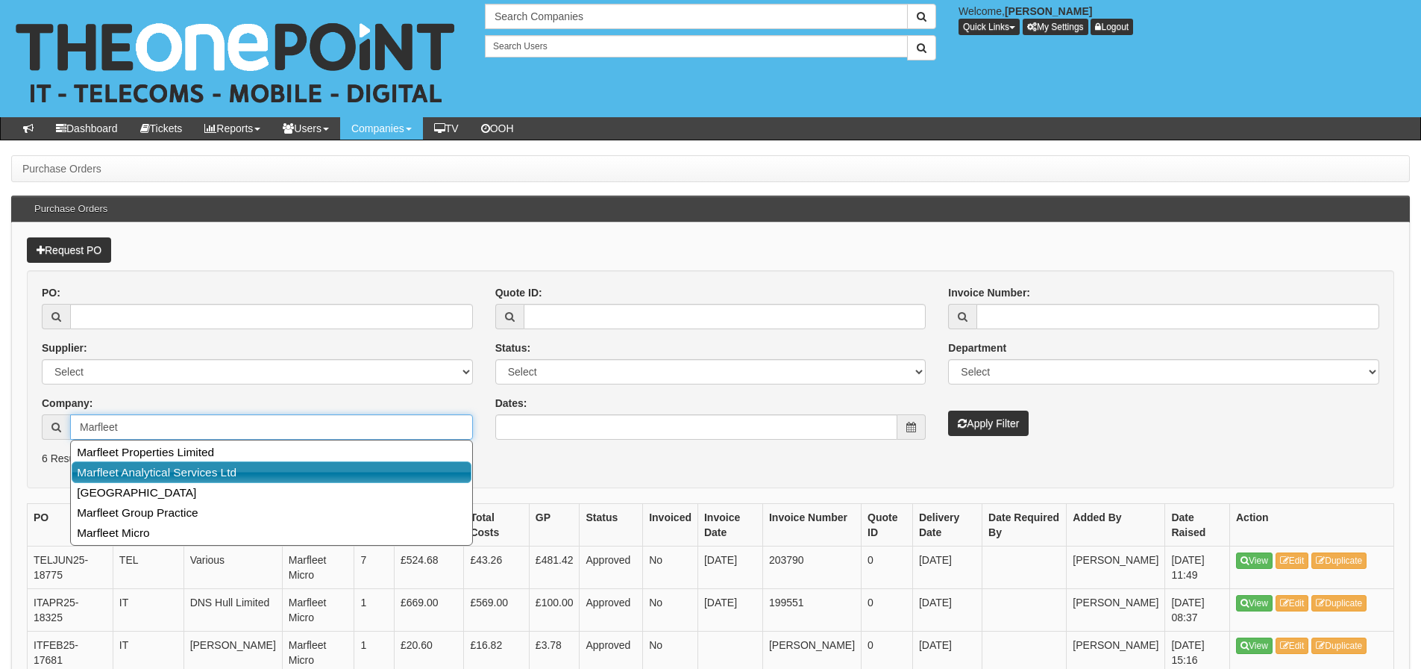
click at [305, 469] on link "Marfleet Analytical Services Ltd" at bounding box center [272, 472] width 400 height 22
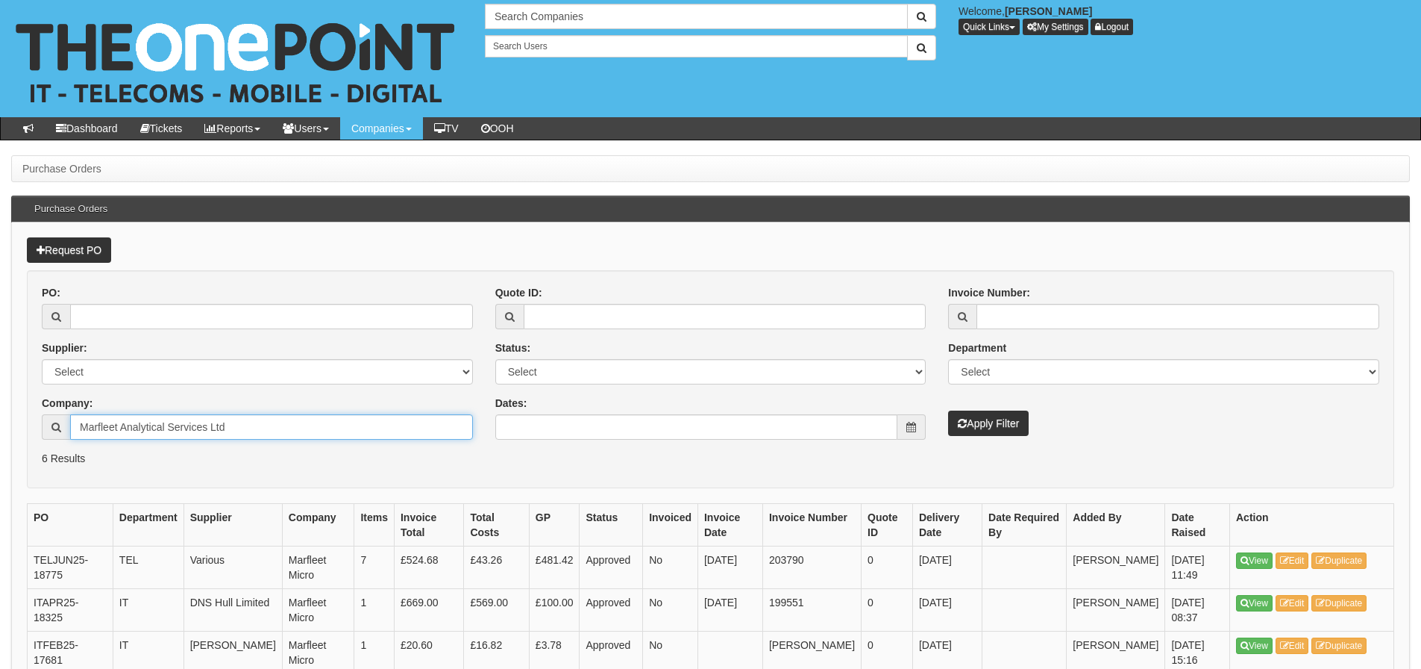
type input "Marfleet Analytical Services Ltd"
click at [1014, 434] on button "Apply Filter" at bounding box center [988, 422] width 81 height 25
click at [1010, 424] on button "Apply Filter" at bounding box center [988, 422] width 81 height 25
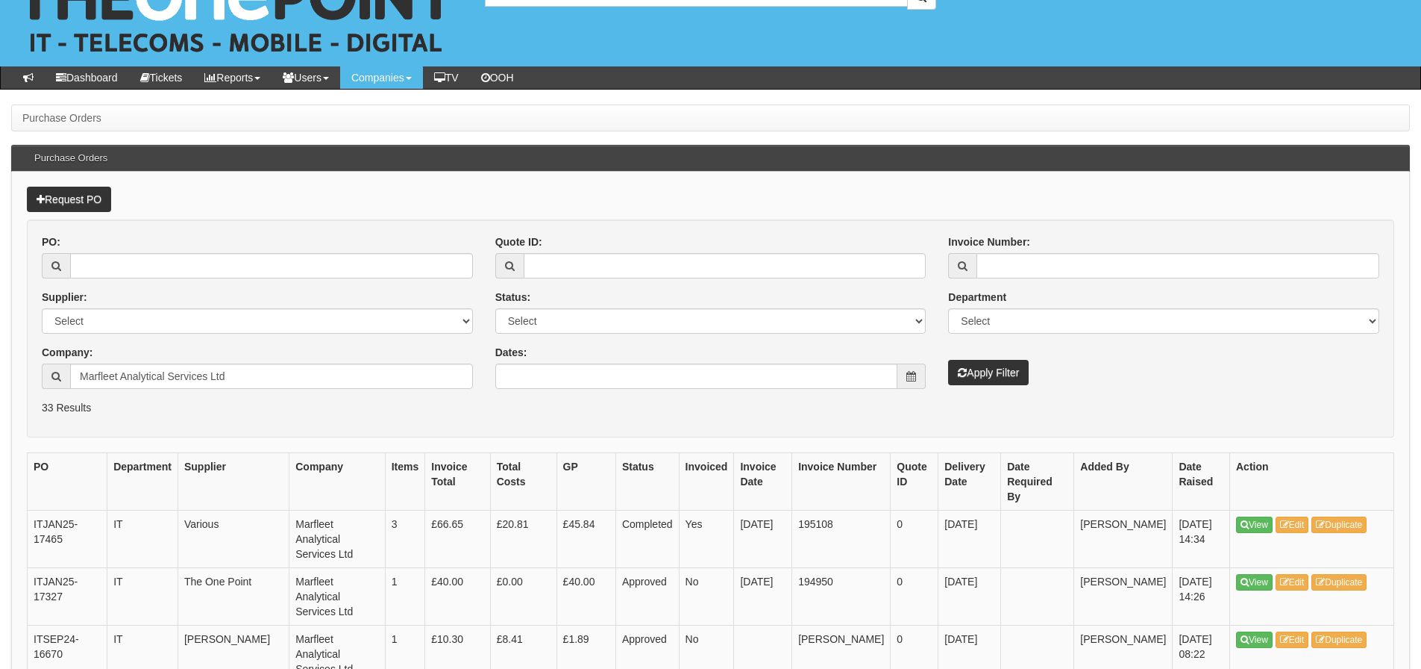
scroll to position [75, 0]
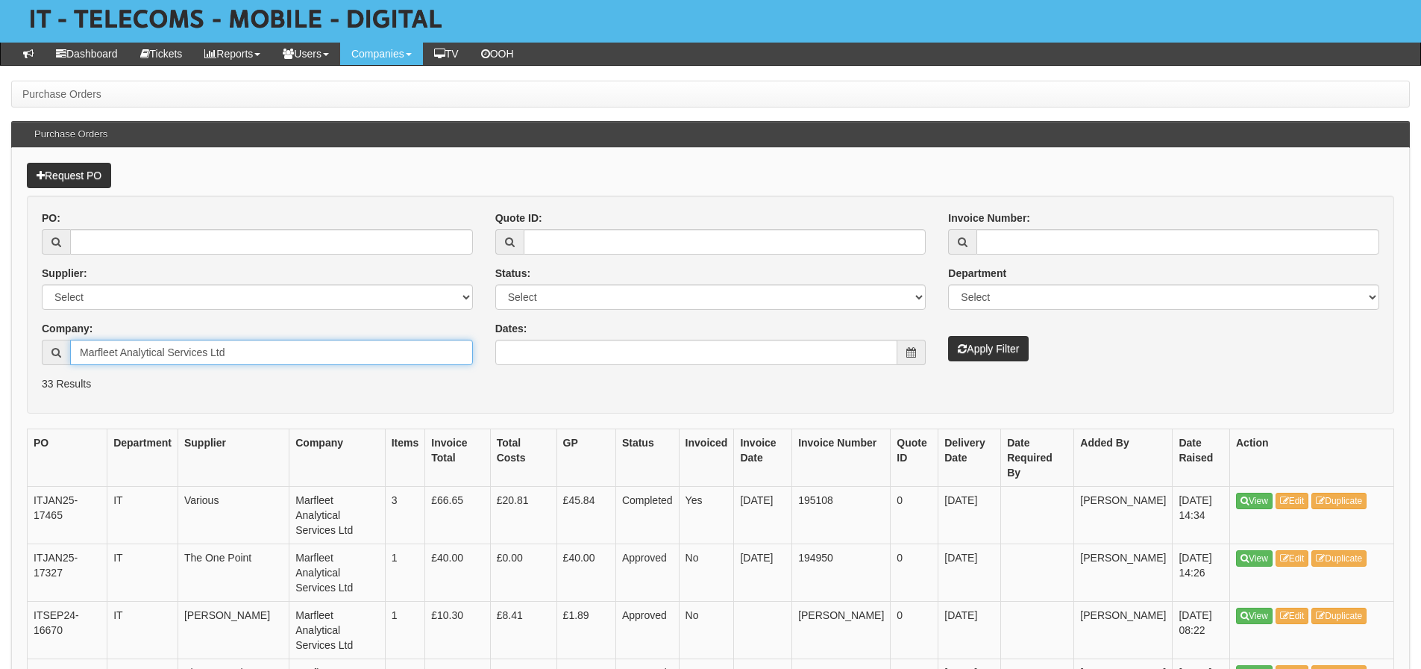
drag, startPoint x: 268, startPoint y: 350, endPoint x: -24, endPoint y: 370, distance: 292.4
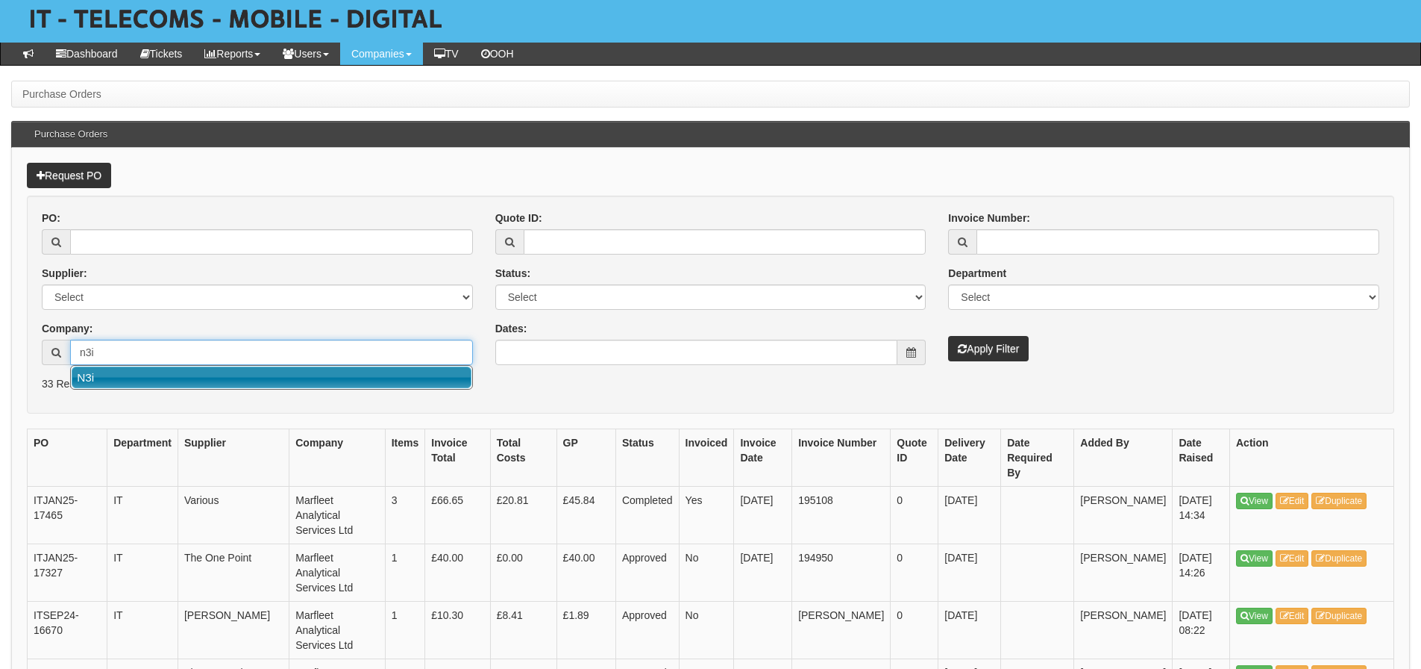
click at [121, 374] on link "N3i" at bounding box center [272, 377] width 400 height 22
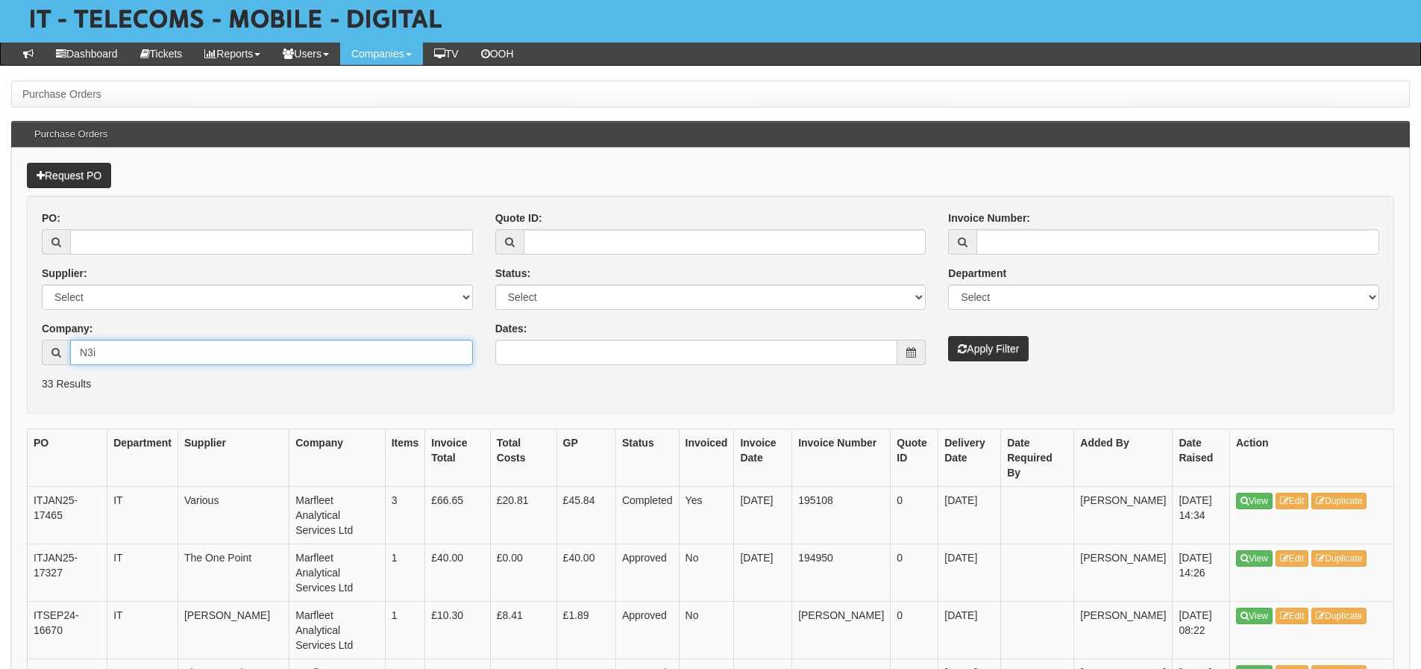
type input "N3i"
click at [948, 336] on button "Apply Filter" at bounding box center [988, 348] width 81 height 25
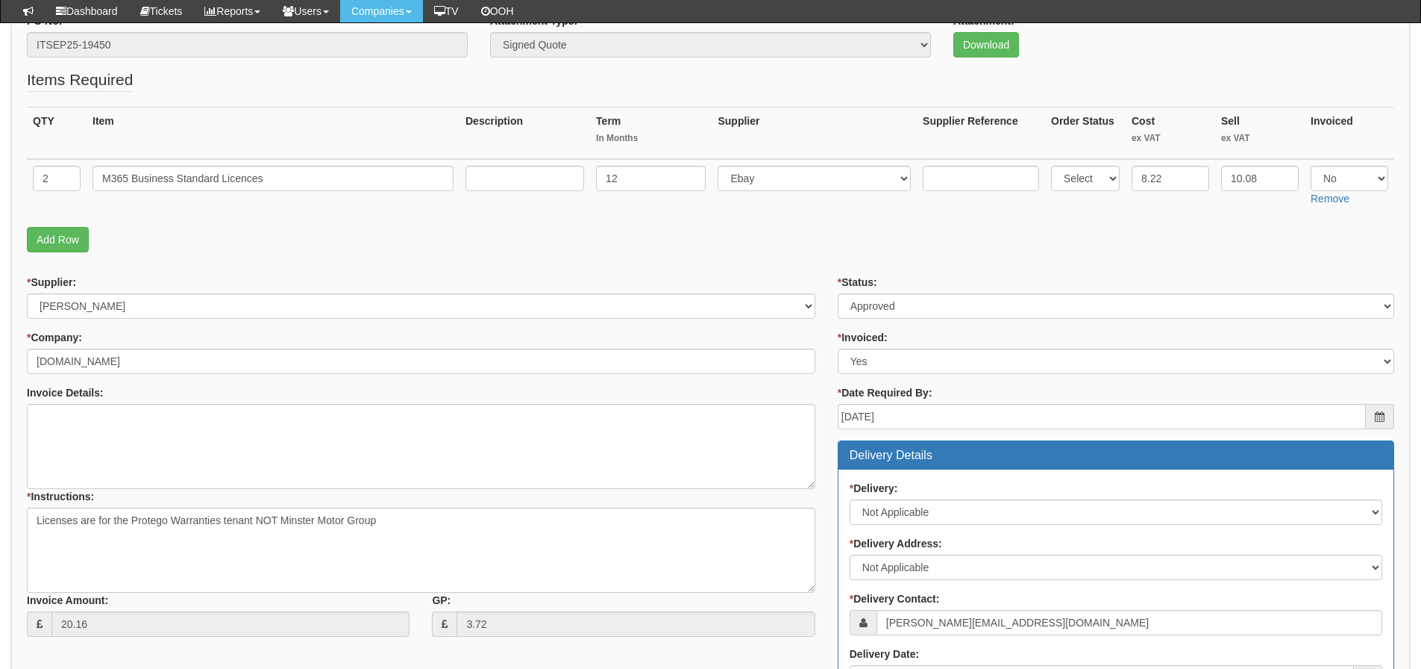
scroll to position [149, 0]
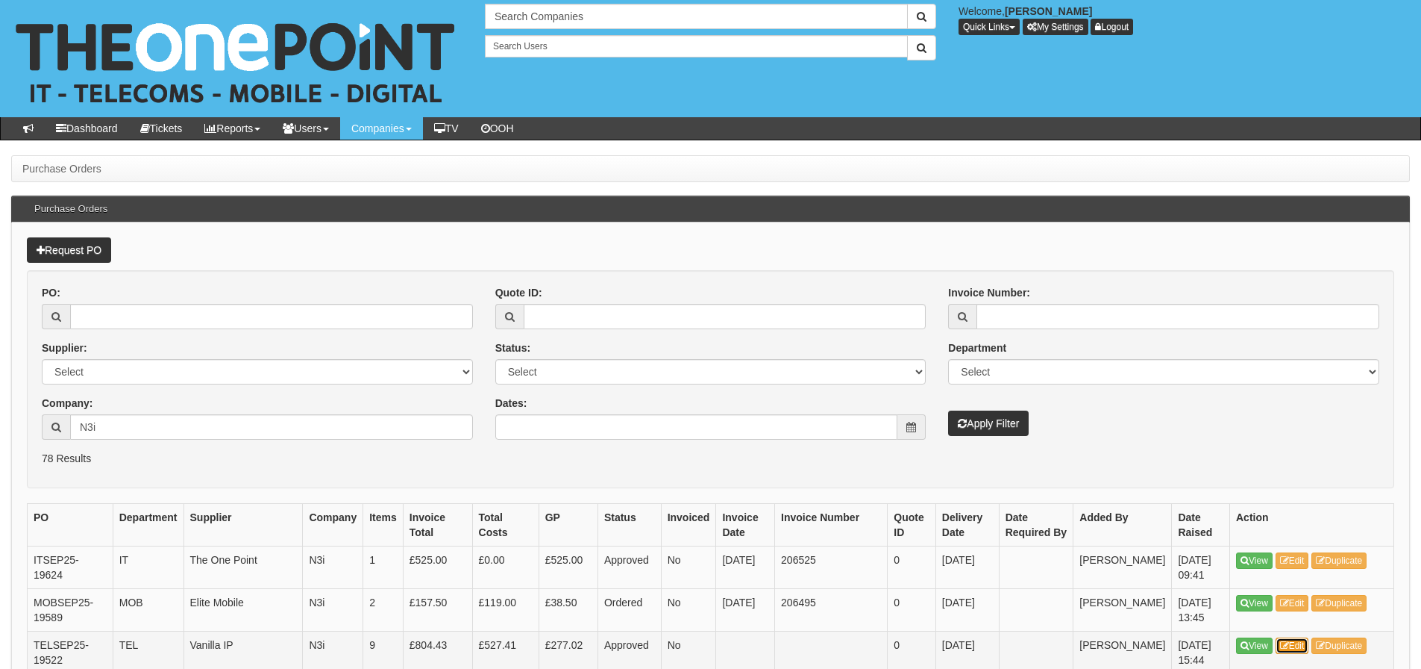
click at [1293, 642] on link "Edit" at bounding box center [1293, 645] width 34 height 16
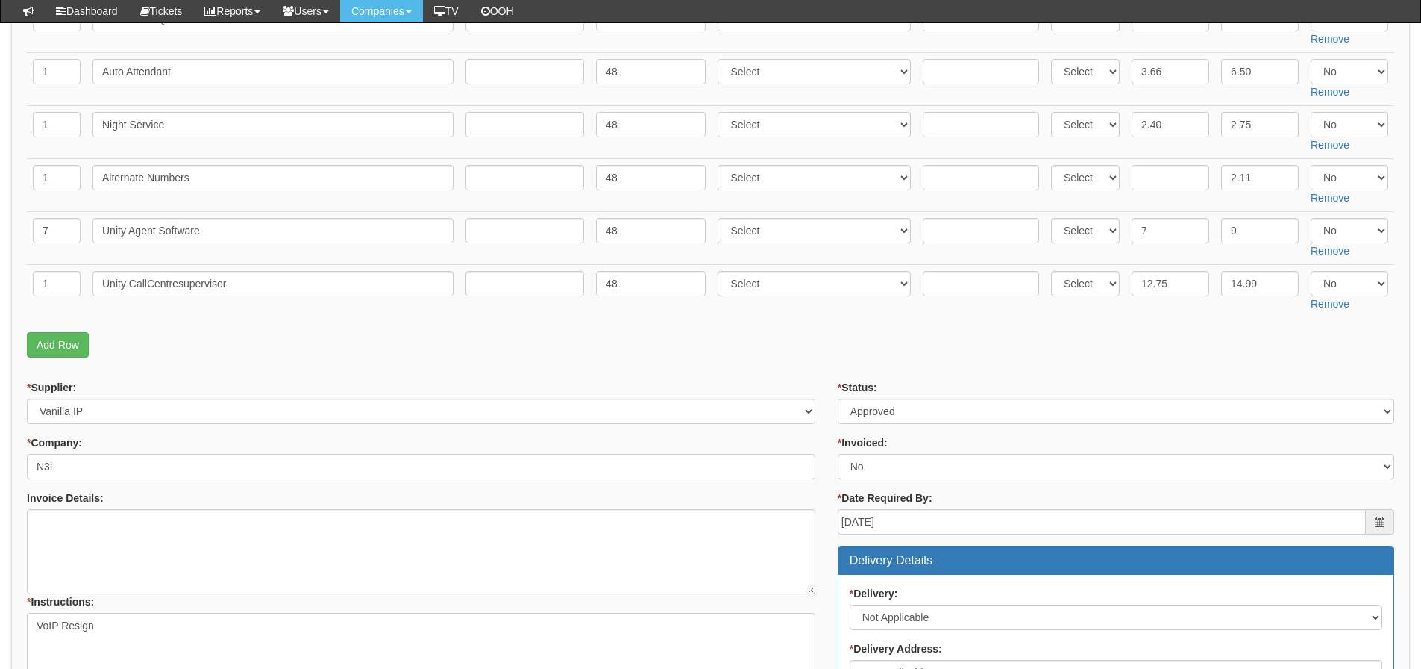
scroll to position [489, 0]
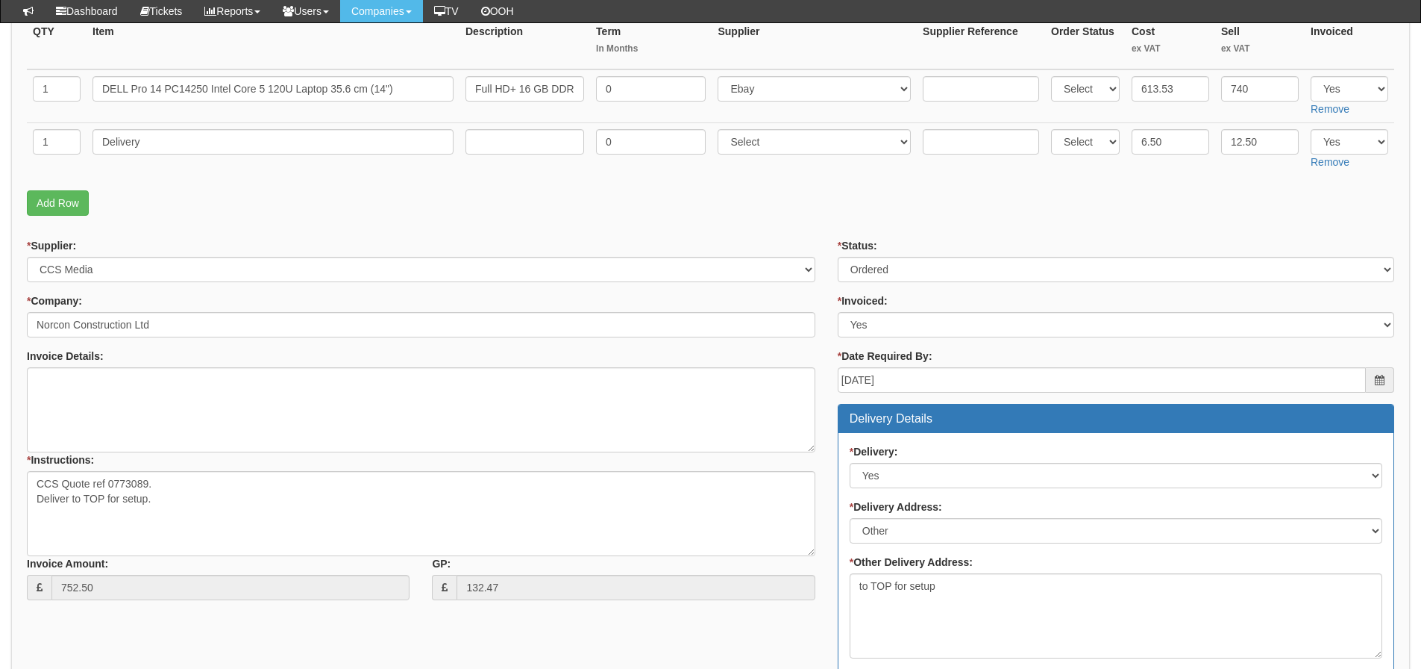
scroll to position [298, 0]
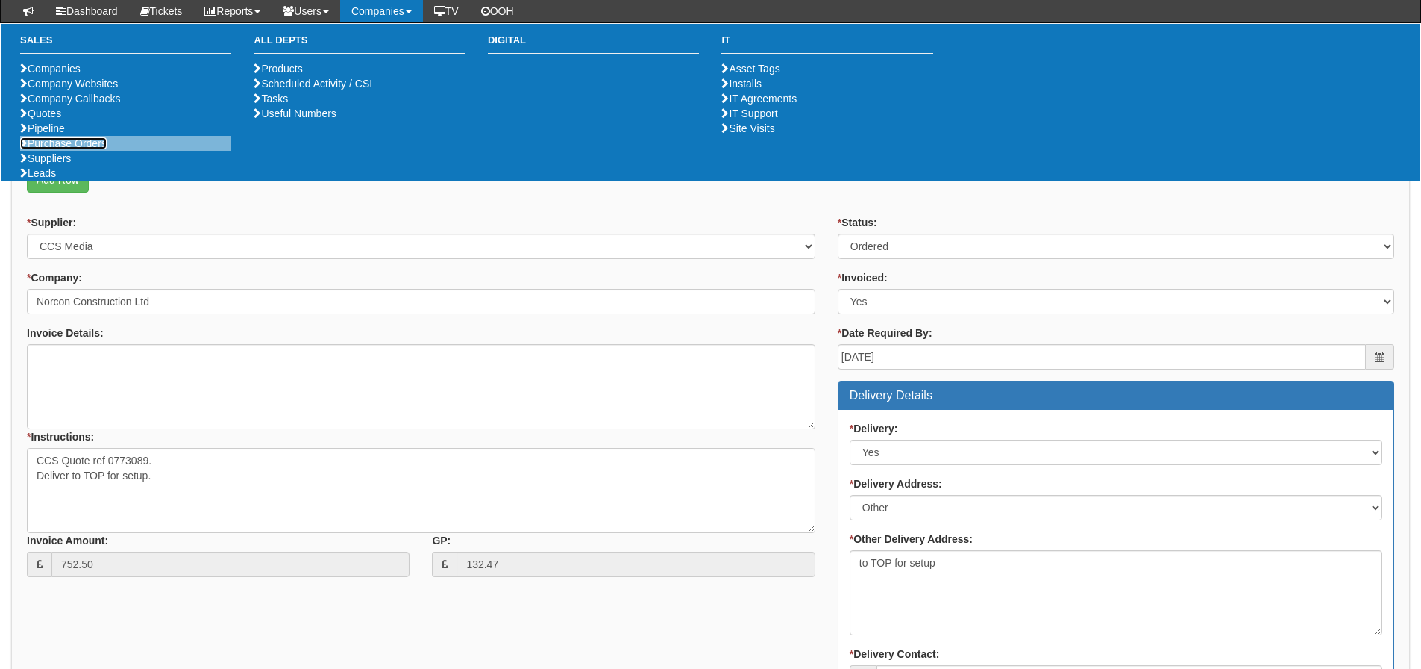
click at [63, 149] on link "Purchase Orders" at bounding box center [63, 143] width 87 height 12
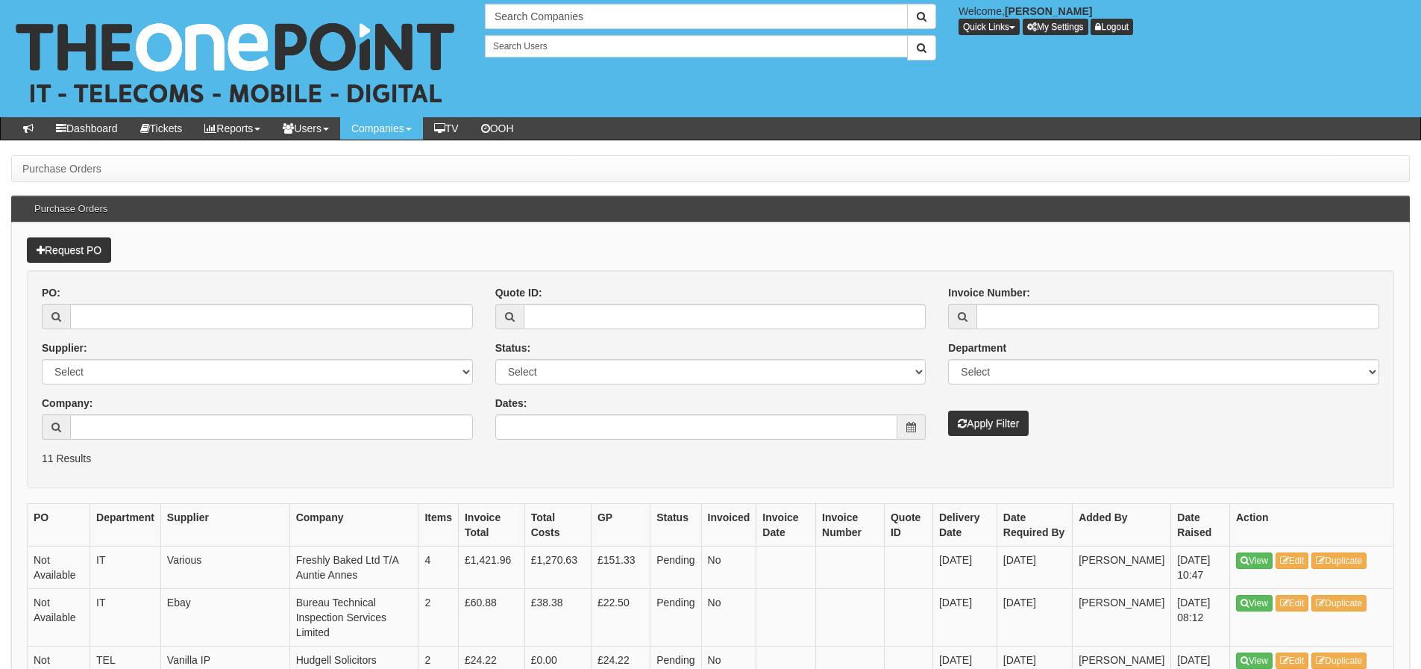
click at [112, 447] on div "PO: Supplier: Select 123 [DOMAIN_NAME] 1Password 3 4Gon [PERSON_NAME] Electric …" at bounding box center [258, 368] width 454 height 166
click at [110, 428] on input "Company:" at bounding box center [271, 426] width 403 height 25
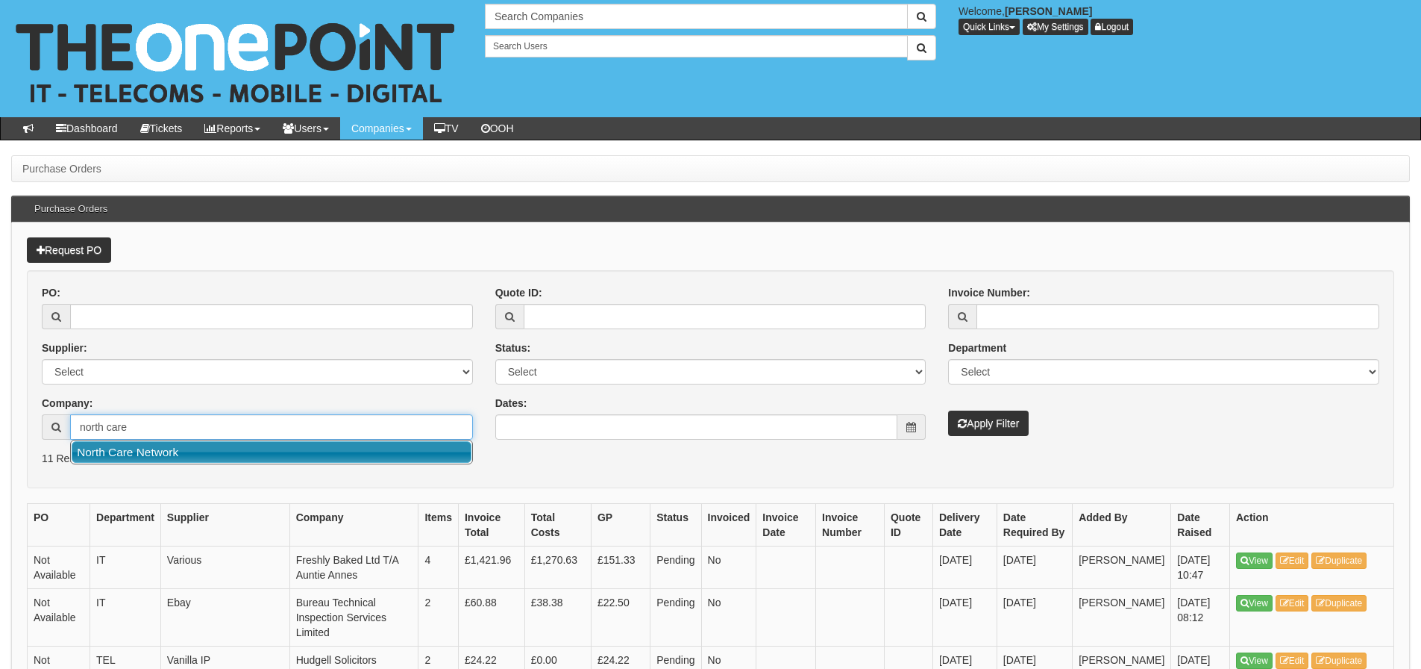
click at [119, 442] on link "North Care Network" at bounding box center [272, 452] width 400 height 22
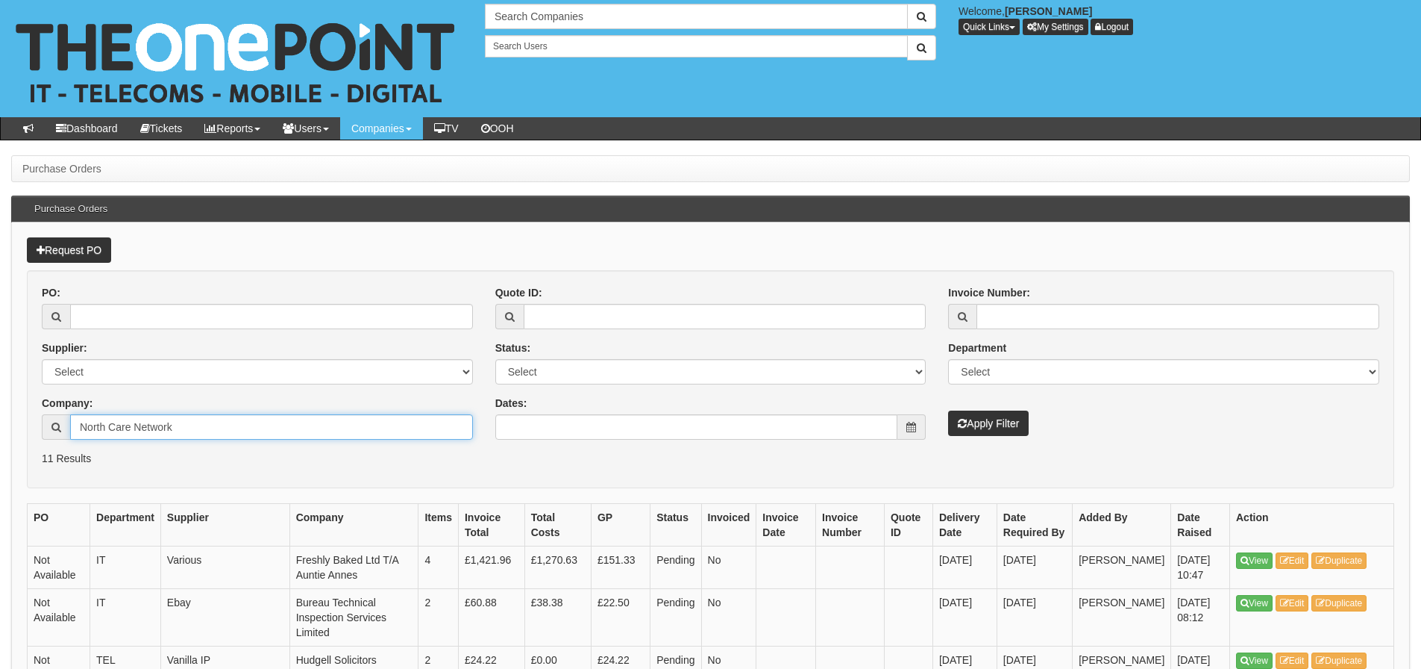
type input "North Care Network"
click at [948, 410] on button "Apply Filter" at bounding box center [988, 422] width 81 height 25
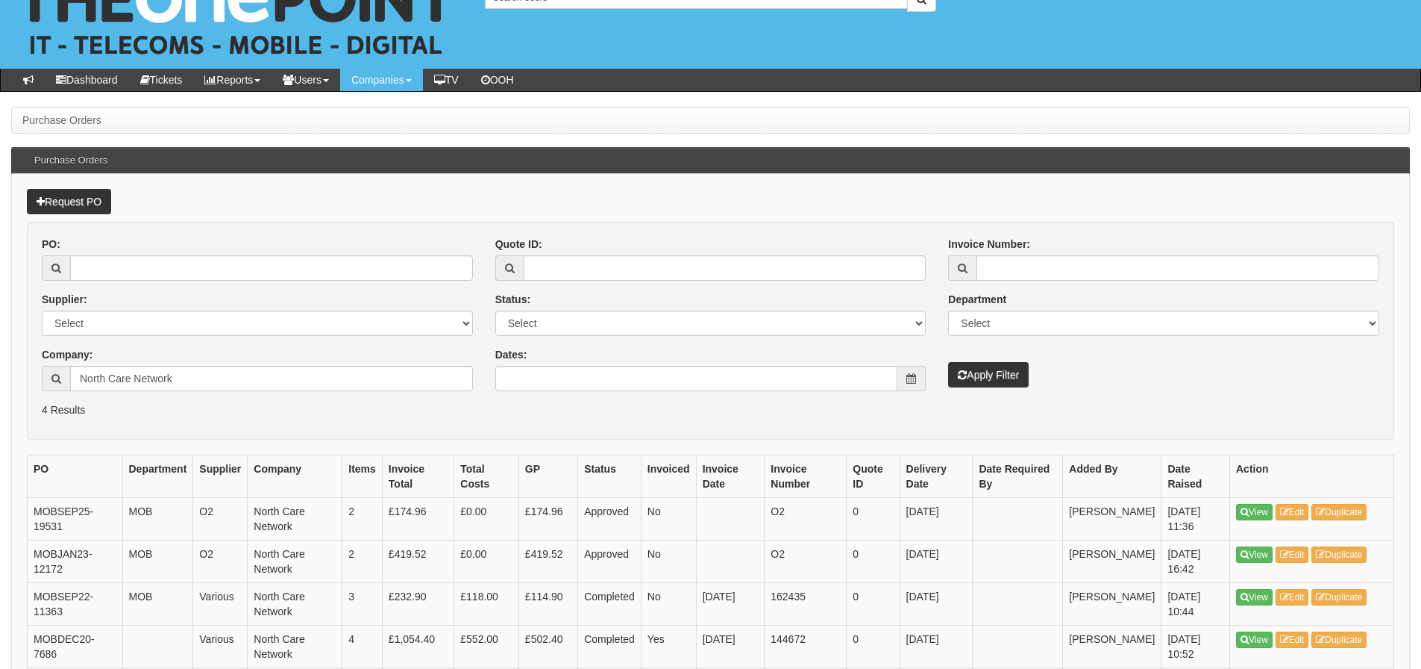
scroll to position [75, 0]
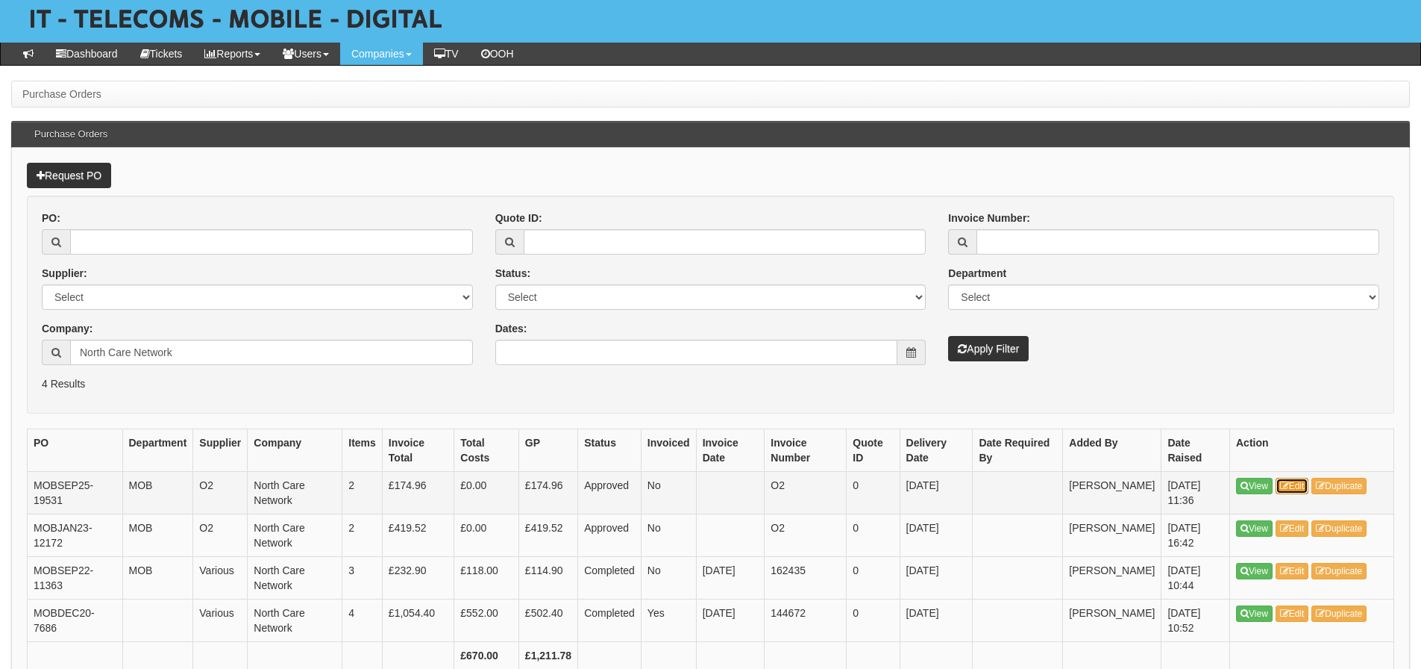
click at [1289, 484] on icon at bounding box center [1284, 485] width 9 height 9
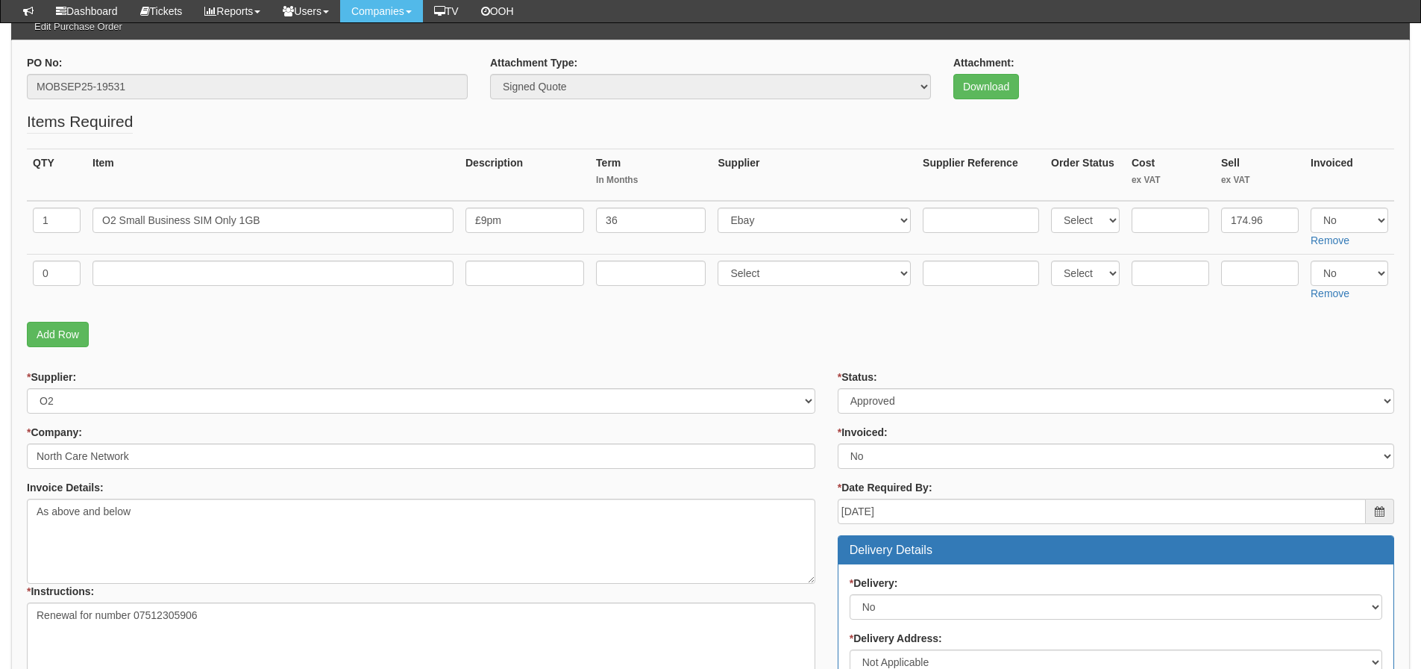
scroll to position [149, 0]
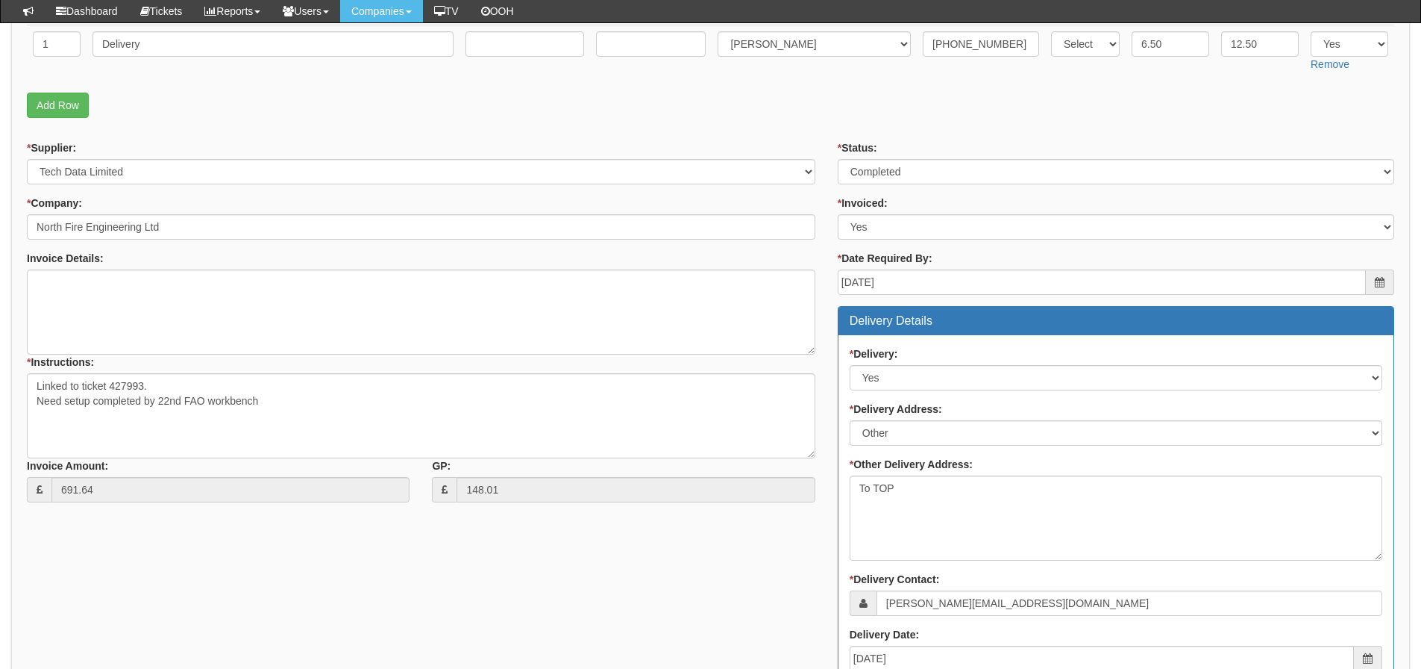
scroll to position [298, 0]
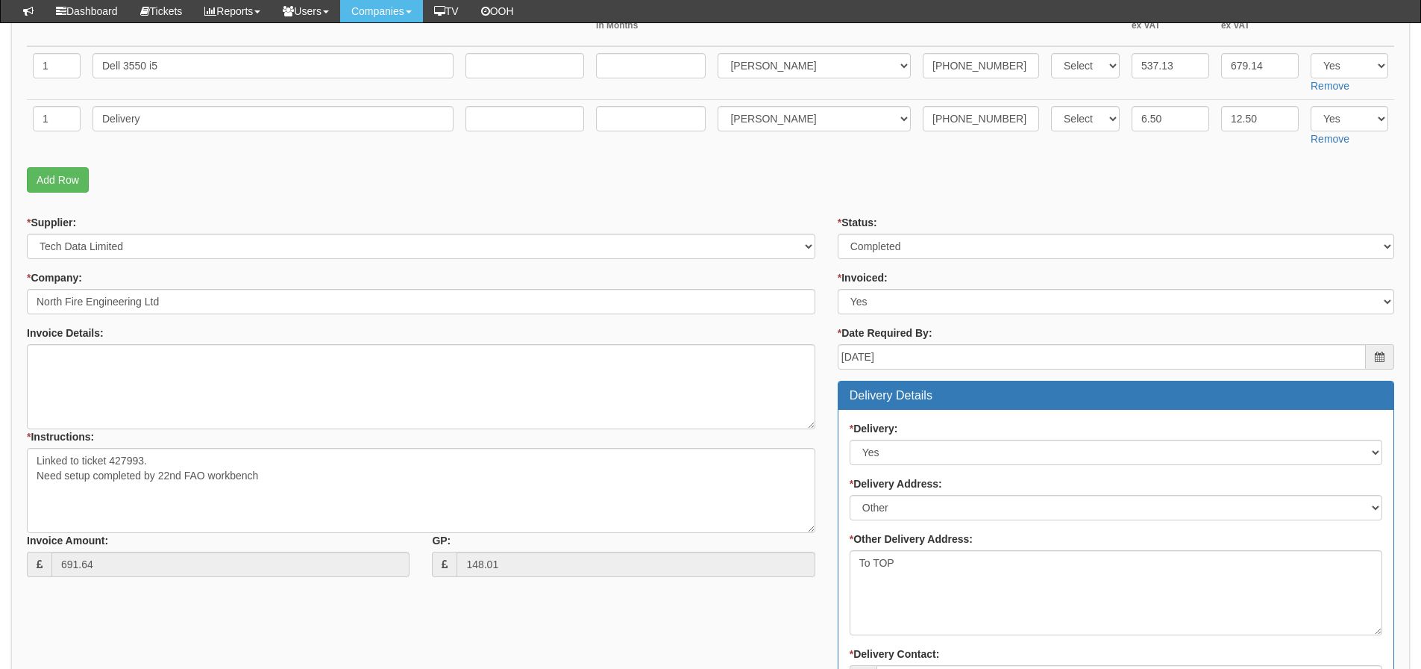
click at [631, 607] on div "* Supplier: Select 123 REG.co.uk 1Password 3 4Gon AA Jones Electric Ltd Abzorb …" at bounding box center [711, 627] width 1390 height 825
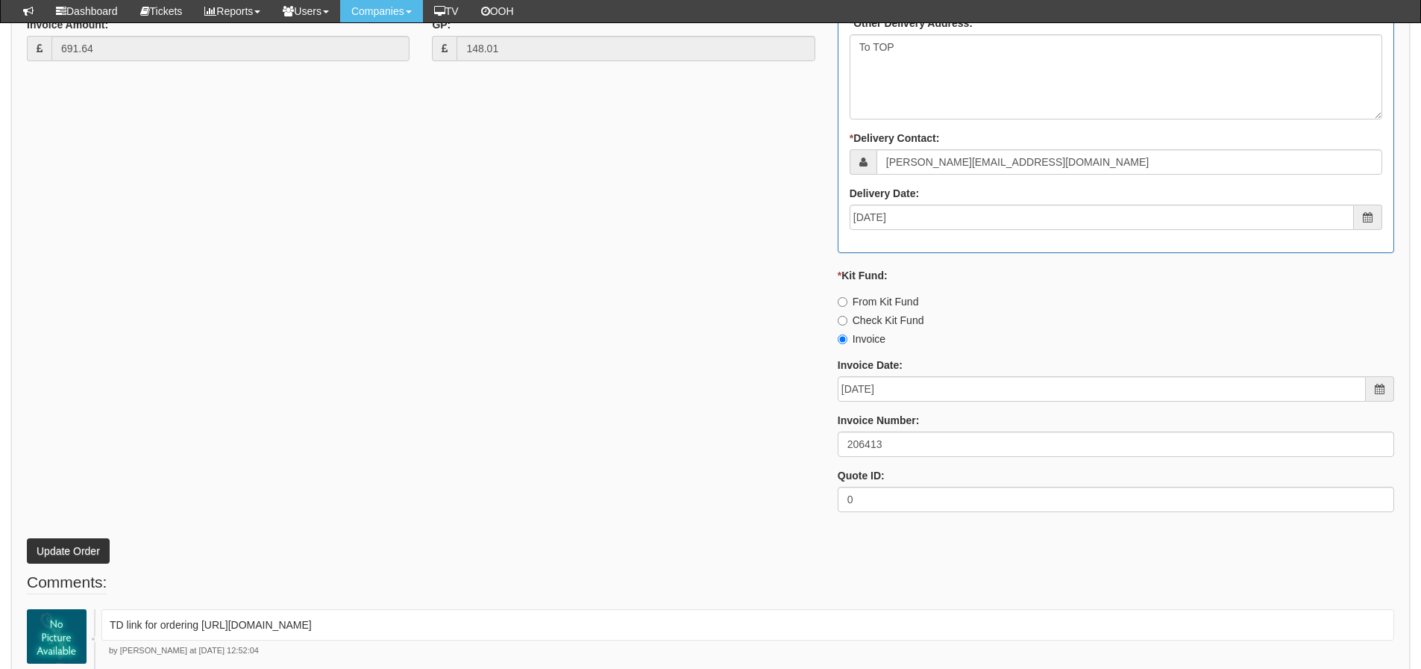
scroll to position [821, 0]
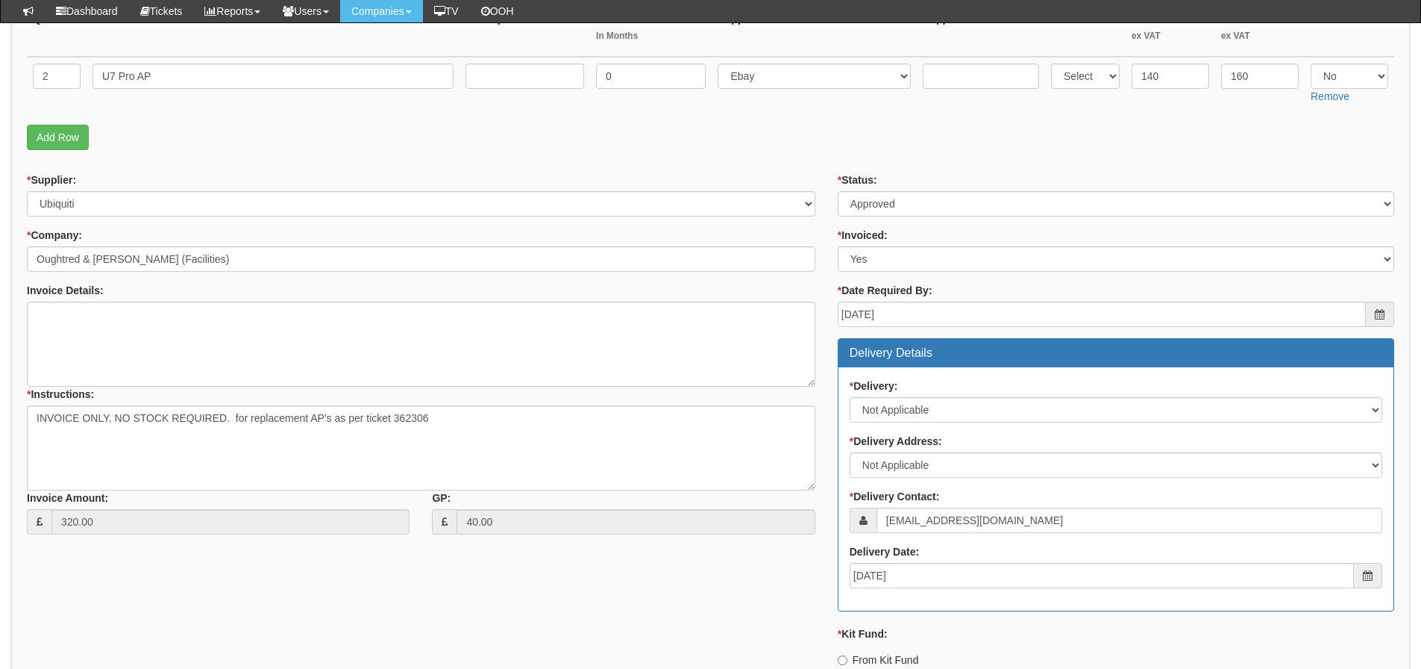
scroll to position [289, 0]
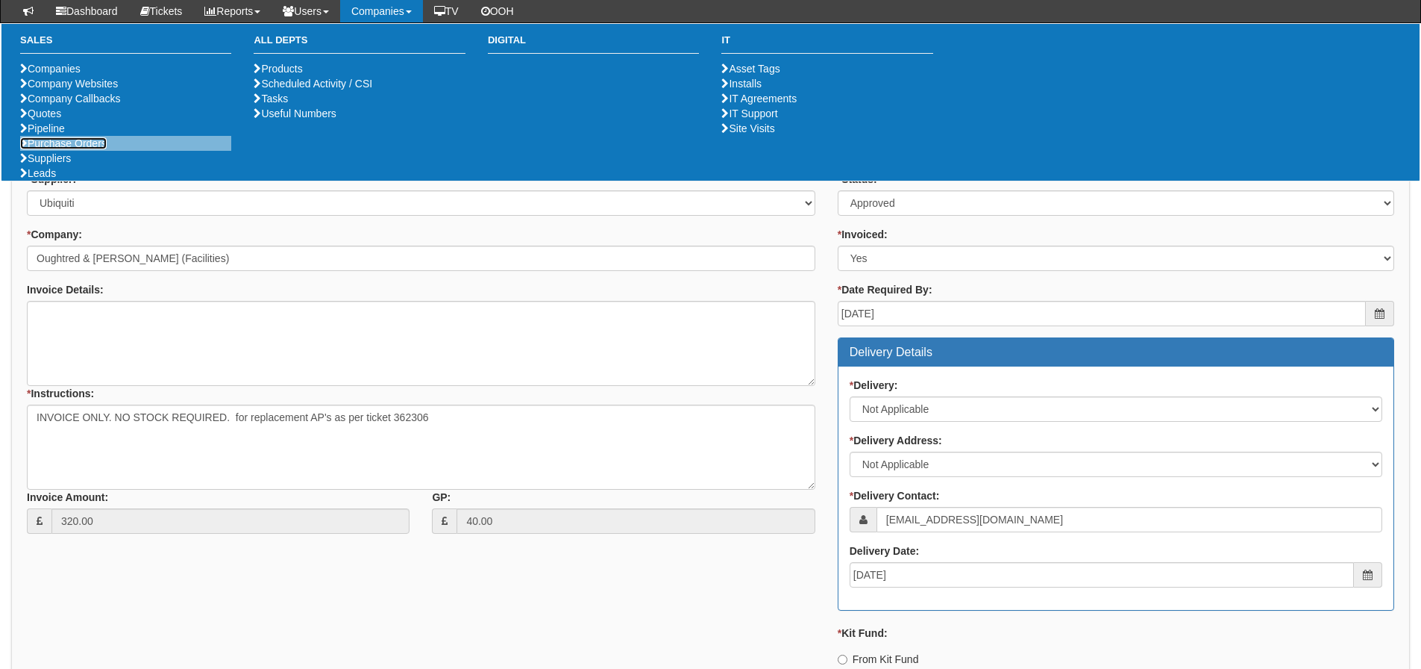
click at [69, 149] on link "Purchase Orders" at bounding box center [63, 143] width 87 height 12
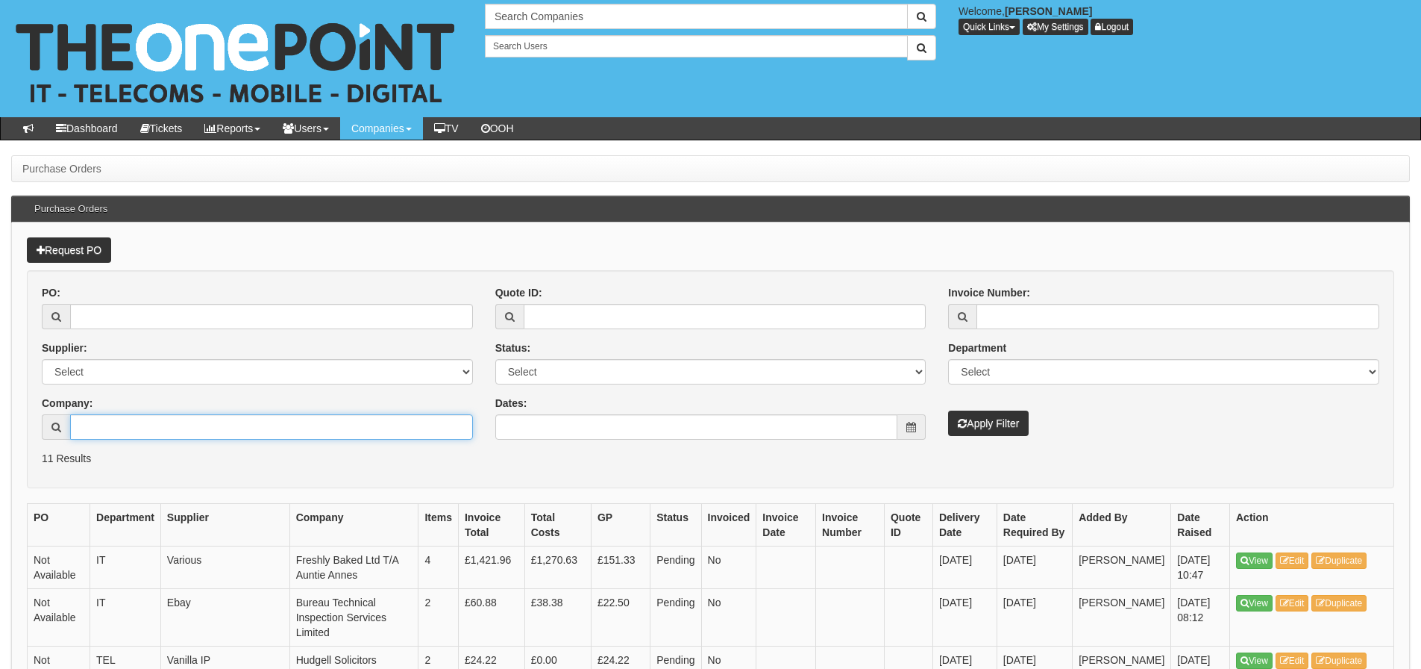
click at [119, 422] on input "Company:" at bounding box center [271, 426] width 403 height 25
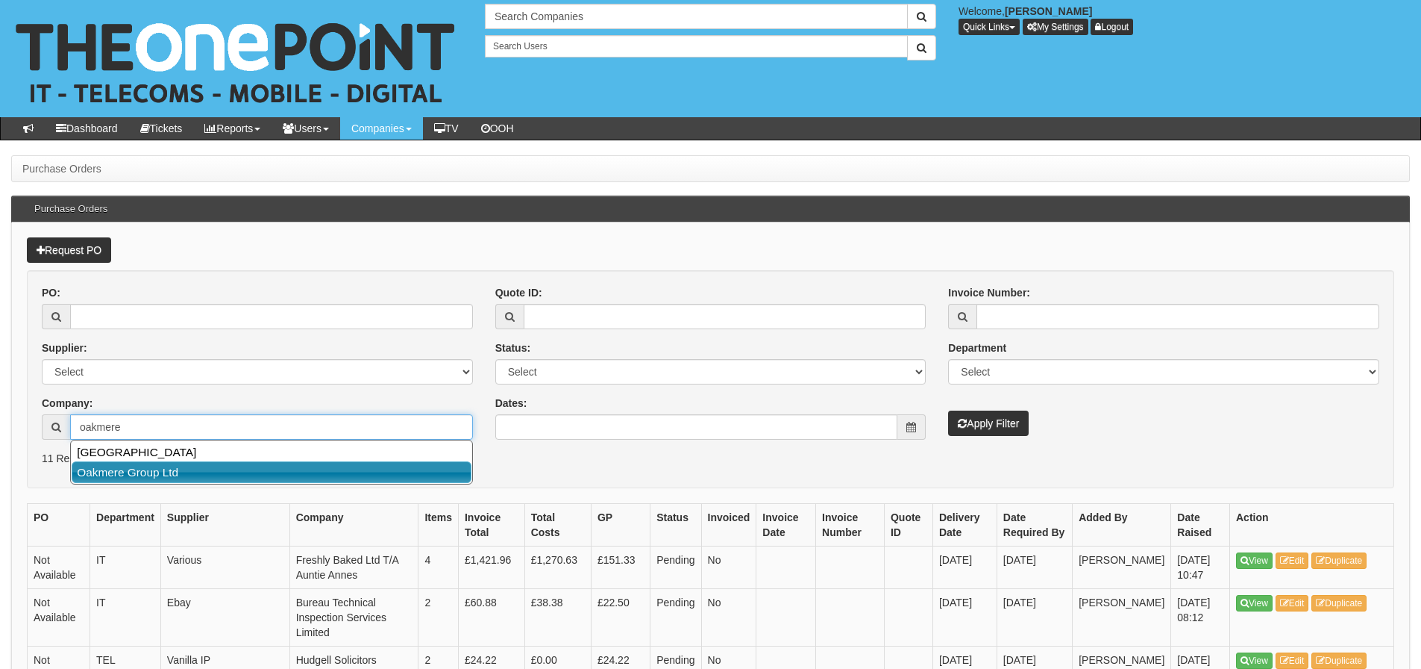
click at [124, 465] on link "Oakmere Group Ltd" at bounding box center [272, 472] width 400 height 22
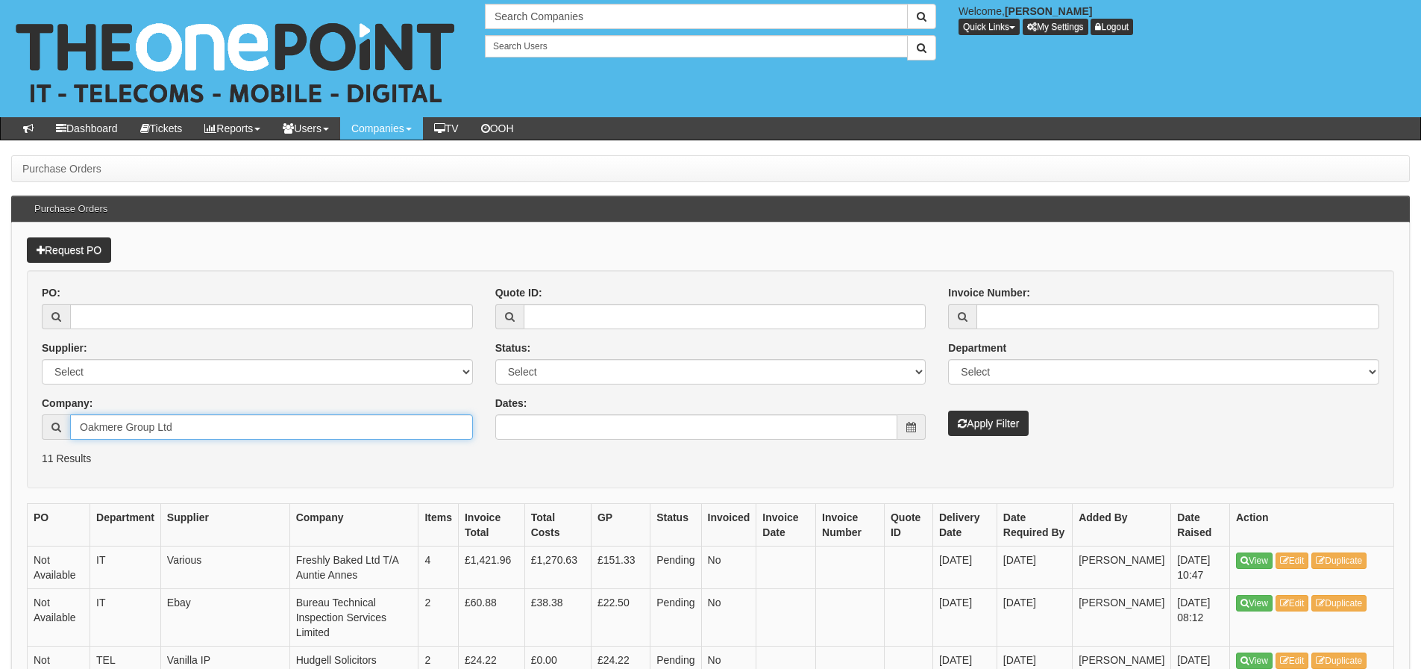
type input "Oakmere Group Ltd"
click at [948, 410] on button "Apply Filter" at bounding box center [988, 422] width 81 height 25
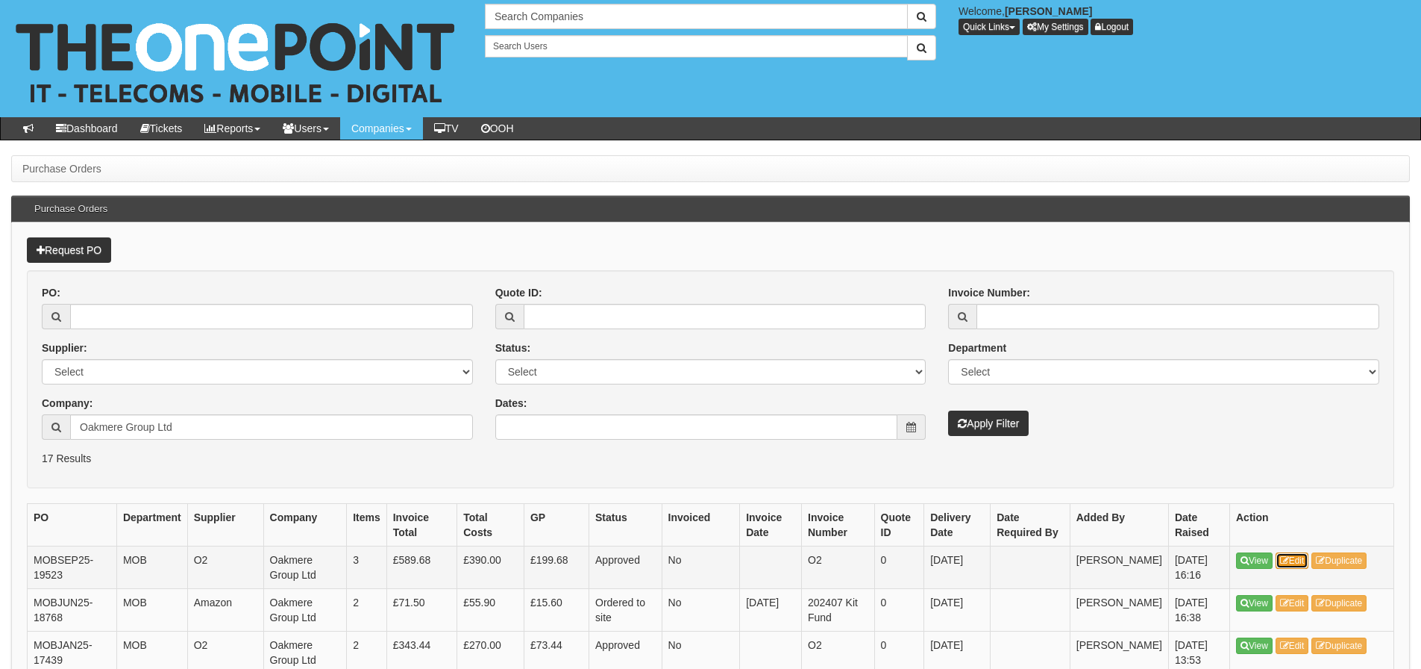
click at [1292, 557] on link "Edit" at bounding box center [1293, 560] width 34 height 16
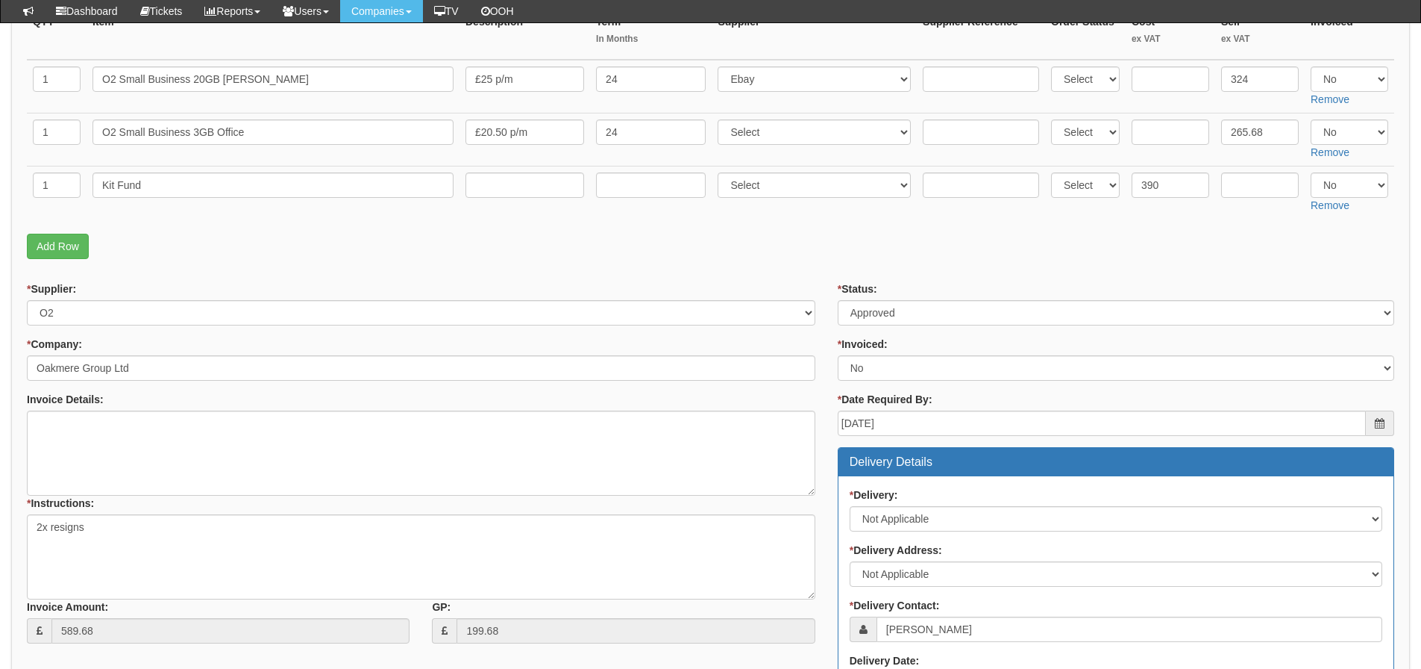
scroll to position [245, 0]
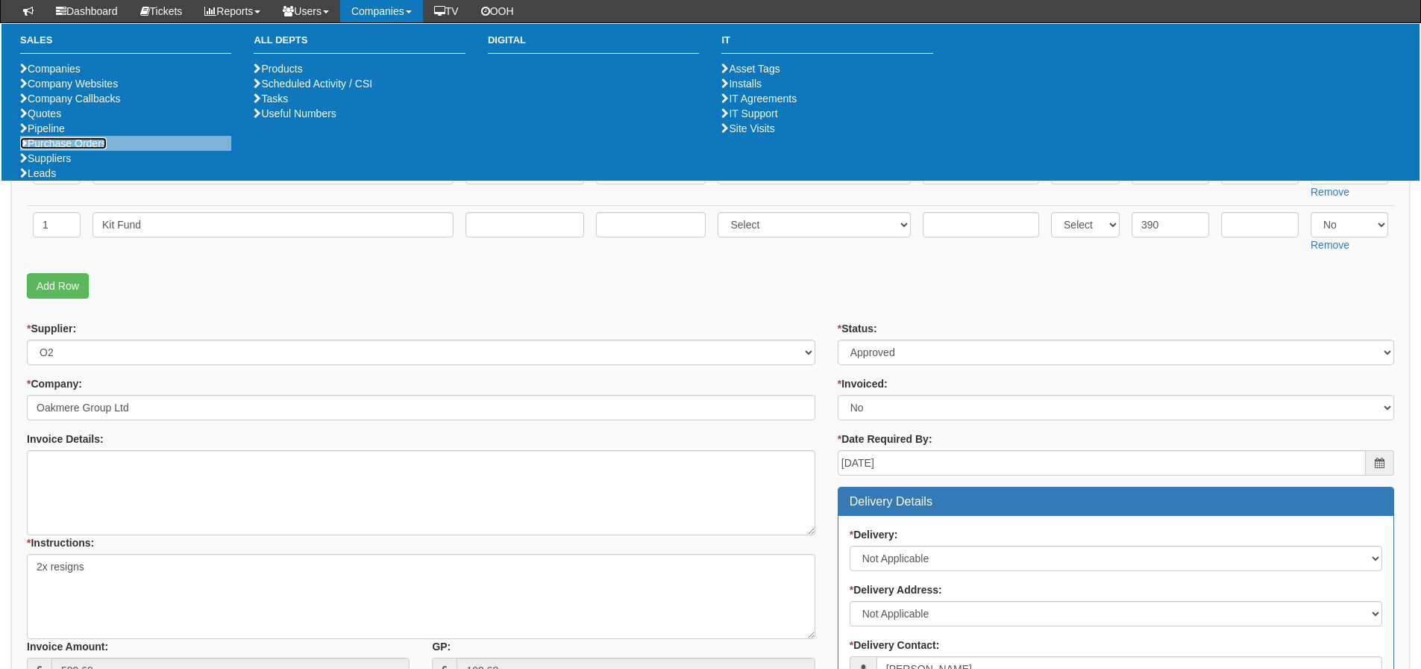
click at [63, 149] on link "Purchase Orders" at bounding box center [63, 143] width 87 height 12
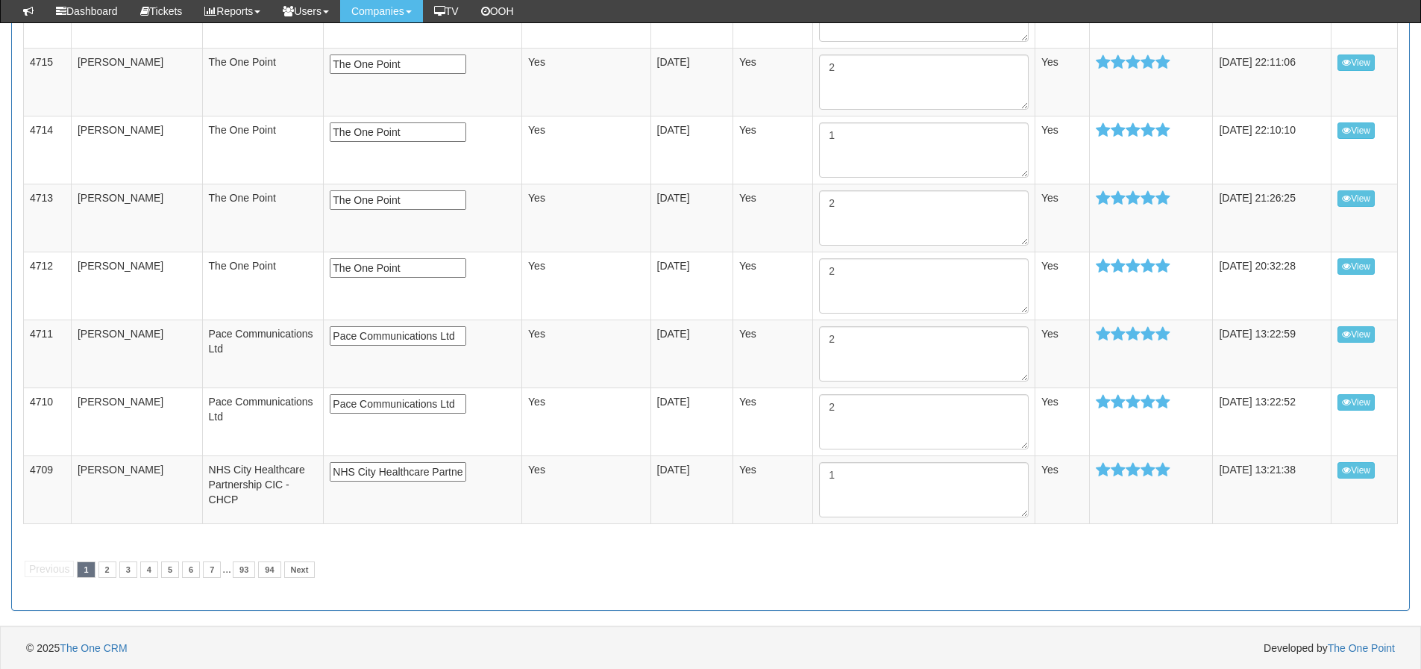
scroll to position [3578, 0]
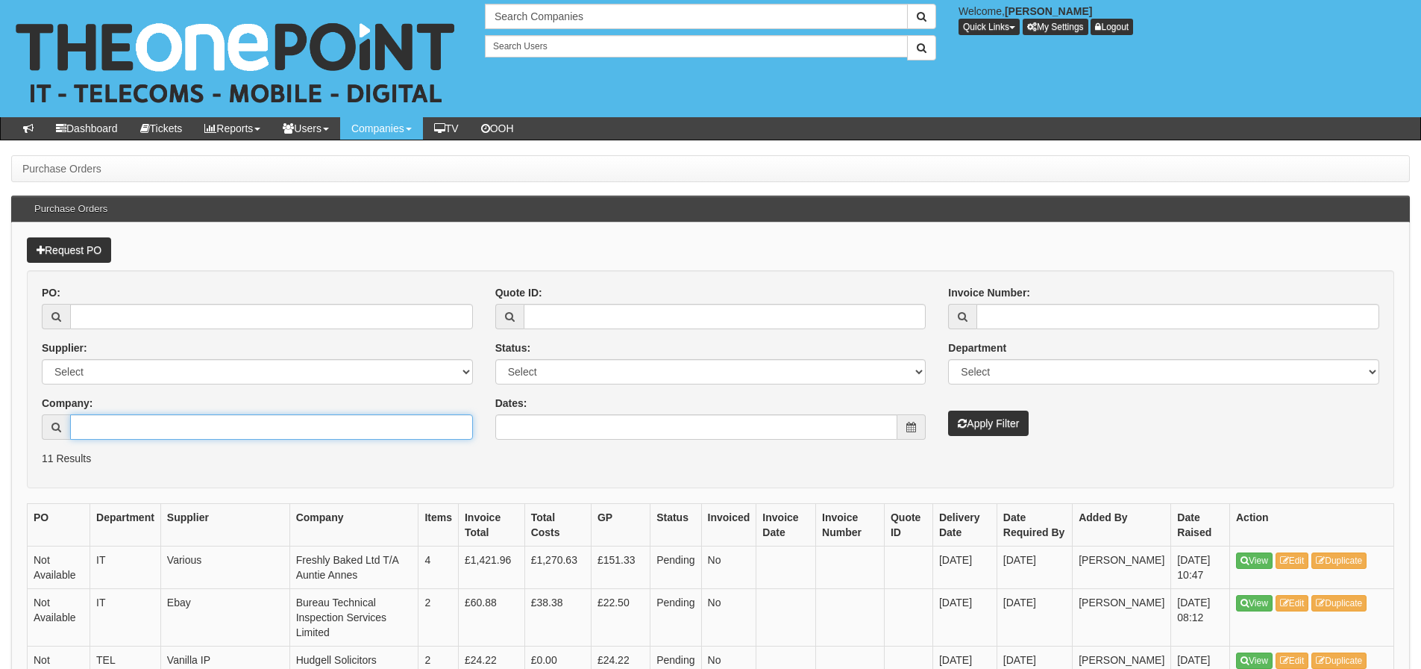
click at [119, 426] on input "Company:" at bounding box center [271, 426] width 403 height 25
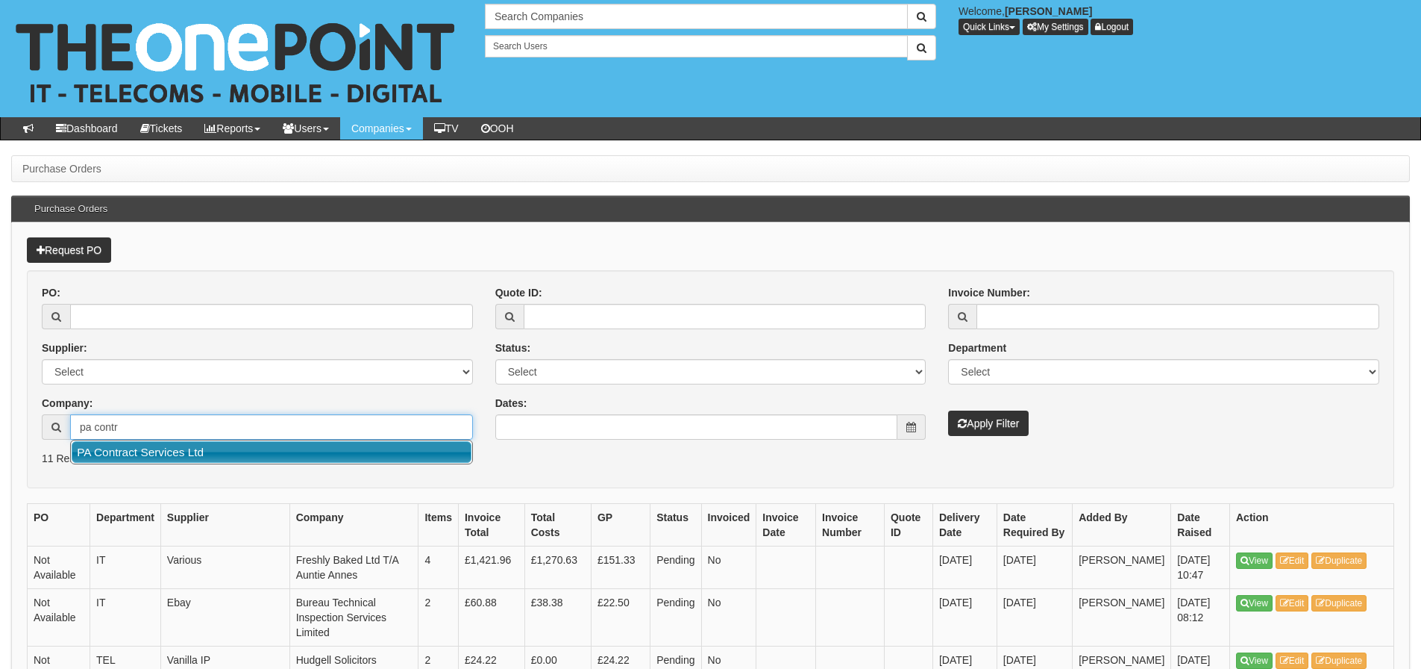
click at [127, 445] on link "PA Contract Services Ltd" at bounding box center [272, 452] width 400 height 22
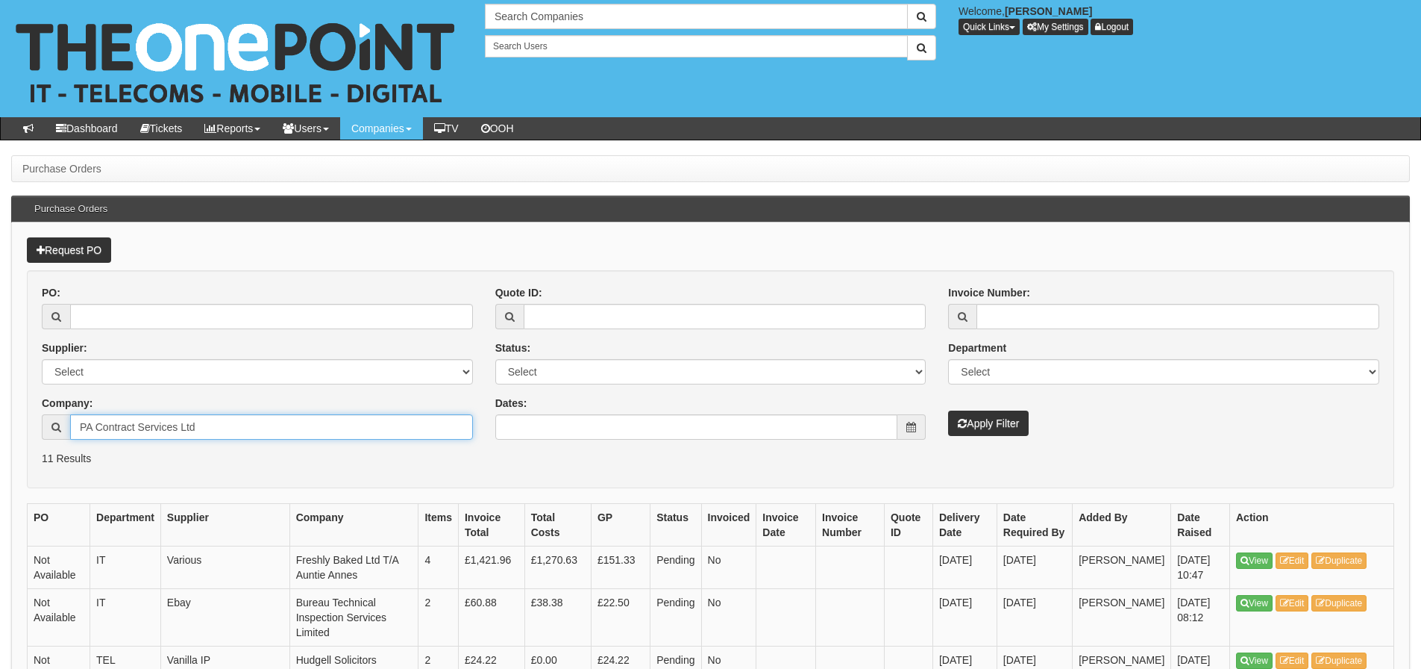
type input "PA Contract Services Ltd"
click at [960, 419] on icon "submit" at bounding box center [962, 423] width 9 height 10
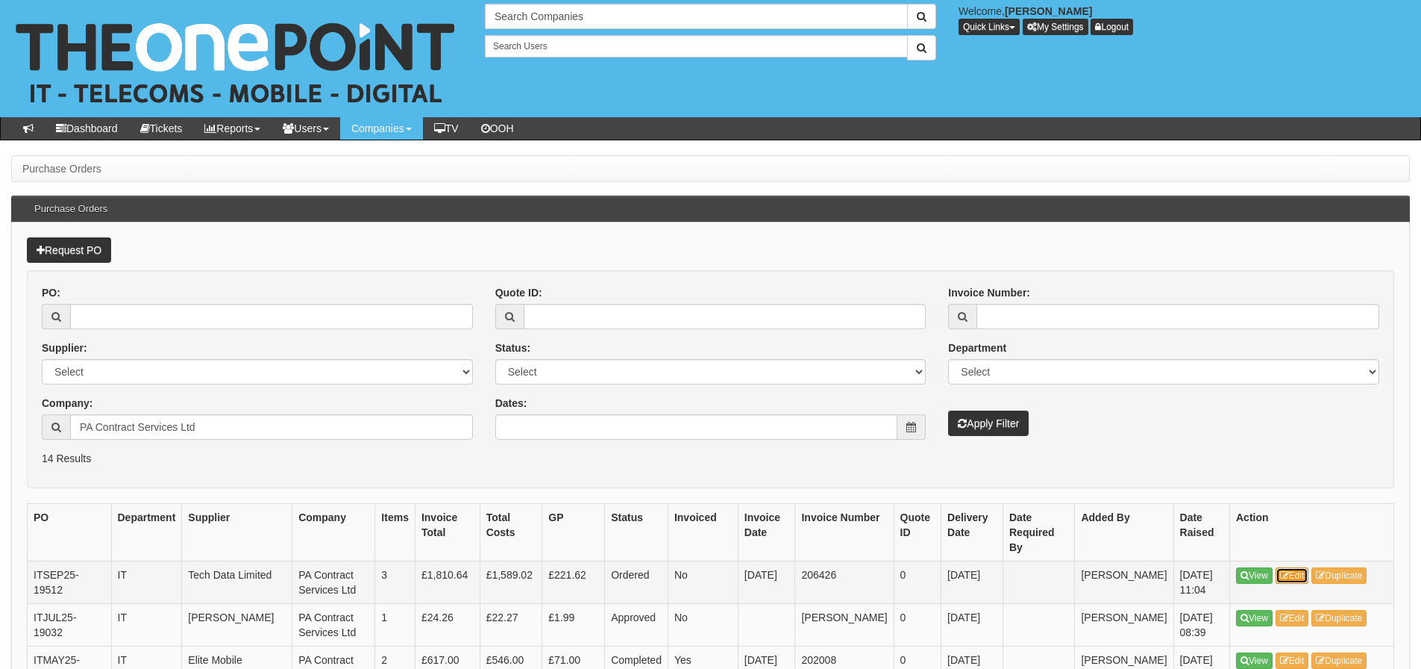
click at [1289, 571] on icon at bounding box center [1284, 575] width 9 height 9
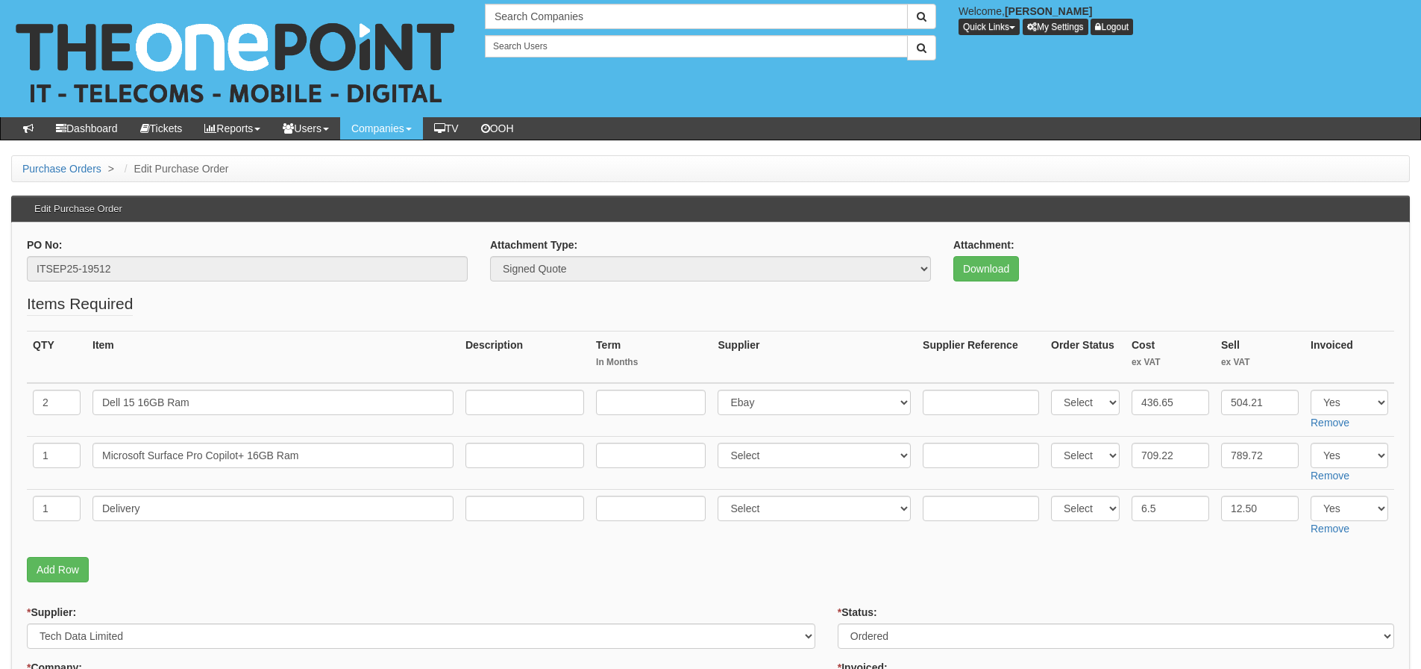
click at [1191, 562] on p "Add Row" at bounding box center [711, 569] width 1368 height 25
click at [966, 280] on link "Download" at bounding box center [987, 268] width 66 height 25
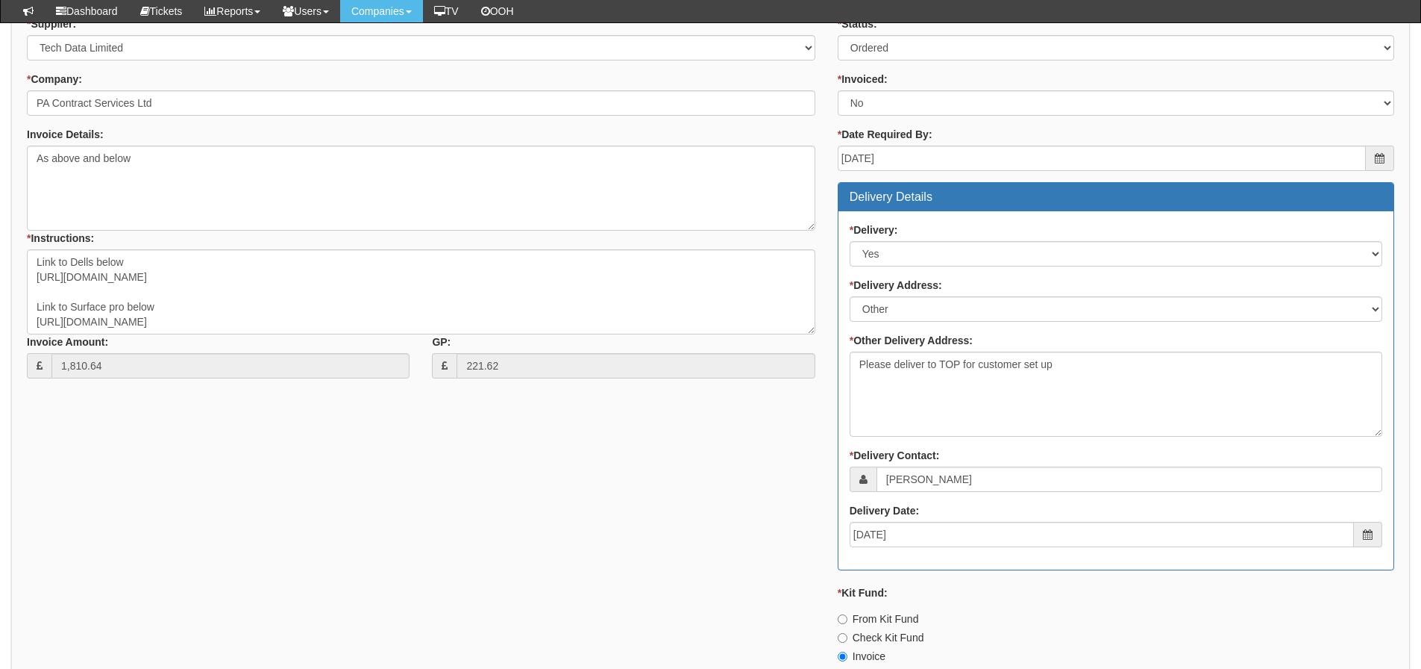
scroll to position [746, 0]
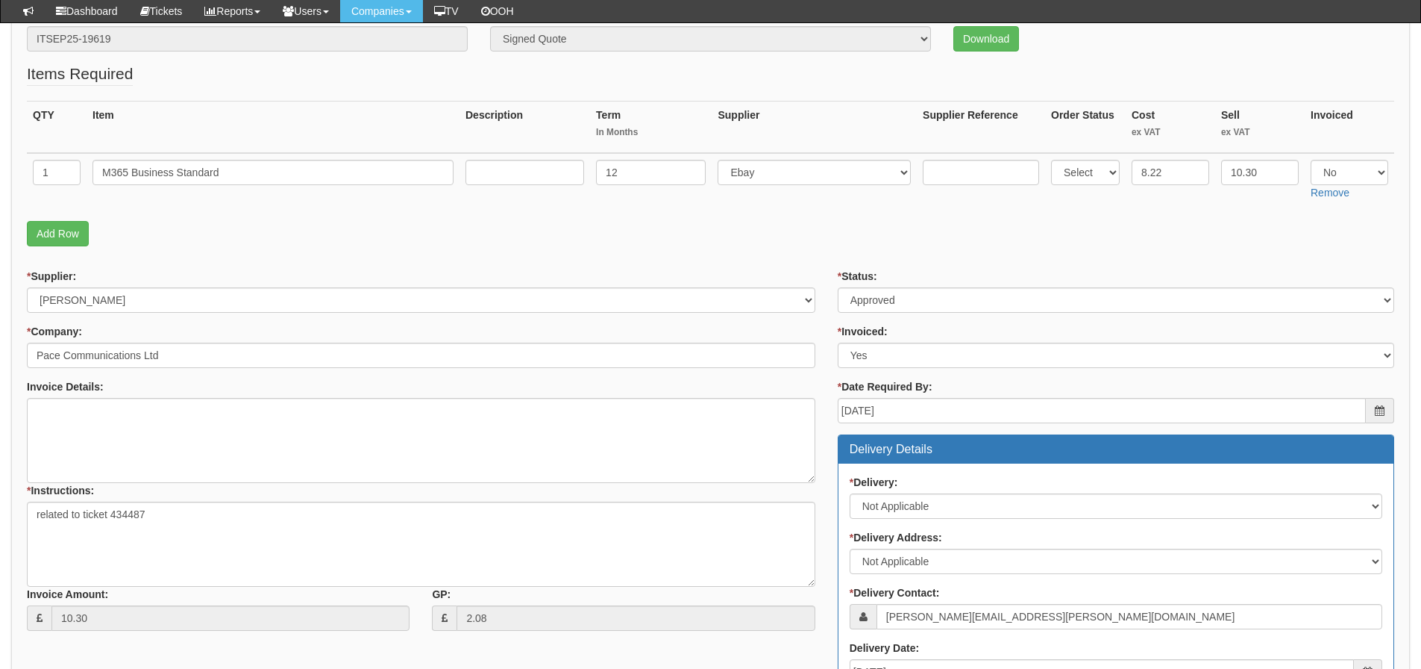
scroll to position [131, 0]
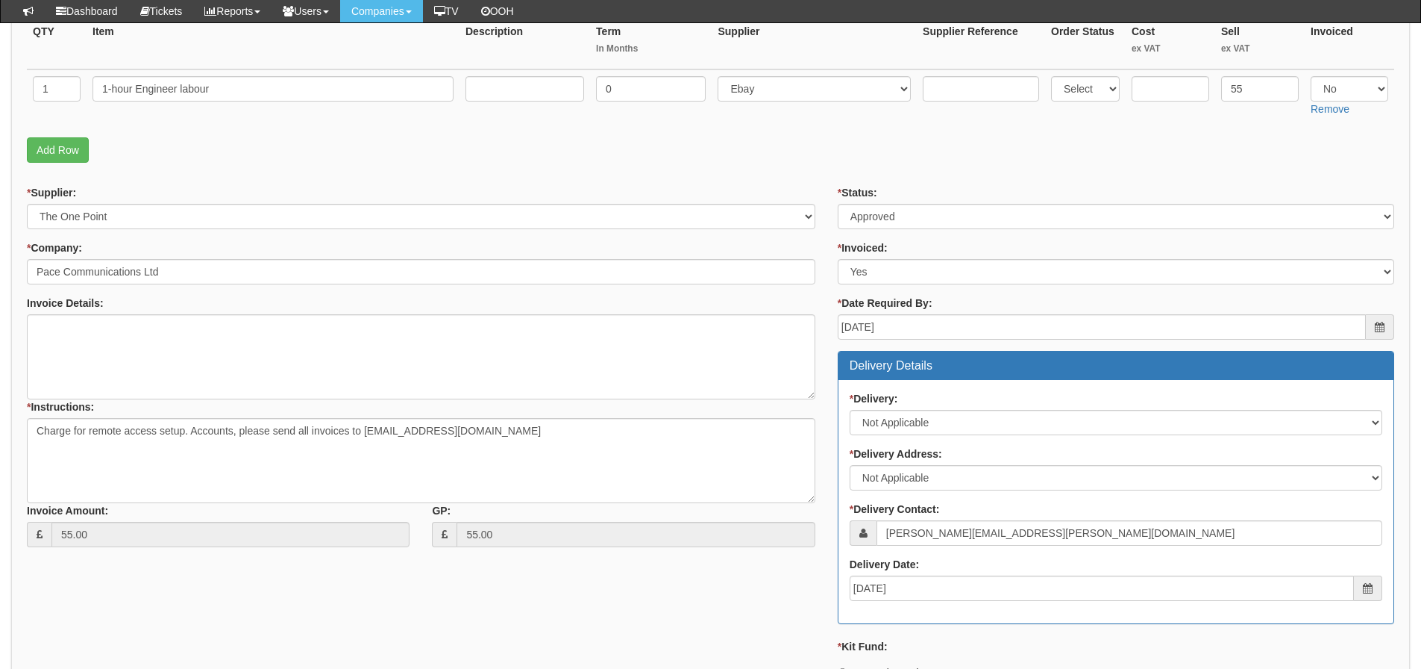
scroll to position [298, 0]
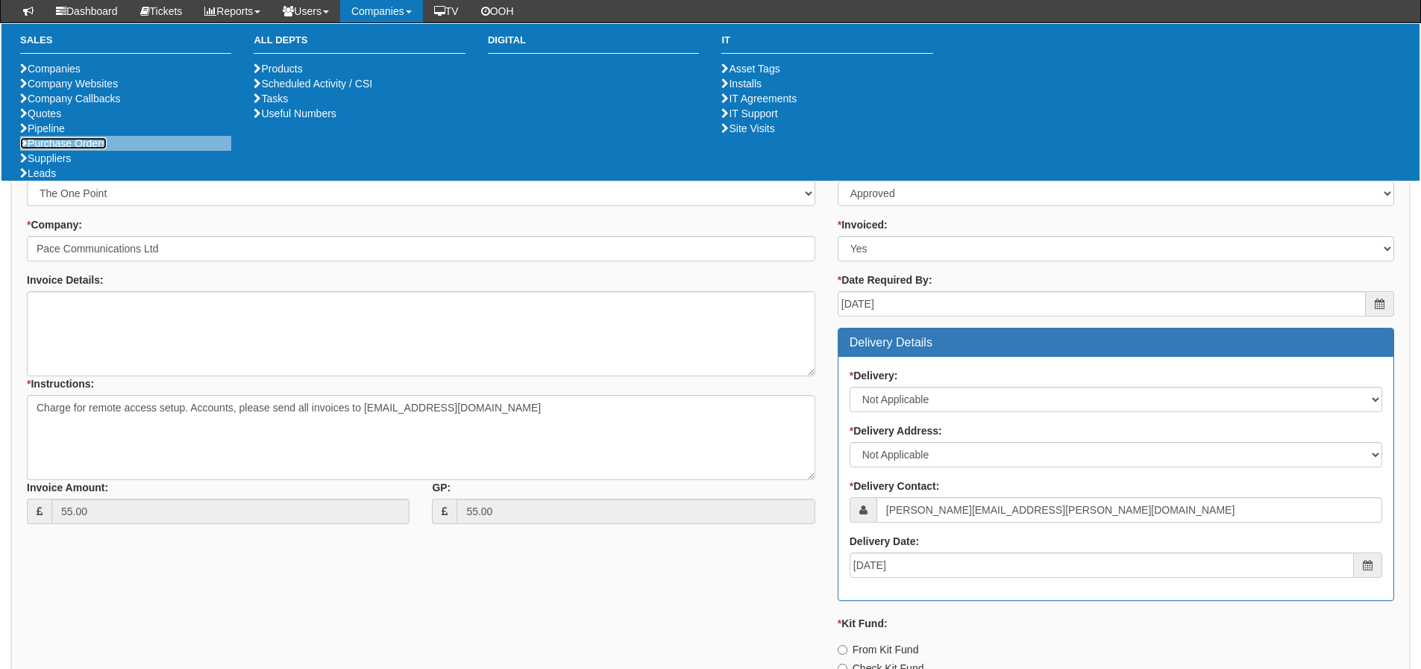
click at [78, 149] on link "Purchase Orders" at bounding box center [63, 143] width 87 height 12
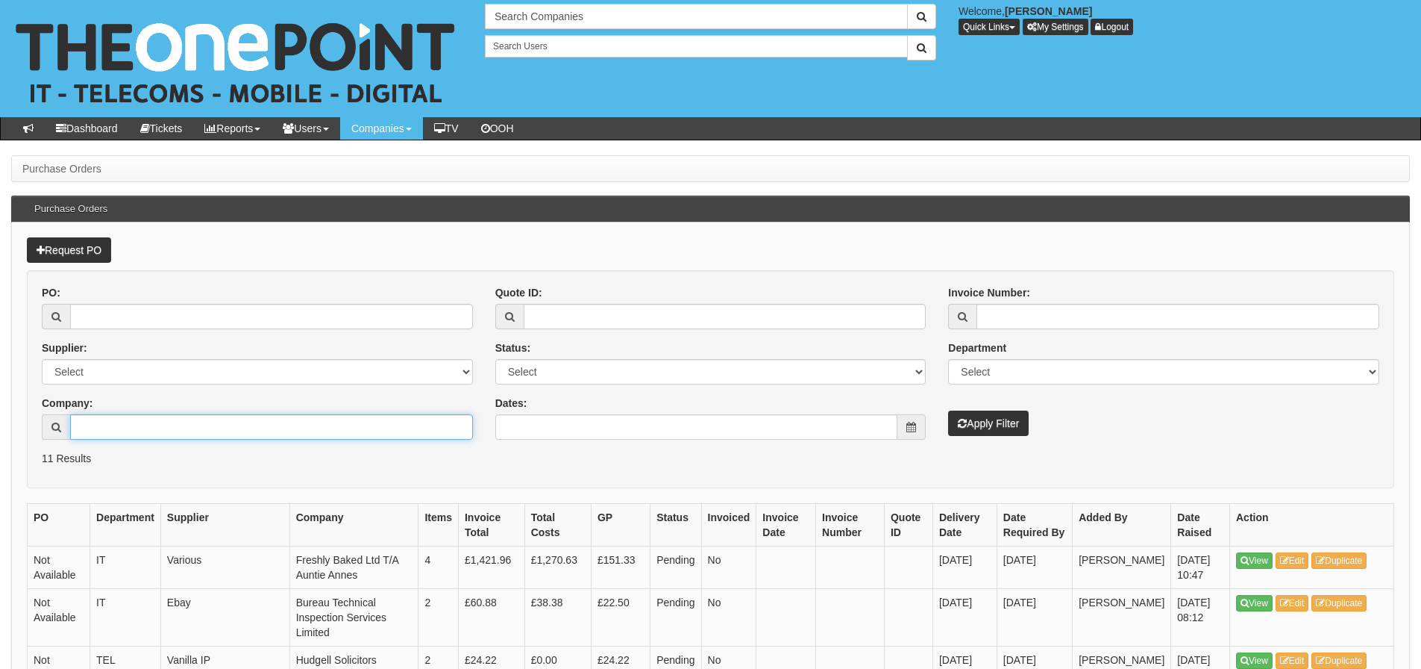
click at [131, 425] on input "Company:" at bounding box center [271, 426] width 403 height 25
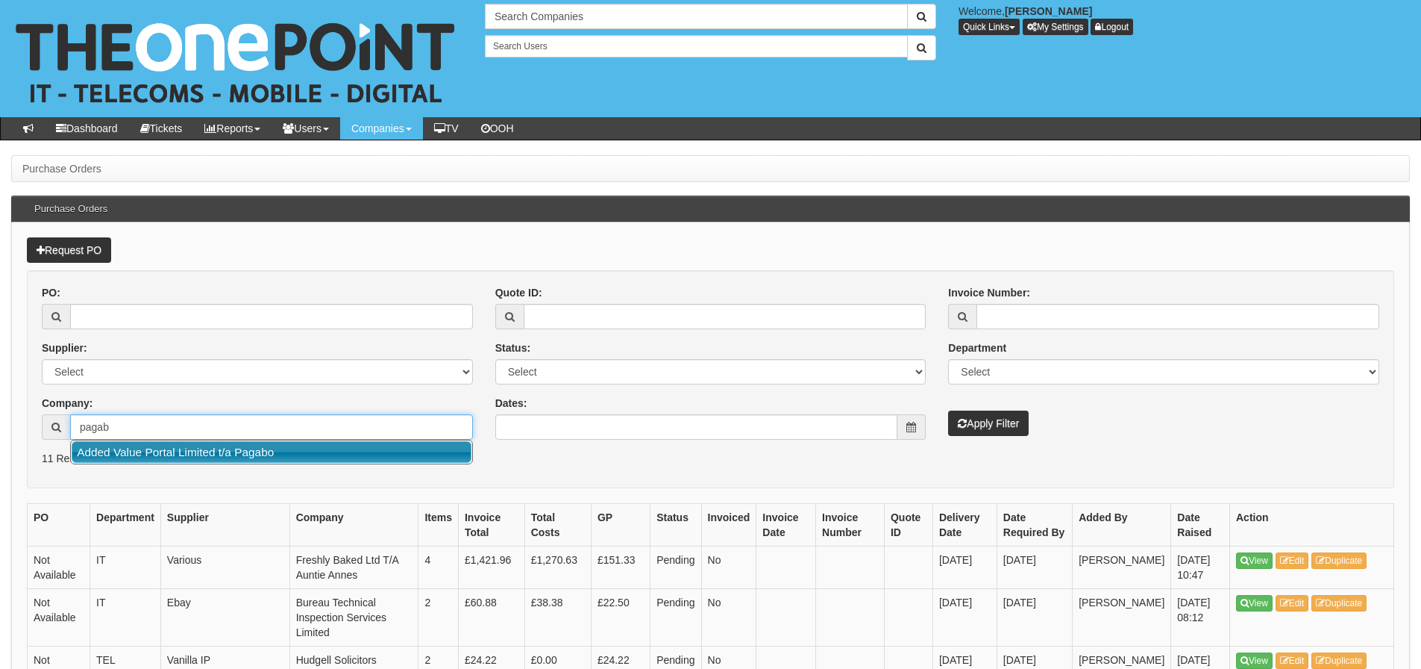
click at [139, 457] on link "Added Value Portal Limited t/a Pagabo" at bounding box center [272, 452] width 400 height 22
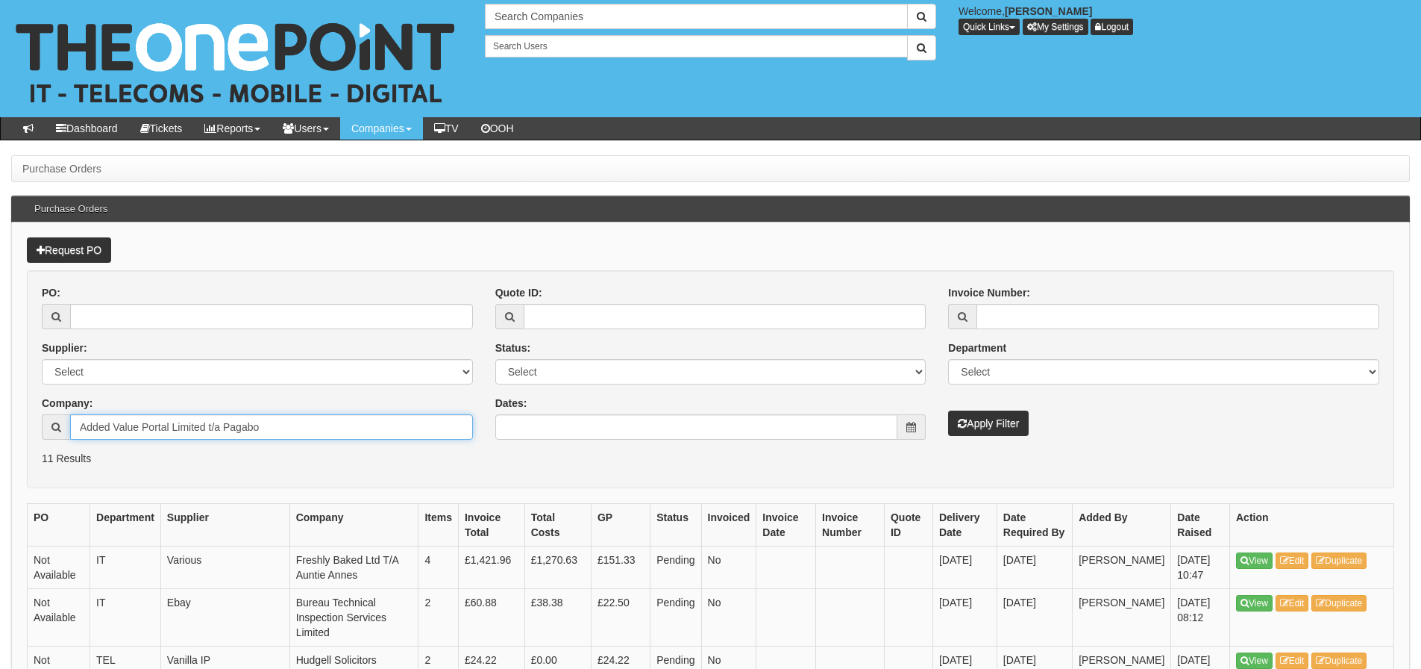
type input "Added Value Portal Limited t/a Pagabo"
click at [948, 410] on button "Apply Filter" at bounding box center [988, 422] width 81 height 25
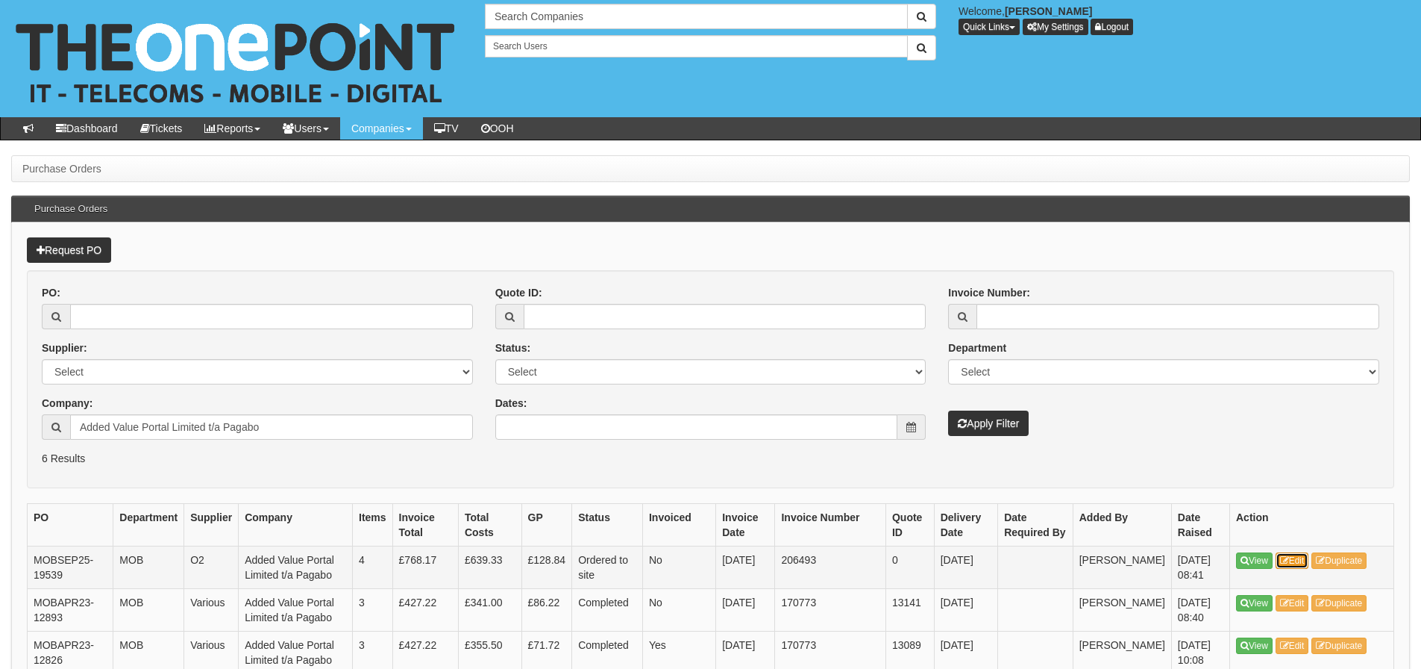
click at [1289, 554] on link "Edit" at bounding box center [1293, 560] width 34 height 16
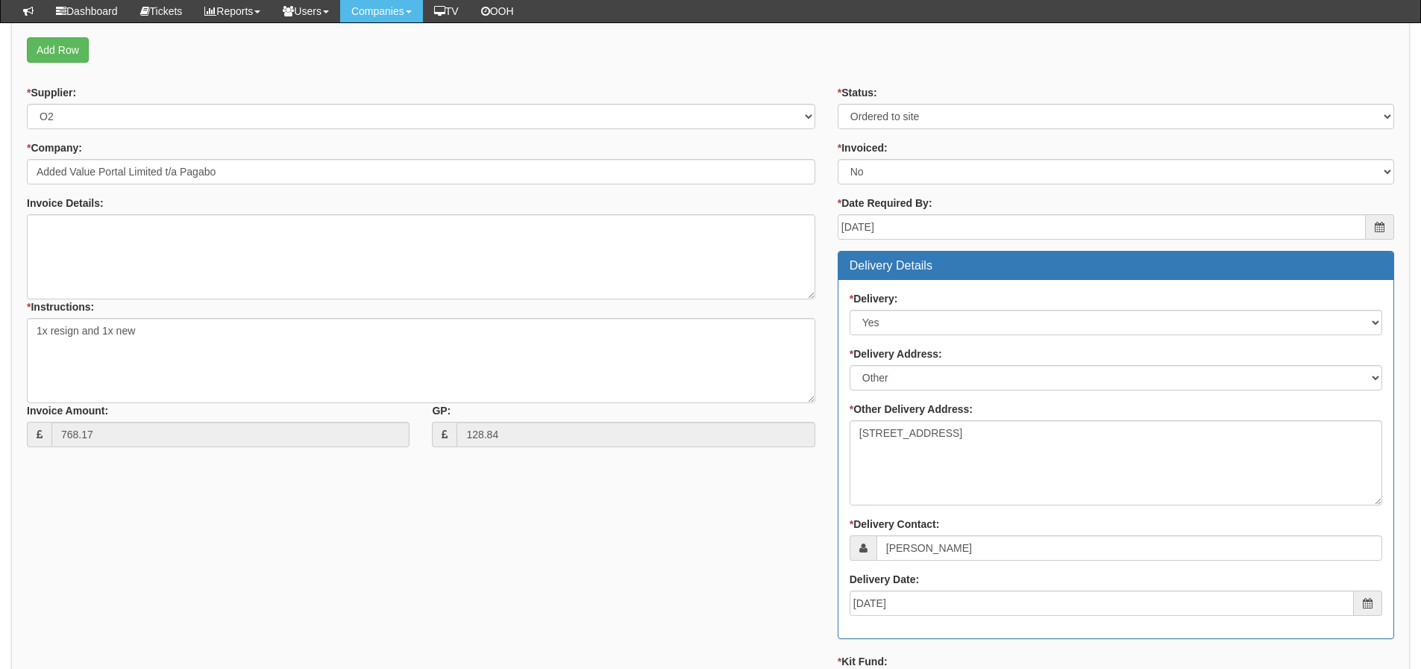
scroll to position [298, 0]
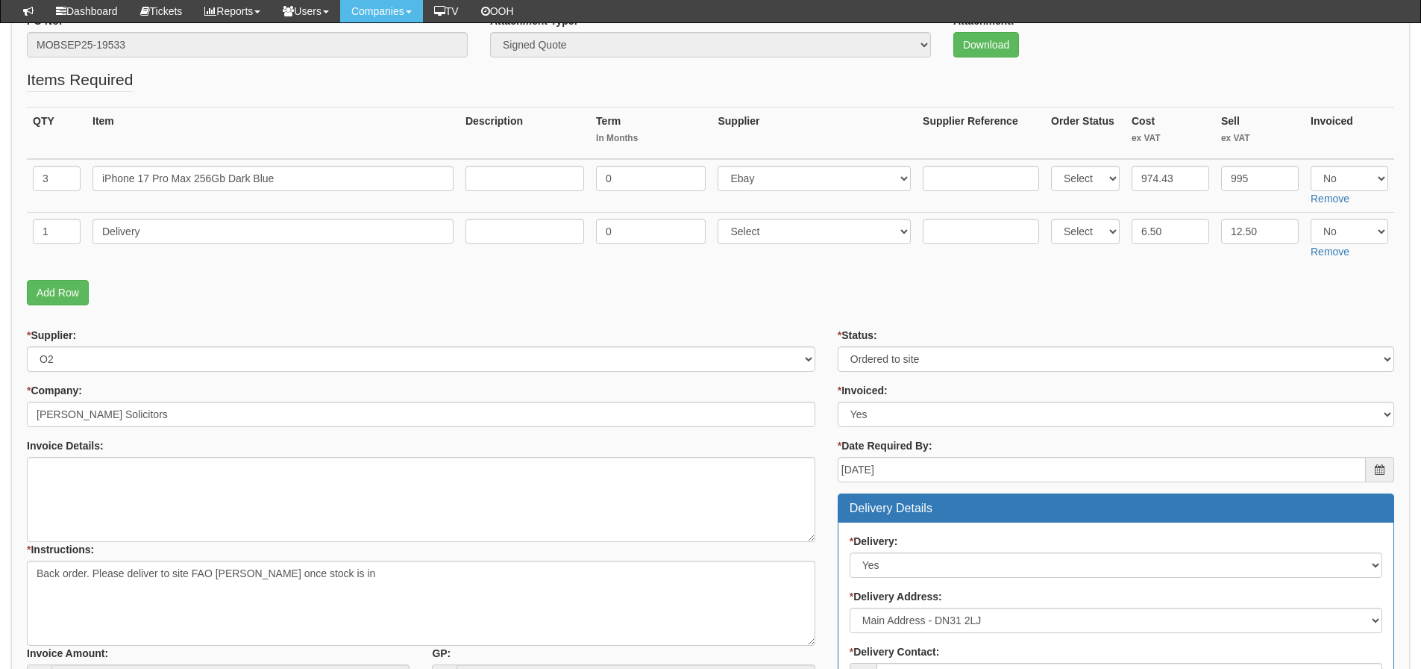
scroll to position [149, 0]
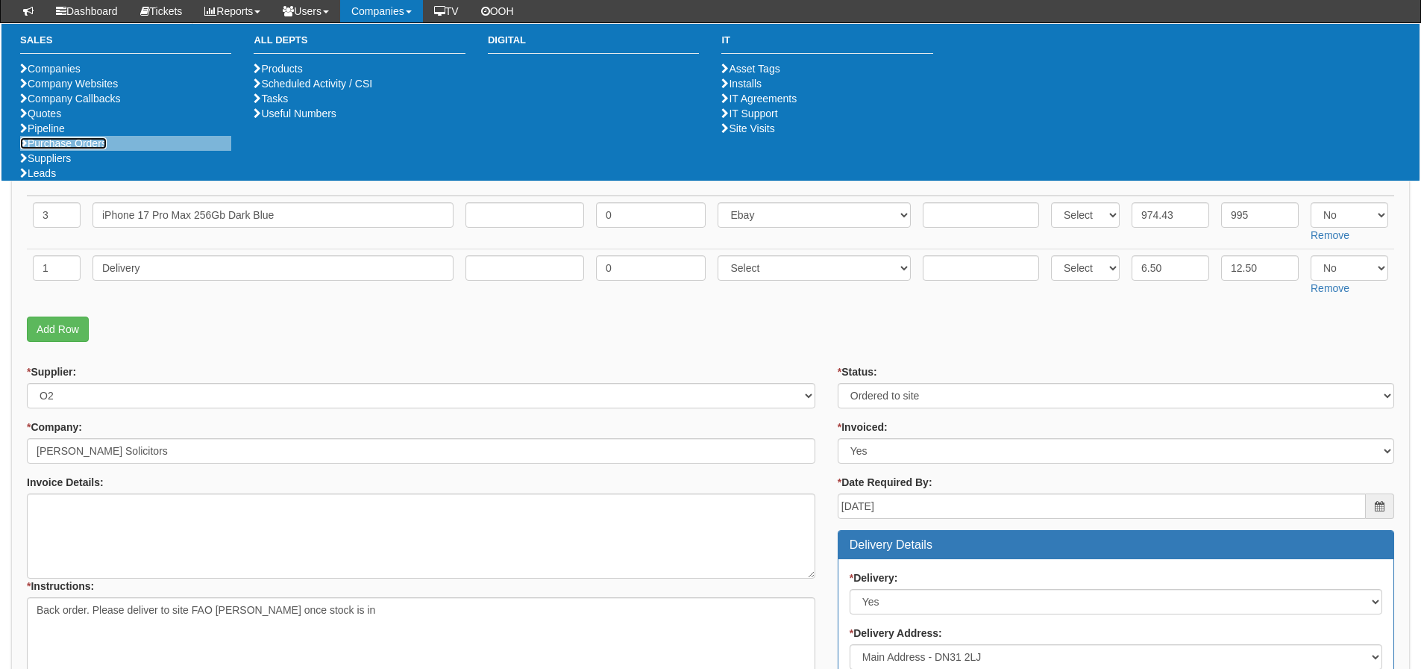
click at [71, 149] on link "Purchase Orders" at bounding box center [63, 143] width 87 height 12
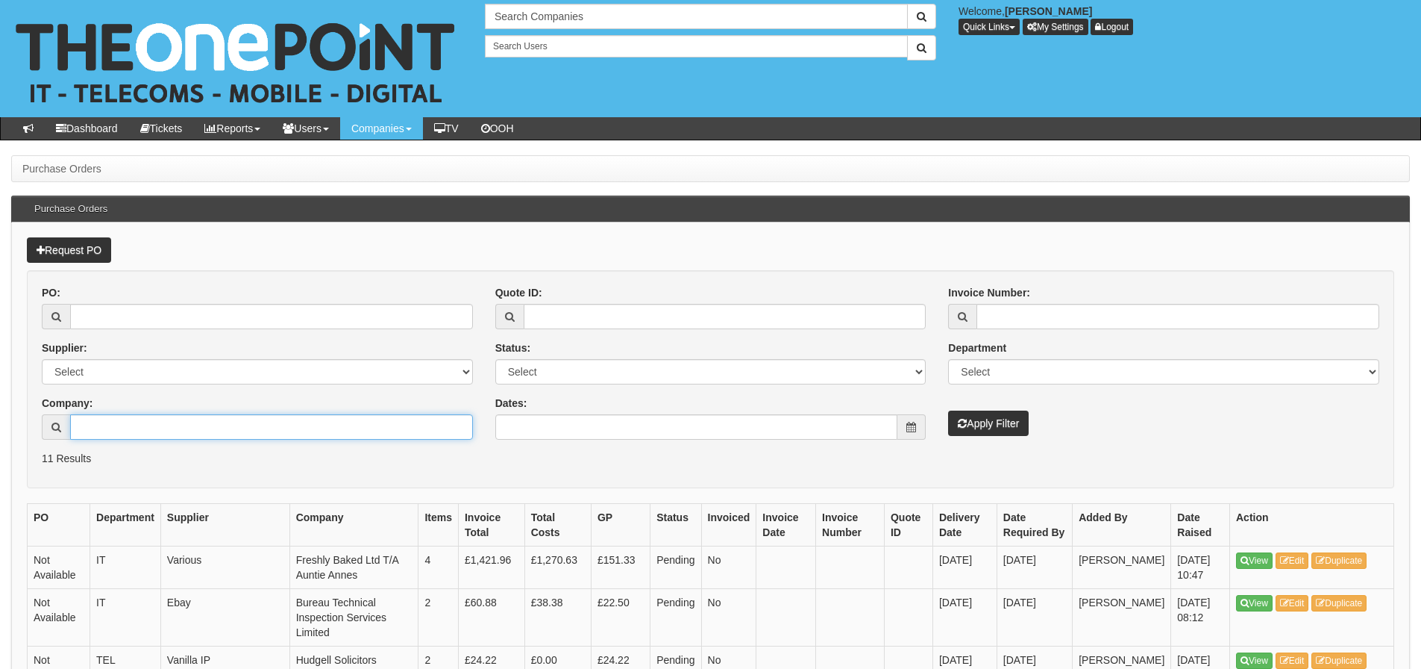
click at [93, 427] on input "Company:" at bounding box center [271, 426] width 403 height 25
click at [116, 492] on div "Request PO PO: Supplier: Select 123 REG.co.uk 1Password 3 4Gon AA Jones Electri…" at bounding box center [710, 662] width 1399 height 880
click at [128, 431] on input "plas-t" at bounding box center [271, 426] width 403 height 25
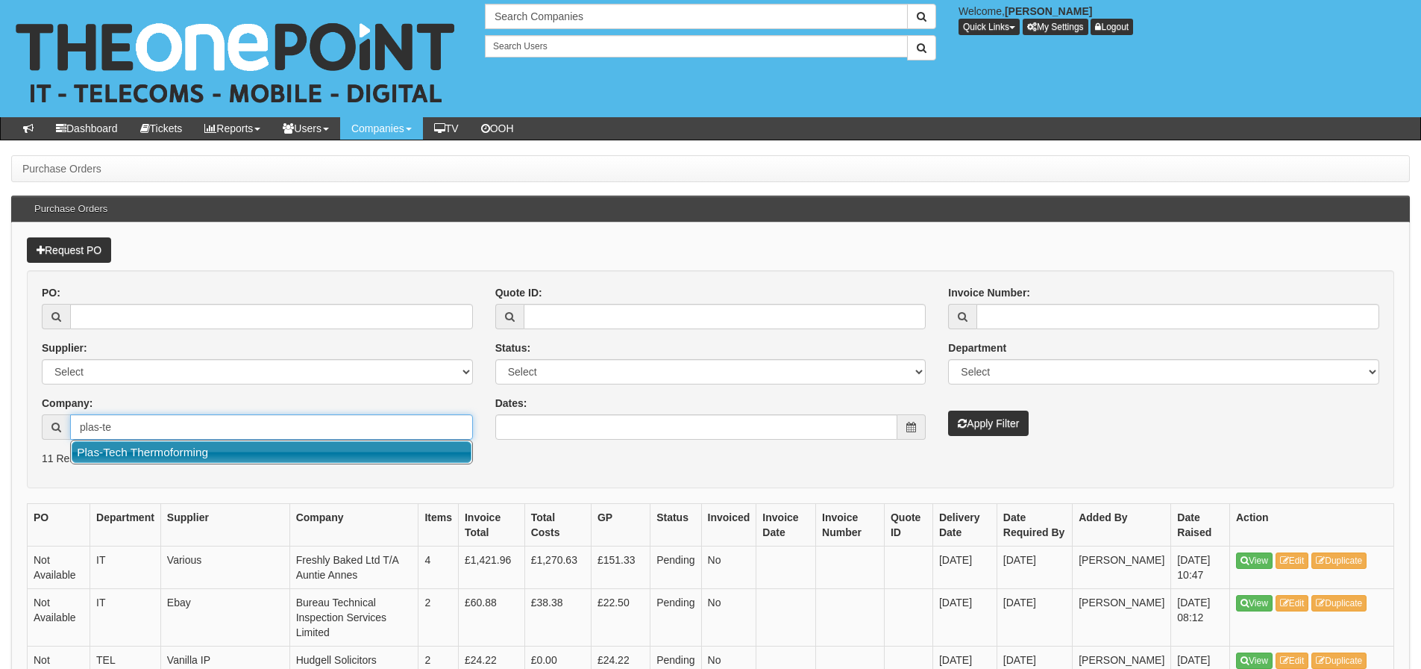
click at [129, 447] on link "Plas-Tech Thermoforming" at bounding box center [272, 452] width 400 height 22
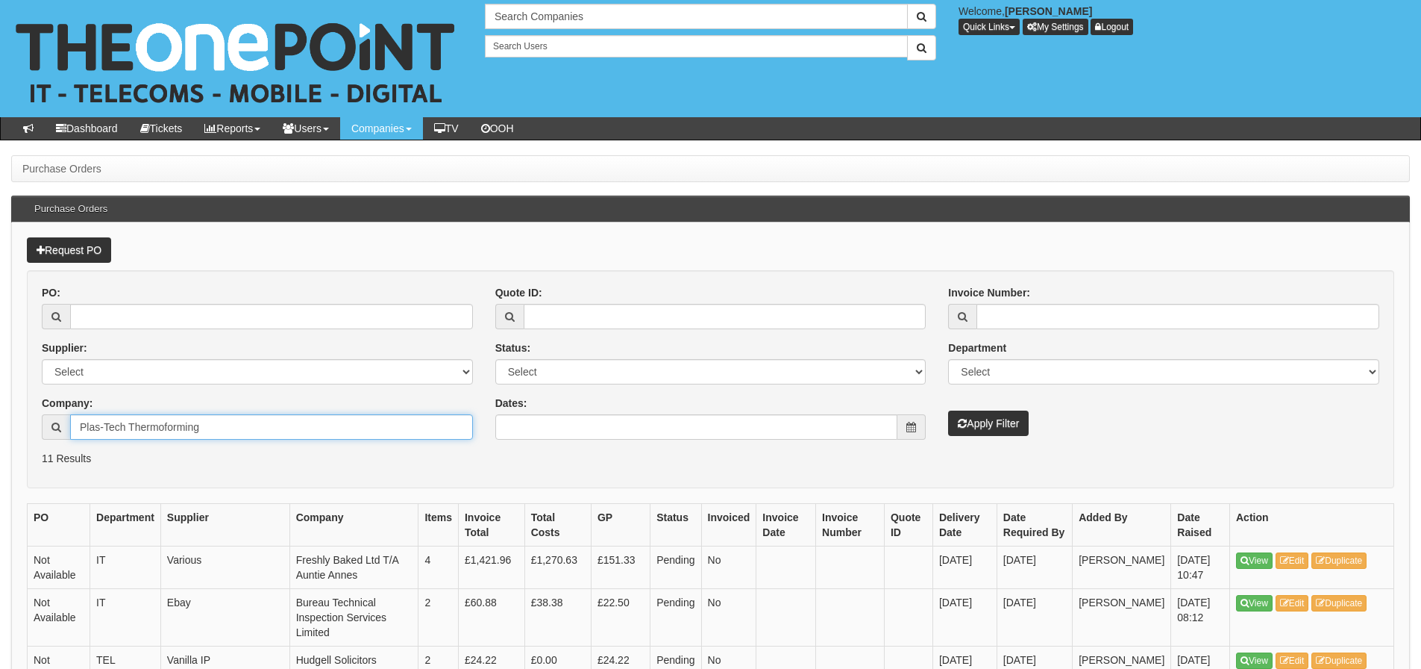
type input "Plas-Tech Thermoforming"
click at [948, 410] on button "Apply Filter" at bounding box center [988, 422] width 81 height 25
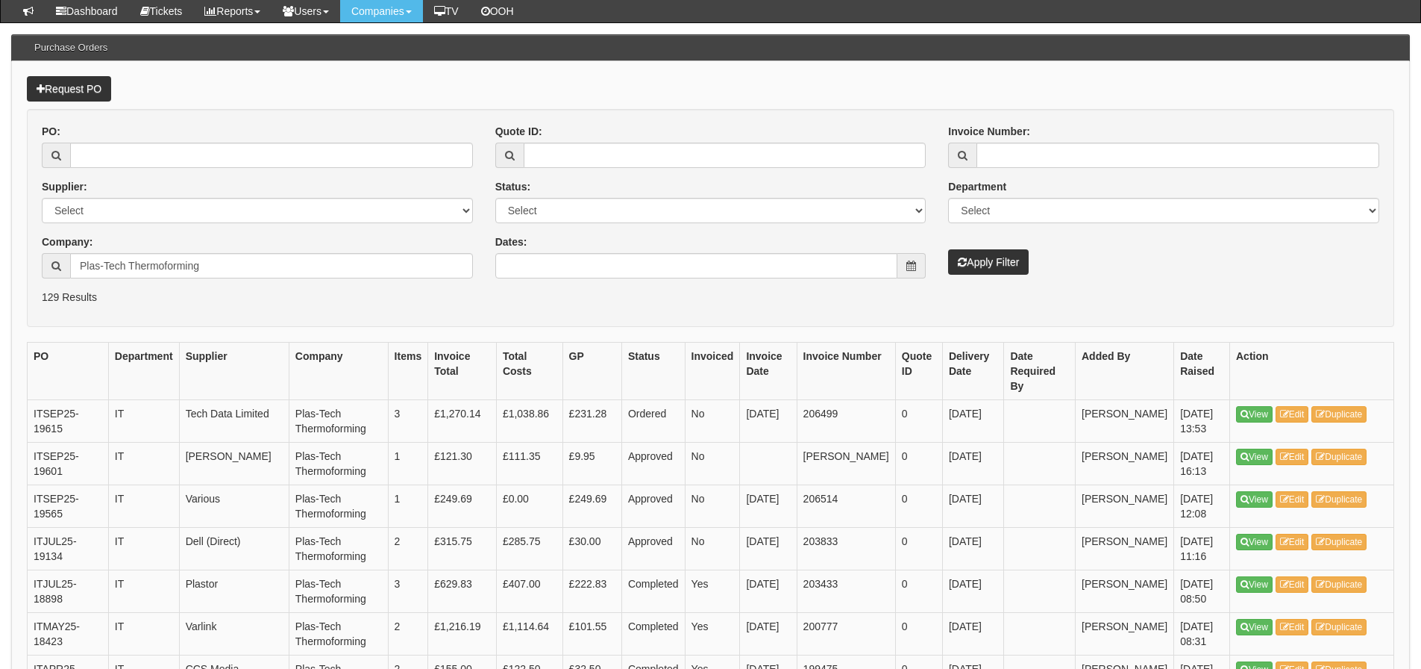
scroll to position [149, 0]
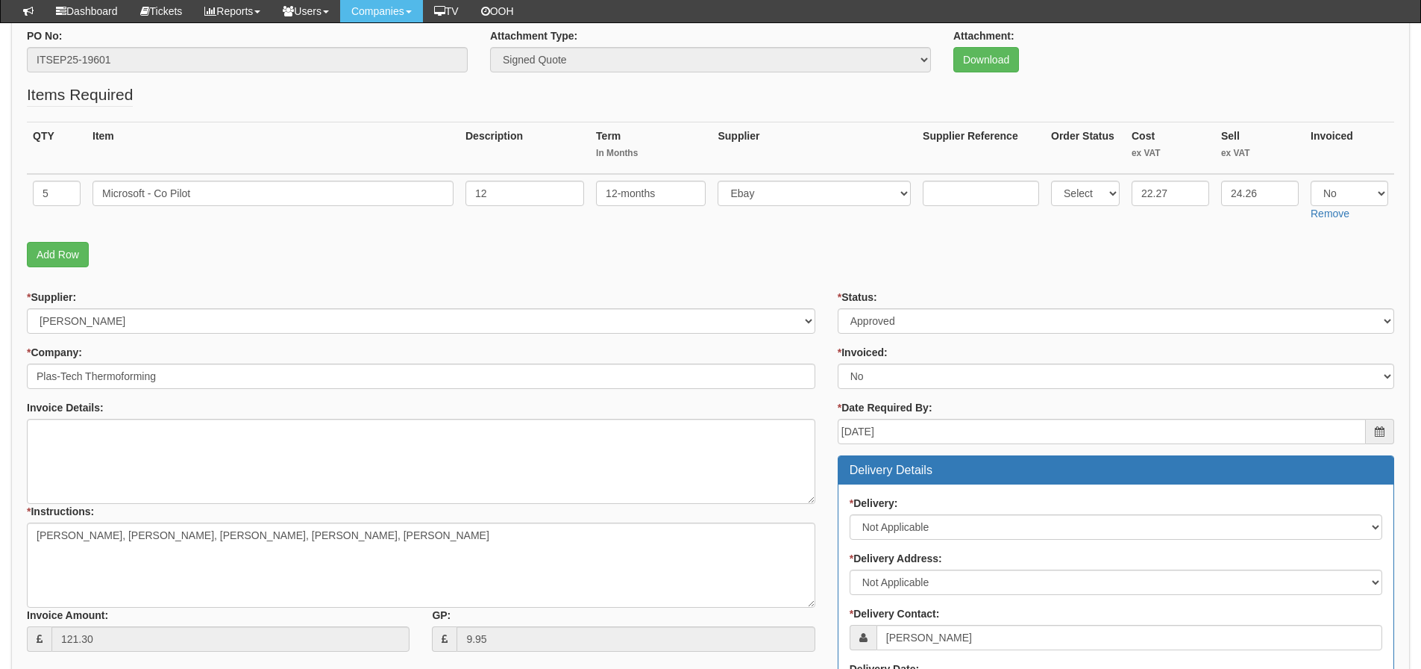
scroll to position [131, 0]
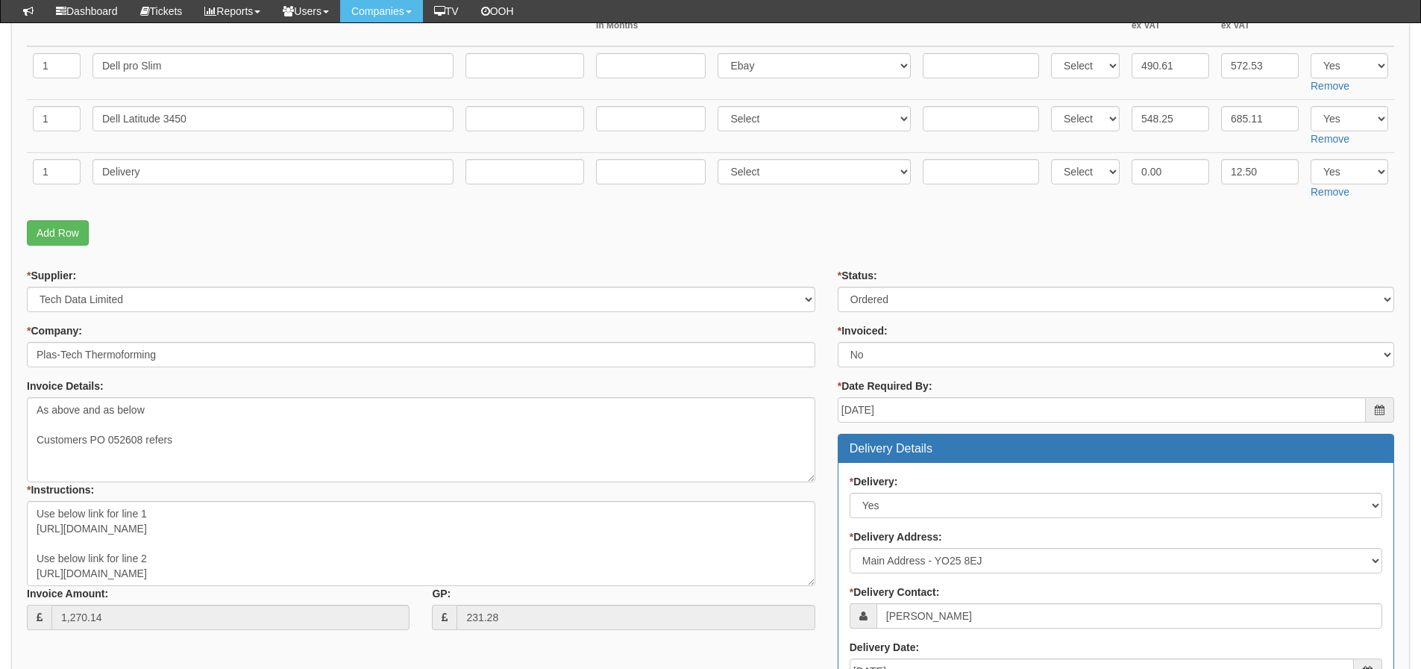
scroll to position [224, 0]
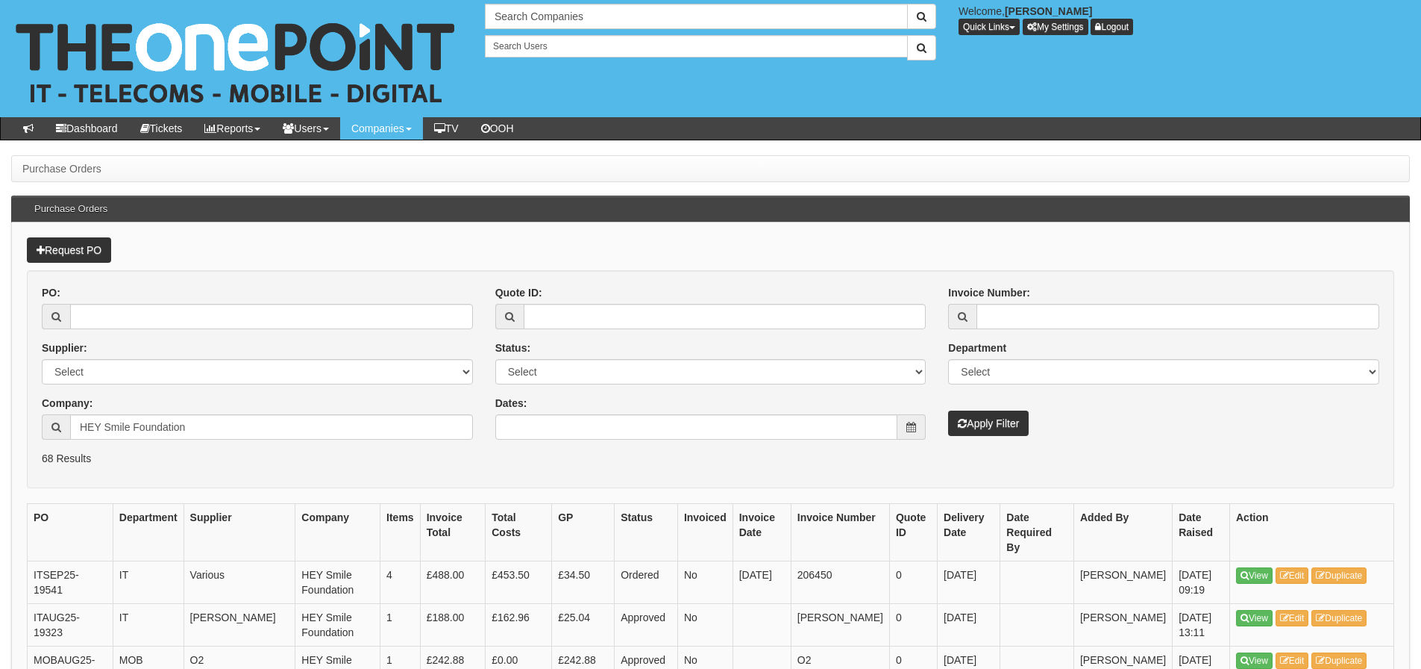
scroll to position [75, 0]
